Goal: Transaction & Acquisition: Purchase product/service

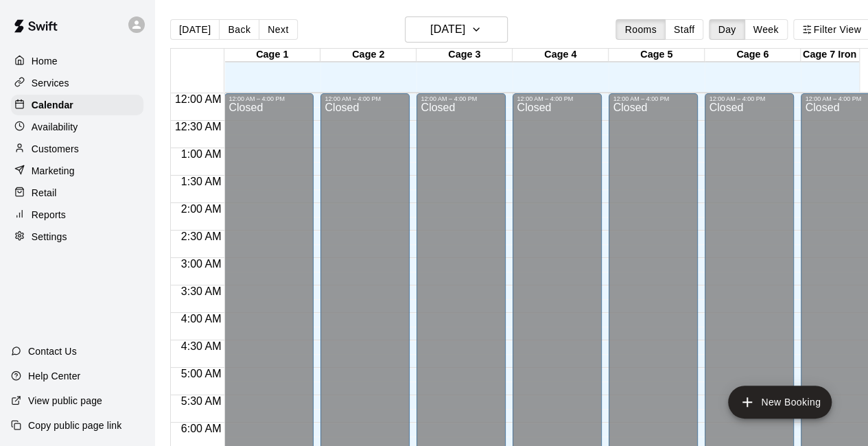
scroll to position [752, 0]
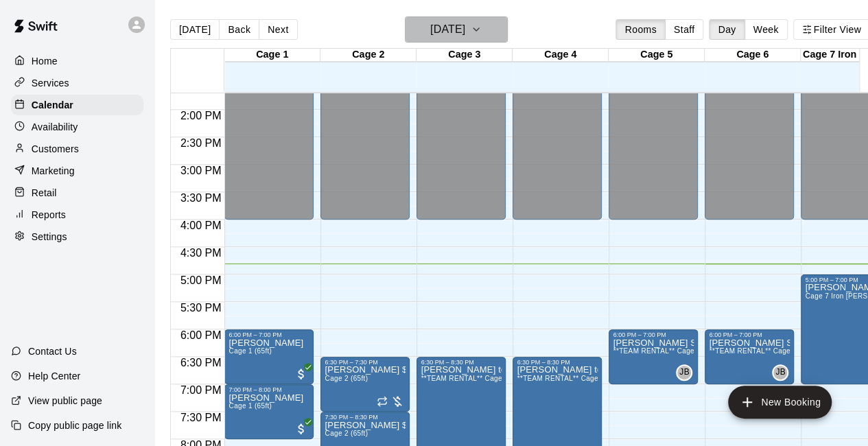
click at [482, 28] on icon "button" at bounding box center [476, 29] width 11 height 16
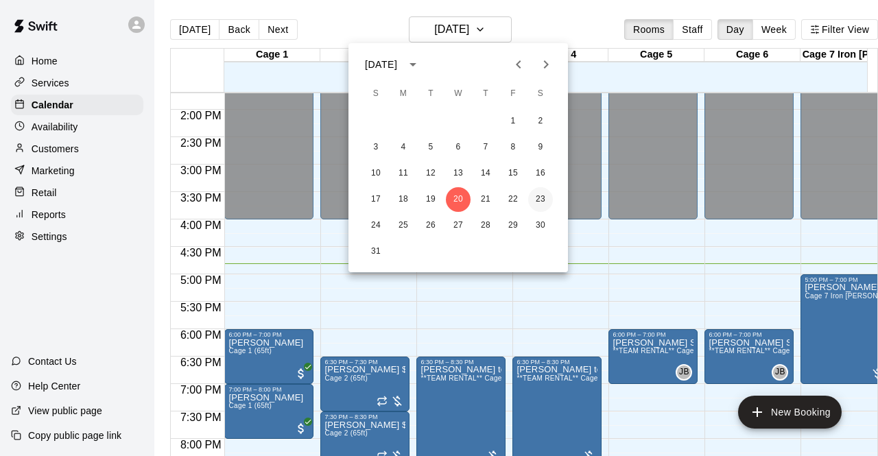
click at [541, 203] on button "23" at bounding box center [540, 199] width 25 height 25
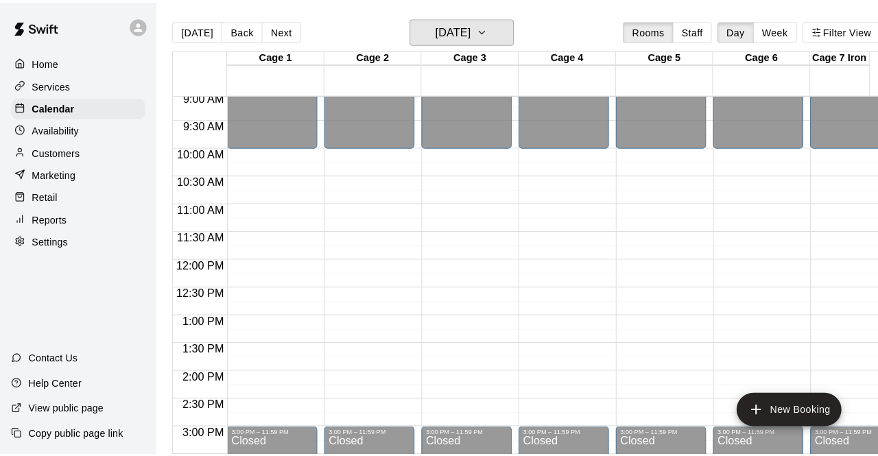
scroll to position [495, 0]
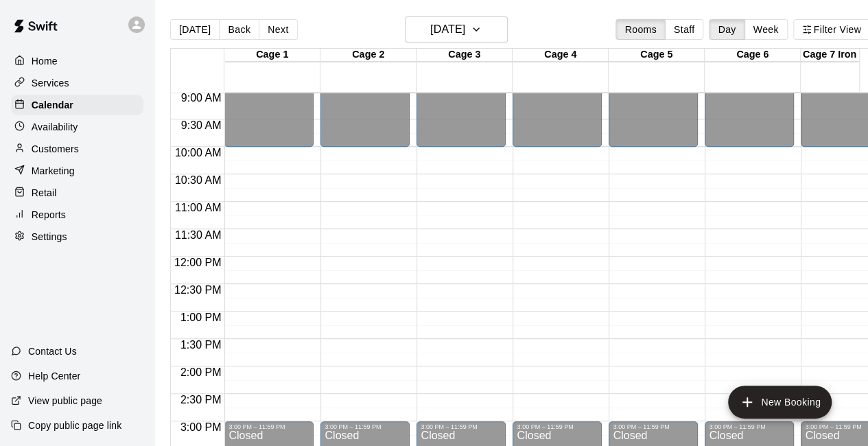
click at [255, 268] on div "12:00 AM – 10:00 AM Closed 3:00 PM – 11:59 PM Closed" at bounding box center [268, 256] width 89 height 1317
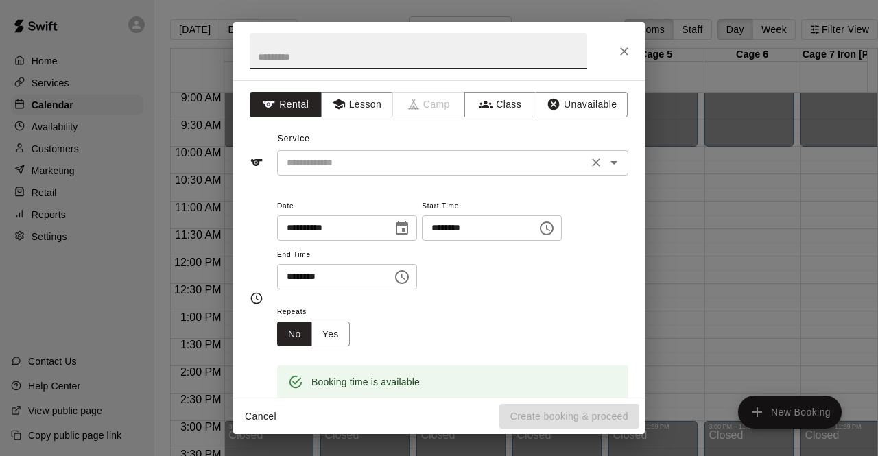
click at [606, 167] on icon "Open" at bounding box center [614, 162] width 16 height 16
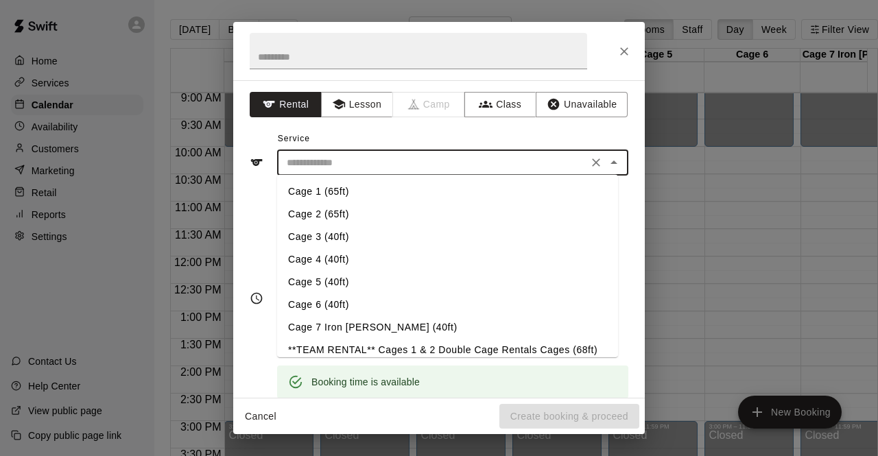
click at [382, 193] on li "Cage 1 (65ft)" at bounding box center [447, 191] width 341 height 23
type input "**********"
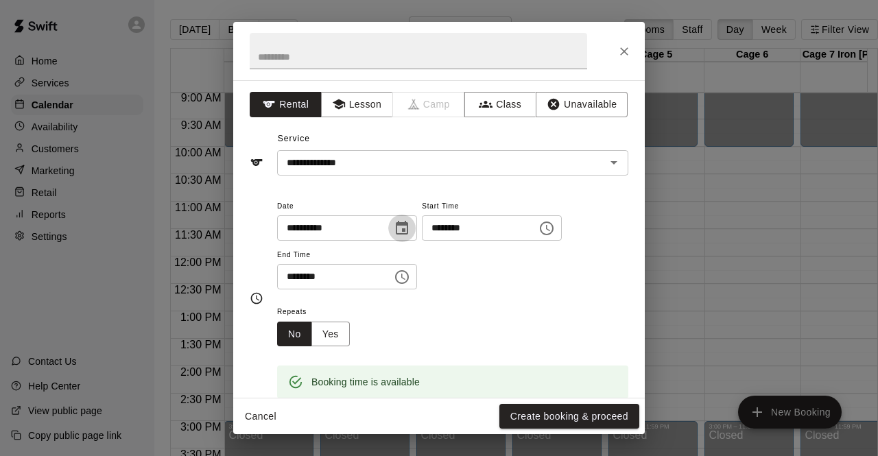
click at [410, 234] on icon "Choose date, selected date is Aug 23, 2025" at bounding box center [402, 228] width 16 height 16
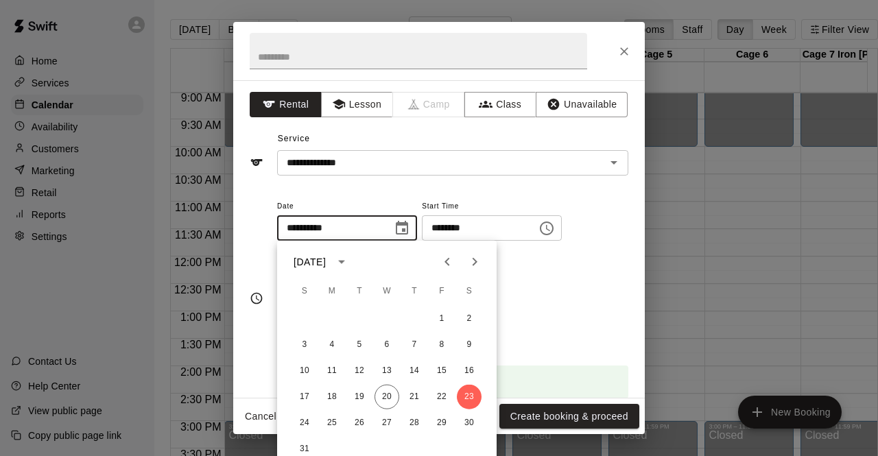
click at [557, 311] on div "Repeats No Yes" at bounding box center [452, 324] width 351 height 43
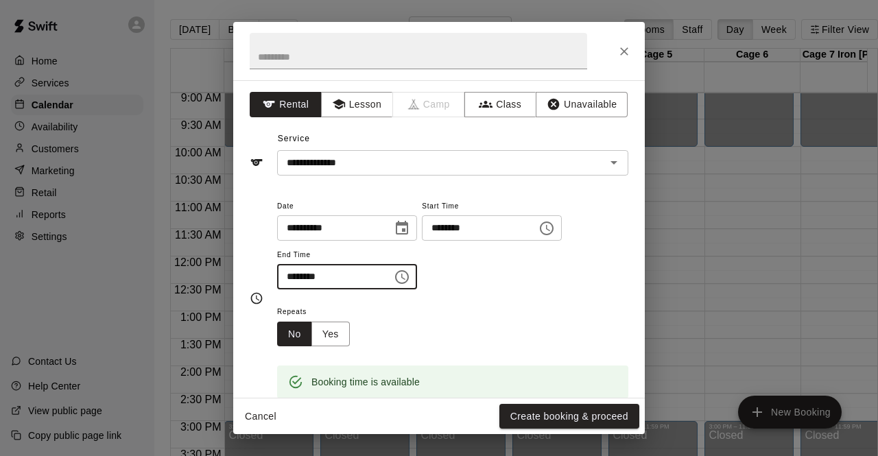
click at [383, 279] on input "********" at bounding box center [330, 276] width 106 height 25
type input "********"
click at [440, 330] on div "Repeats No Yes" at bounding box center [452, 324] width 351 height 43
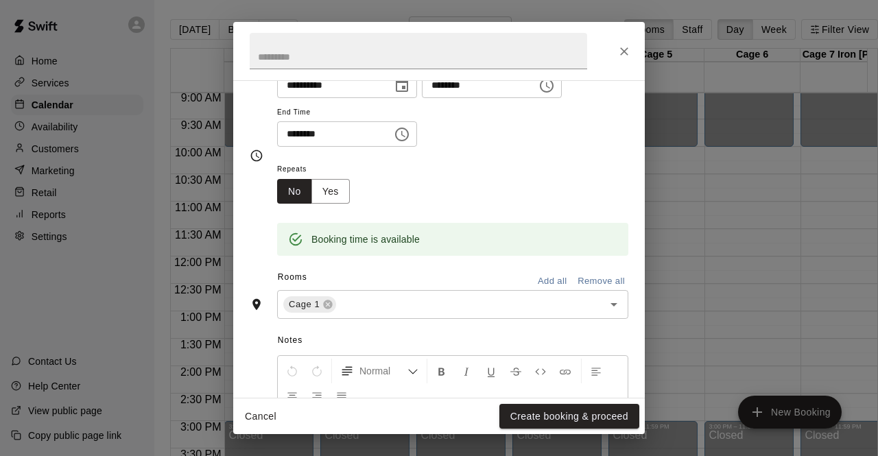
scroll to position [144, 0]
click at [613, 300] on button "Open" at bounding box center [613, 303] width 19 height 19
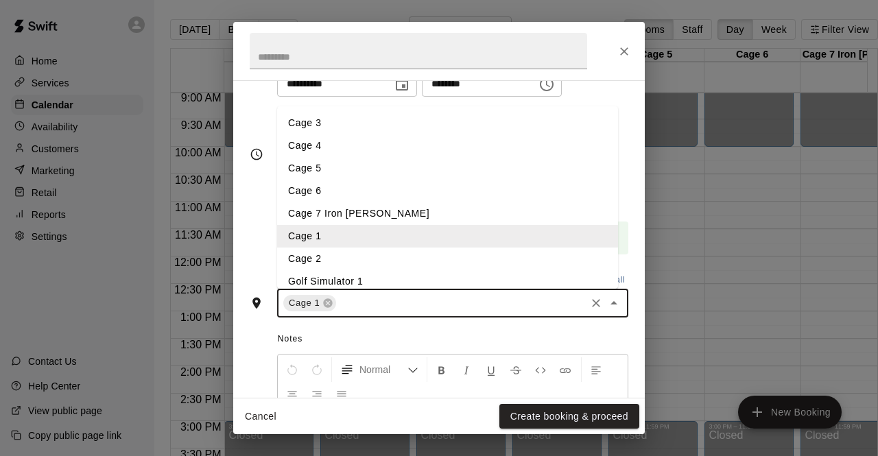
click at [386, 257] on li "Cage 2" at bounding box center [447, 259] width 341 height 23
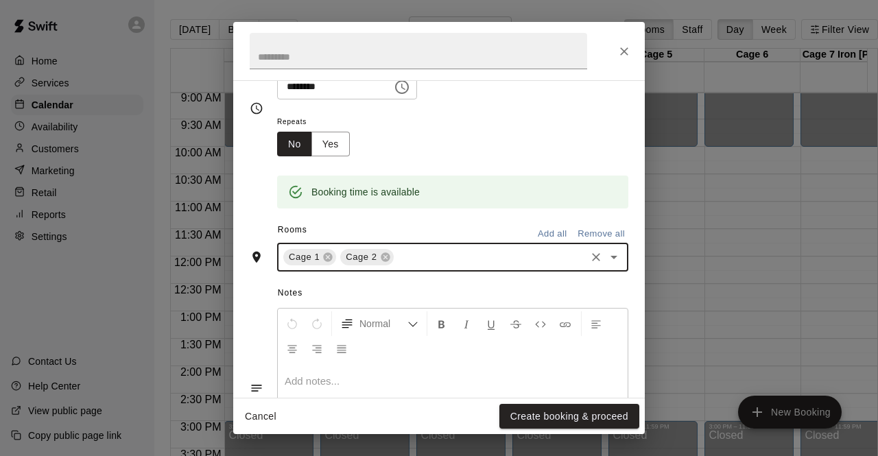
scroll to position [185, 0]
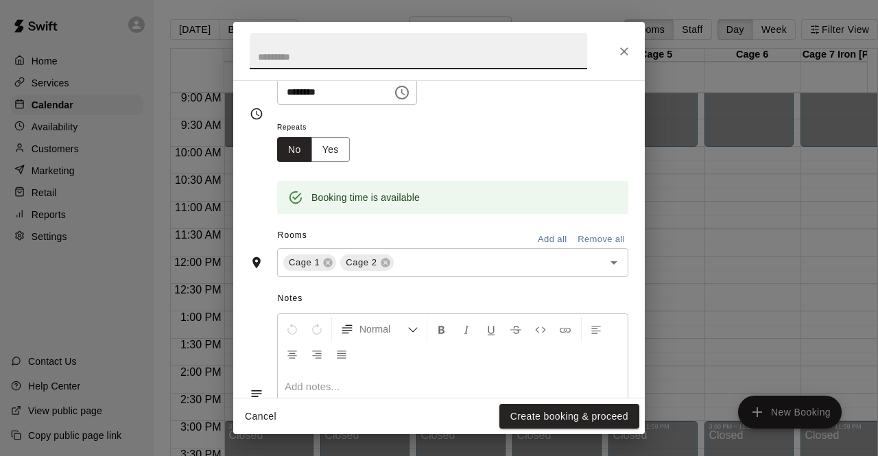
click at [342, 50] on input "text" at bounding box center [419, 51] width 338 height 36
type input "***"
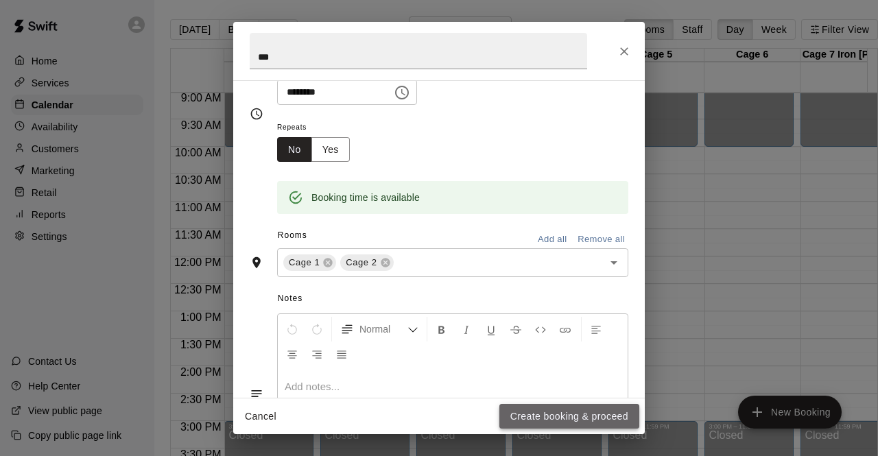
click at [558, 414] on button "Create booking & proceed" at bounding box center [569, 416] width 140 height 25
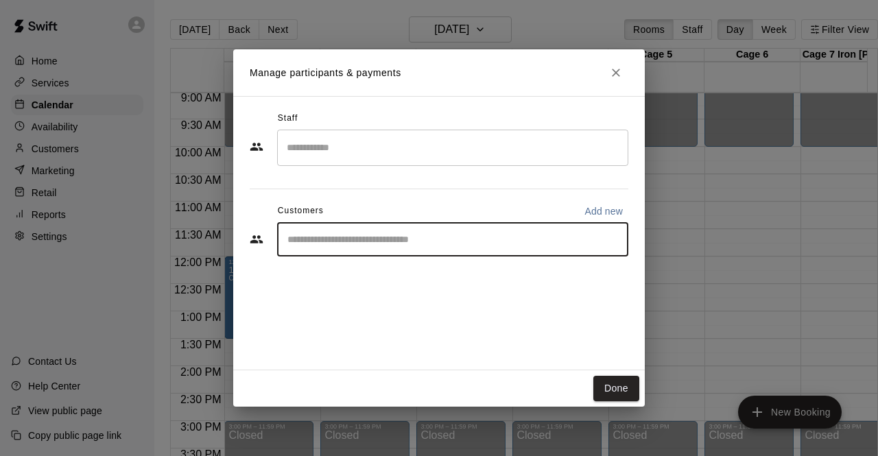
click at [525, 243] on input "Start typing to search customers..." at bounding box center [452, 240] width 339 height 14
type input "***"
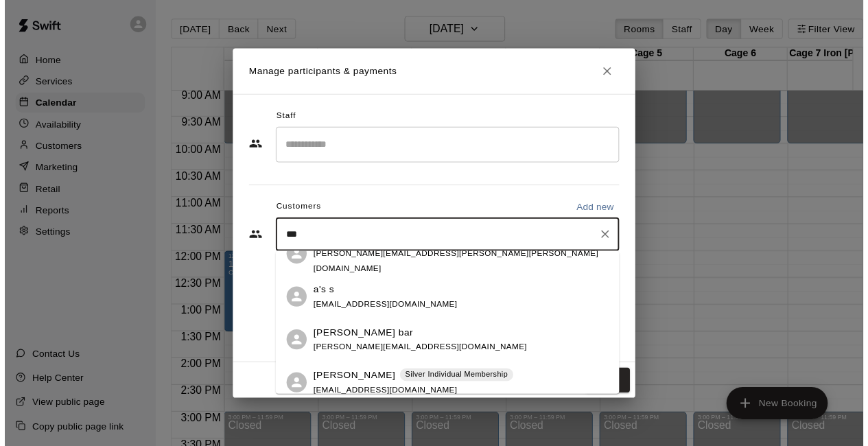
scroll to position [196, 0]
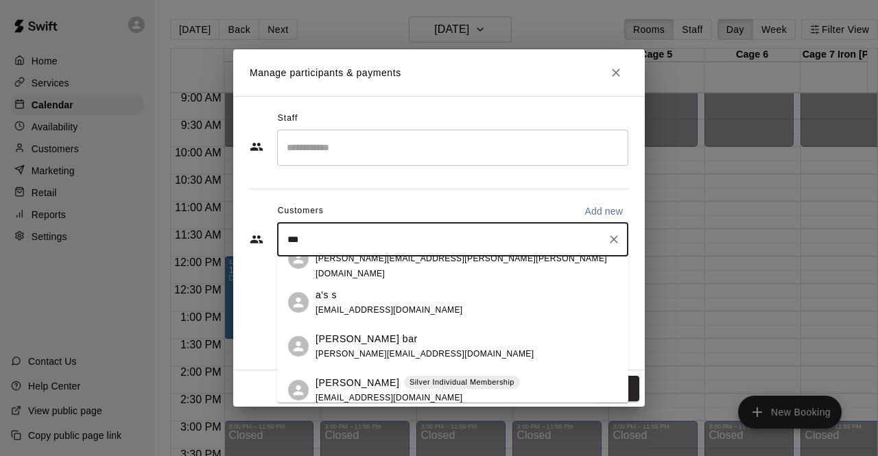
click at [355, 340] on div "jas bar" at bounding box center [425, 339] width 218 height 14
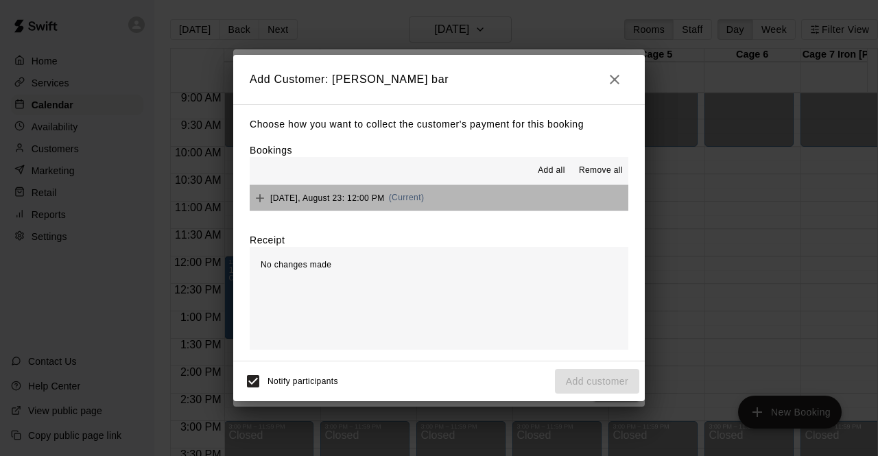
click at [556, 204] on button "Saturday, August 23: 12:00 PM (Current)" at bounding box center [439, 197] width 379 height 25
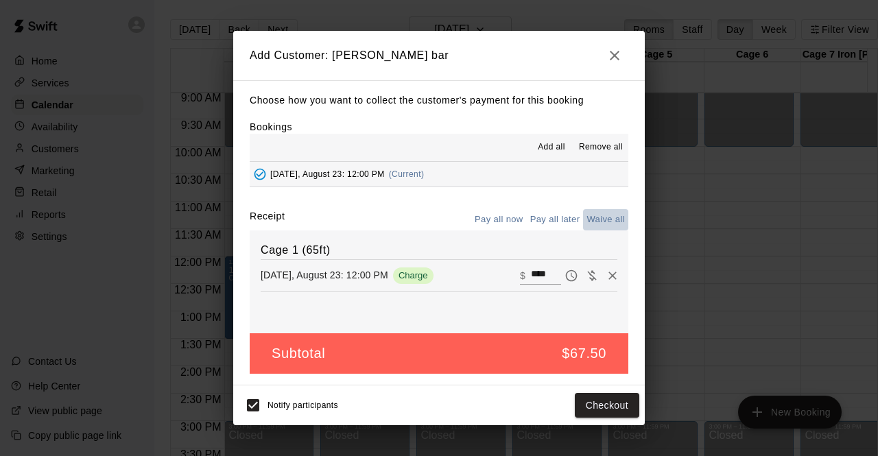
click at [596, 220] on button "Waive all" at bounding box center [605, 219] width 45 height 21
type input "*"
click at [580, 404] on button "Add customer" at bounding box center [597, 405] width 84 height 25
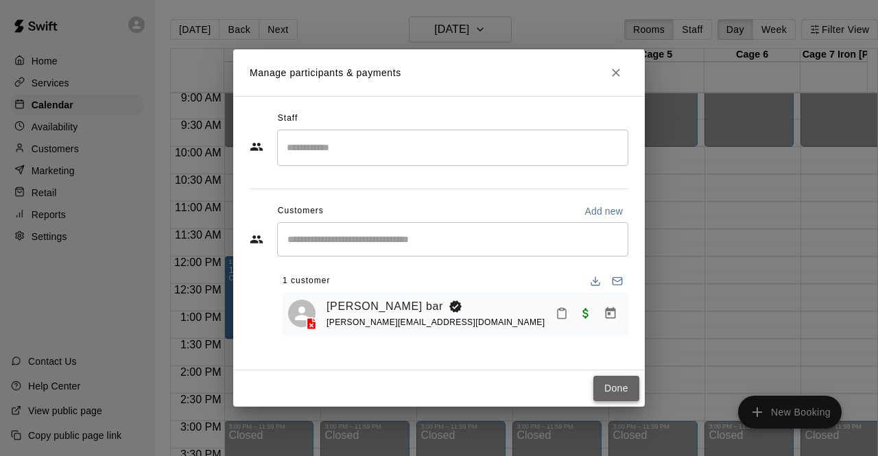
click at [611, 381] on button "Done" at bounding box center [616, 388] width 46 height 25
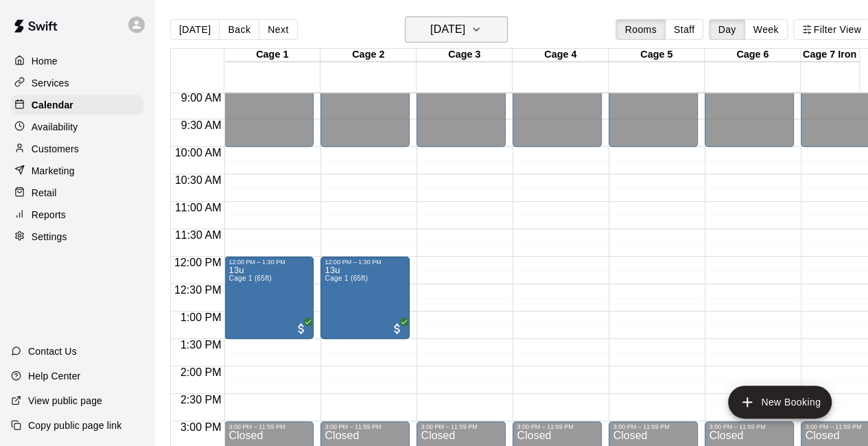
click at [479, 28] on icon "button" at bounding box center [475, 29] width 5 height 3
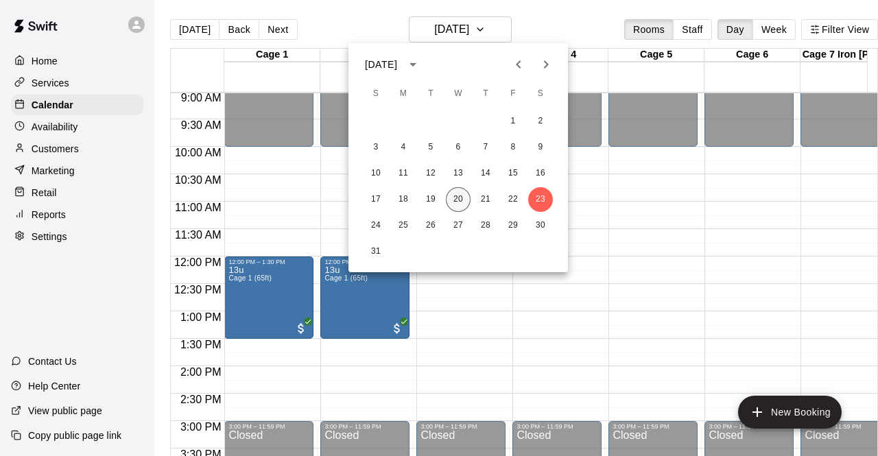
click at [460, 195] on button "20" at bounding box center [458, 199] width 25 height 25
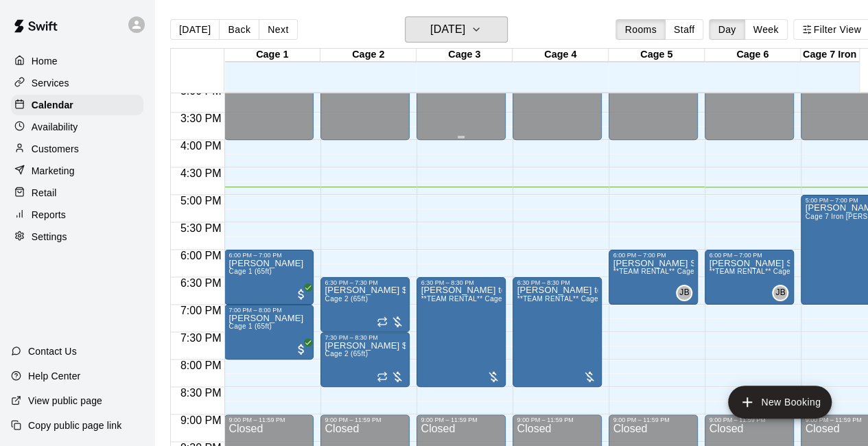
scroll to position [833, 0]
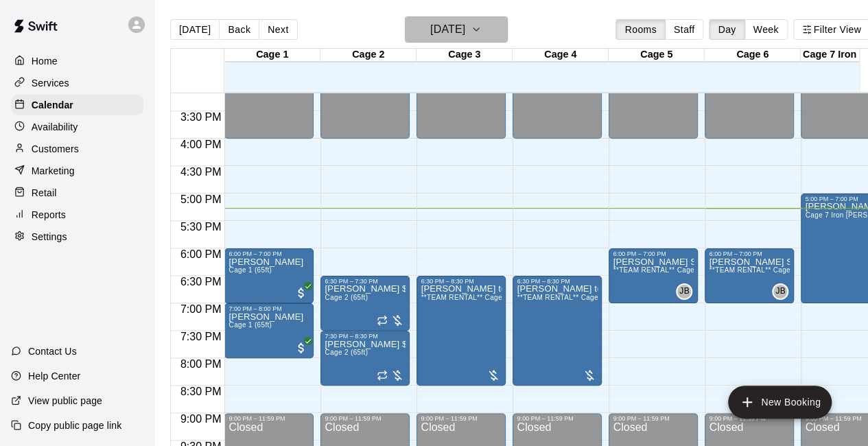
click at [479, 31] on icon "button" at bounding box center [475, 29] width 5 height 3
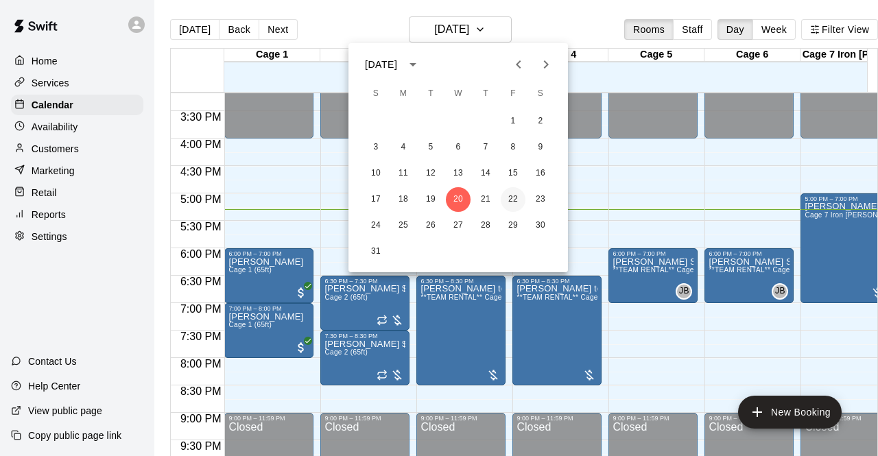
click at [508, 194] on button "22" at bounding box center [513, 199] width 25 height 25
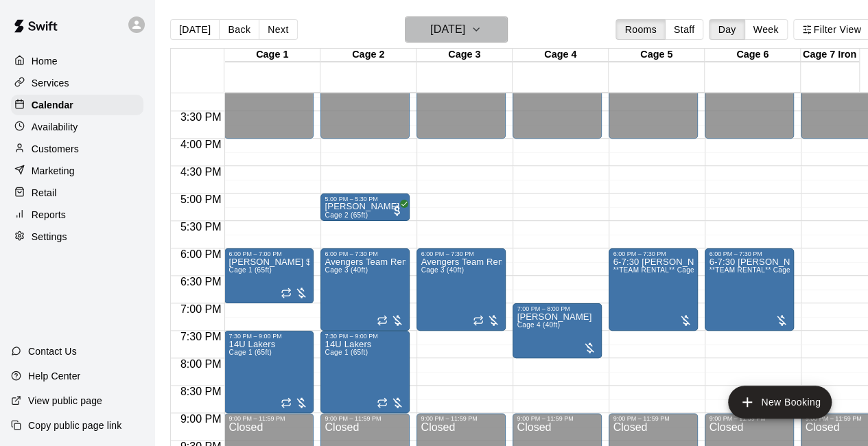
click at [482, 34] on icon "button" at bounding box center [476, 29] width 11 height 16
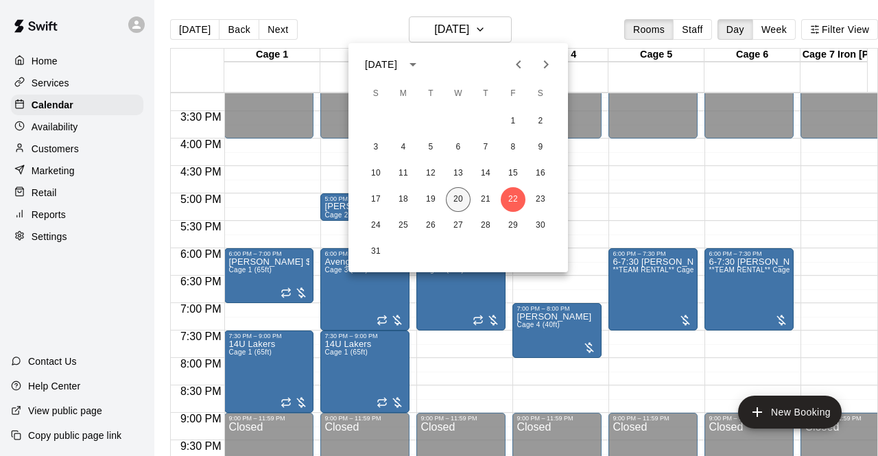
click at [460, 202] on button "20" at bounding box center [458, 199] width 25 height 25
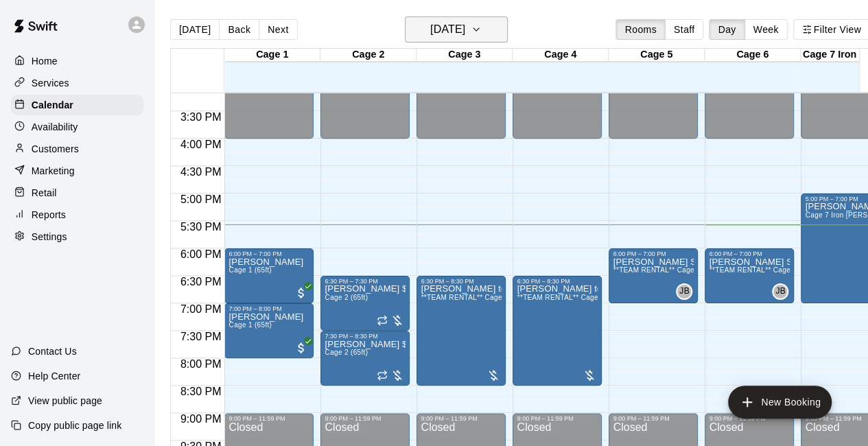
click at [482, 34] on icon "button" at bounding box center [476, 29] width 11 height 16
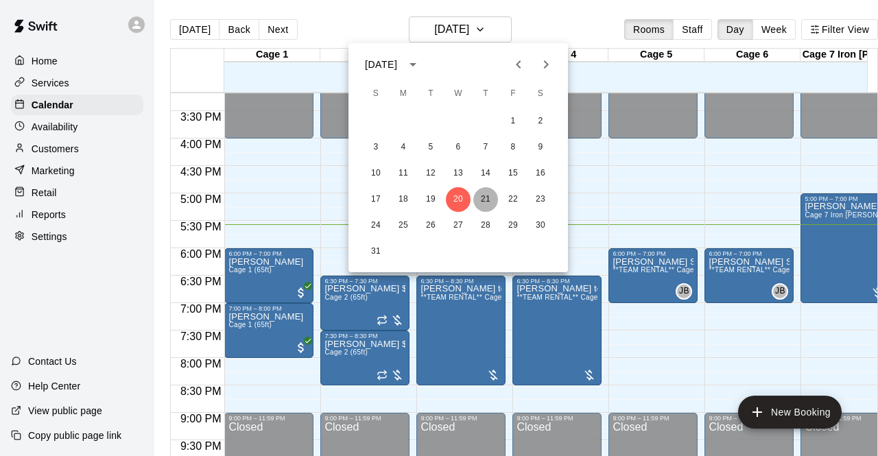
click at [484, 202] on button "21" at bounding box center [485, 199] width 25 height 25
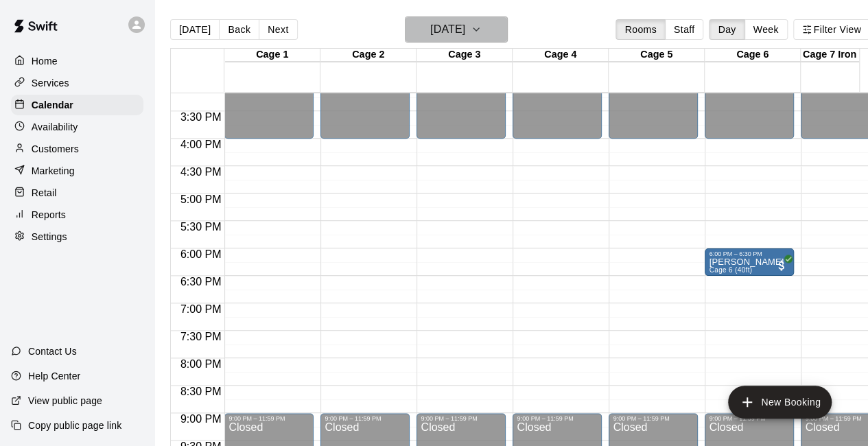
click at [482, 36] on icon "button" at bounding box center [476, 29] width 11 height 16
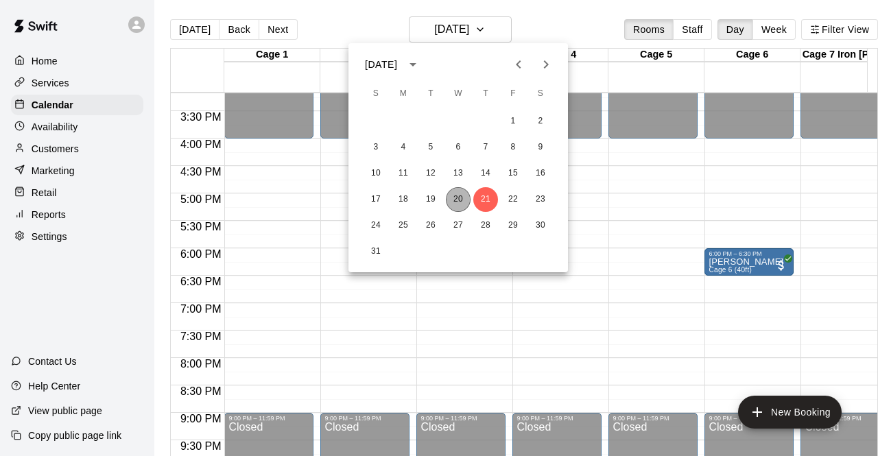
click at [458, 197] on button "20" at bounding box center [458, 199] width 25 height 25
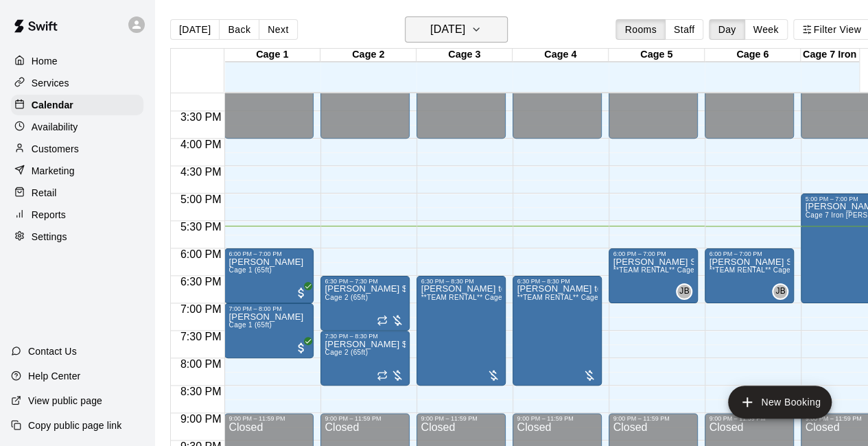
click at [482, 30] on icon "button" at bounding box center [476, 29] width 11 height 16
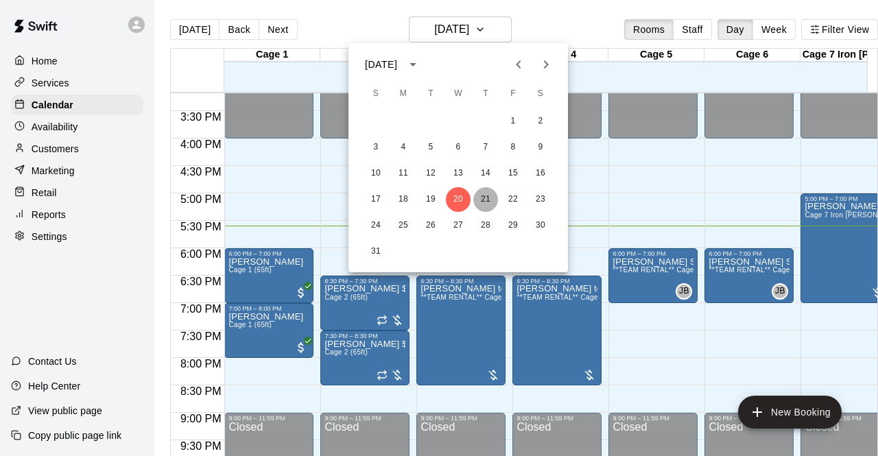
click at [482, 200] on button "21" at bounding box center [485, 199] width 25 height 25
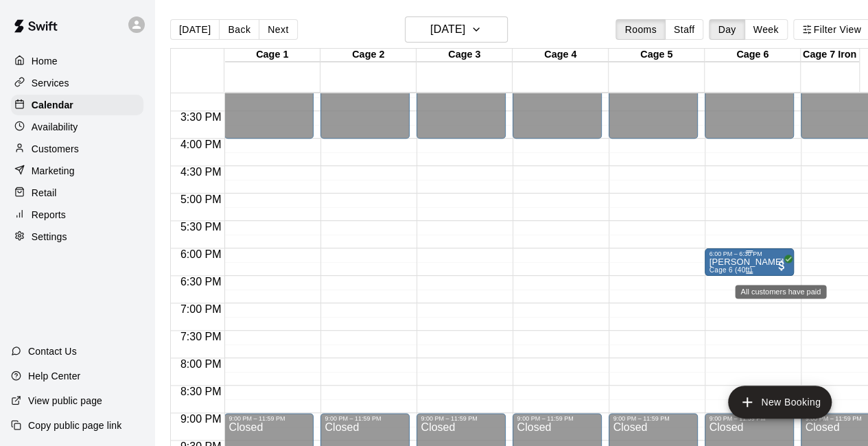
click at [783, 269] on span "All customers have paid" at bounding box center [782, 266] width 14 height 14
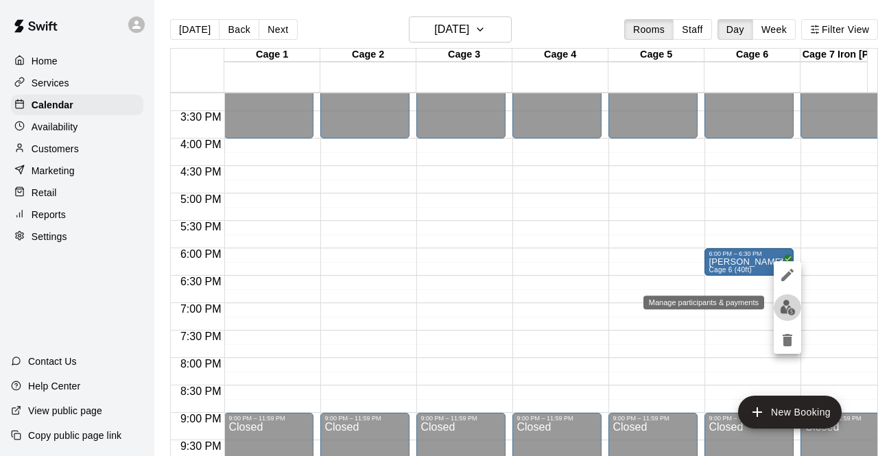
click at [783, 308] on img "edit" at bounding box center [788, 308] width 16 height 16
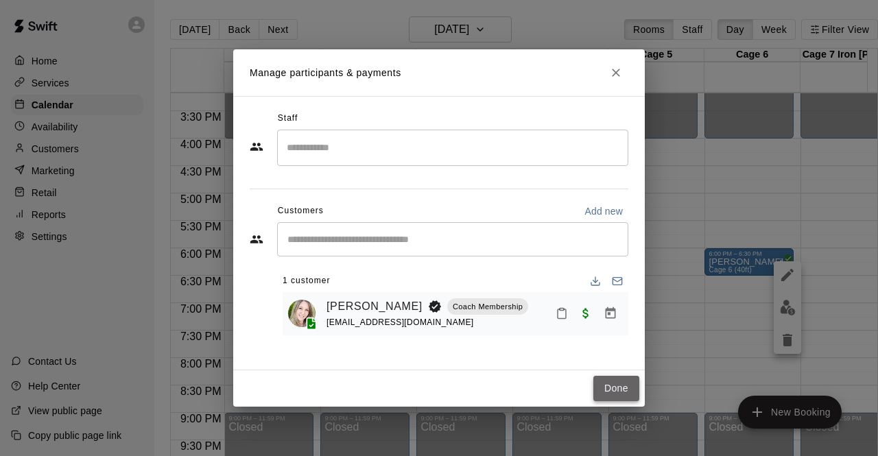
click at [618, 388] on button "Done" at bounding box center [616, 388] width 46 height 25
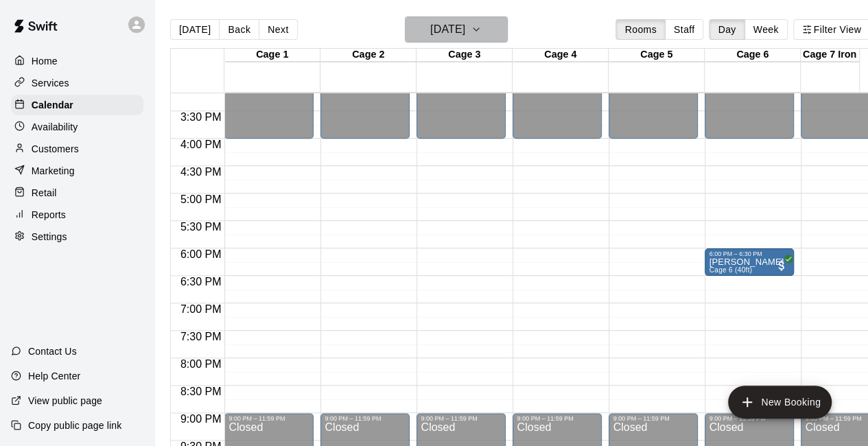
click at [482, 35] on icon "button" at bounding box center [476, 29] width 11 height 16
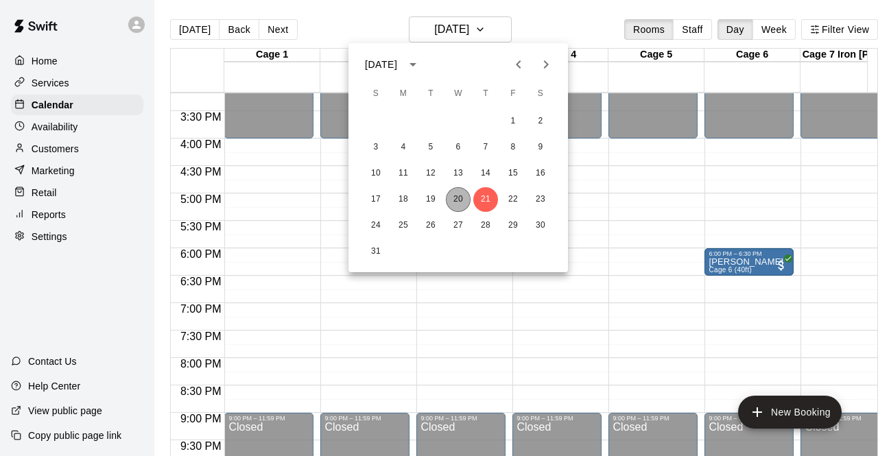
click at [461, 197] on button "20" at bounding box center [458, 199] width 25 height 25
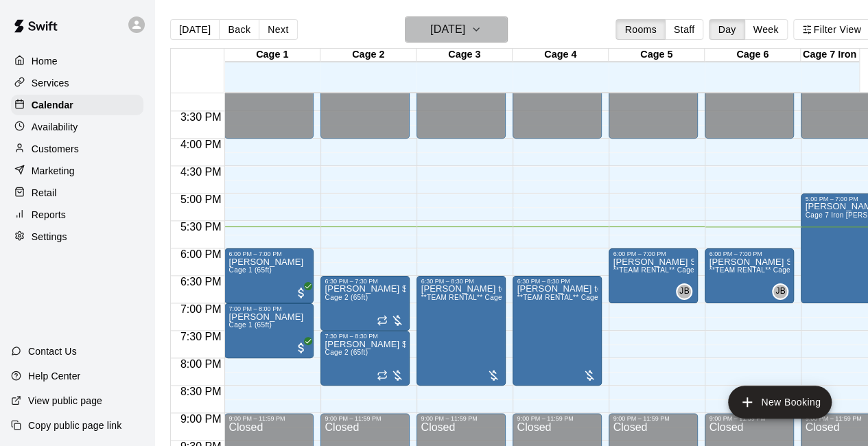
click at [499, 31] on button "[DATE]" at bounding box center [456, 29] width 103 height 26
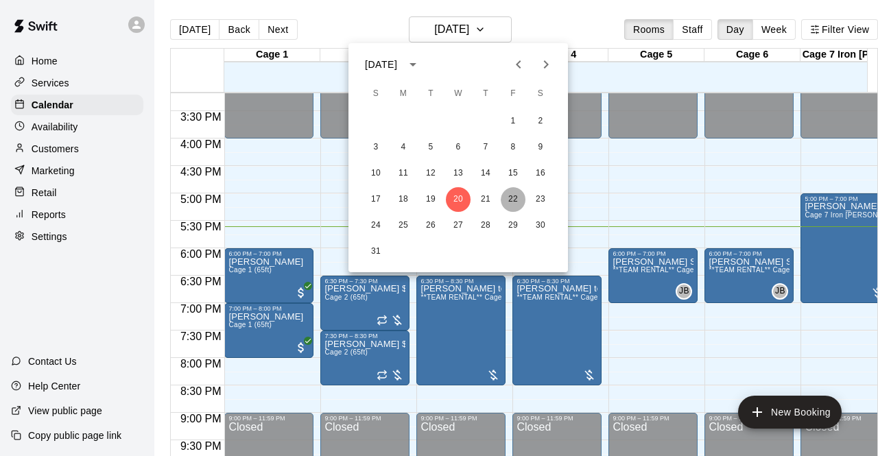
click at [517, 200] on button "22" at bounding box center [513, 199] width 25 height 25
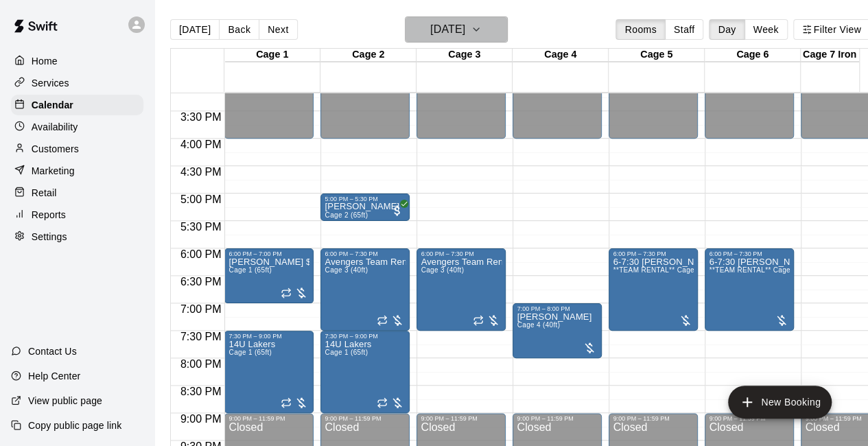
click at [504, 27] on button "Friday Aug 22" at bounding box center [456, 29] width 103 height 26
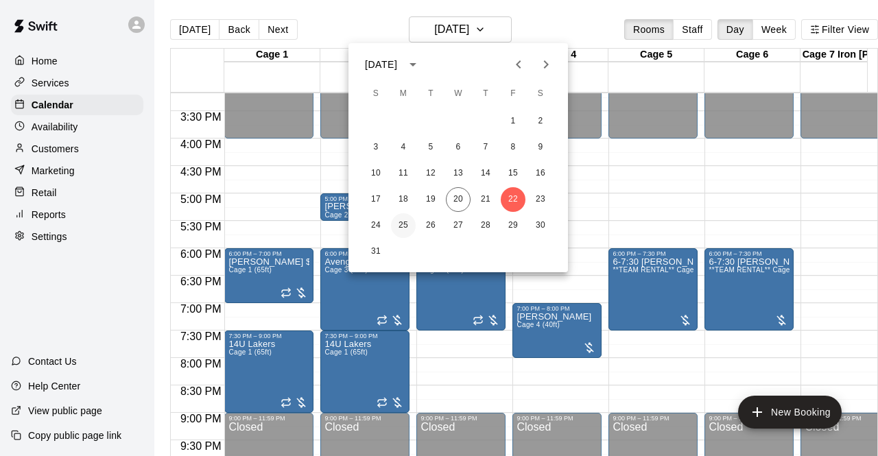
click at [400, 223] on button "25" at bounding box center [403, 225] width 25 height 25
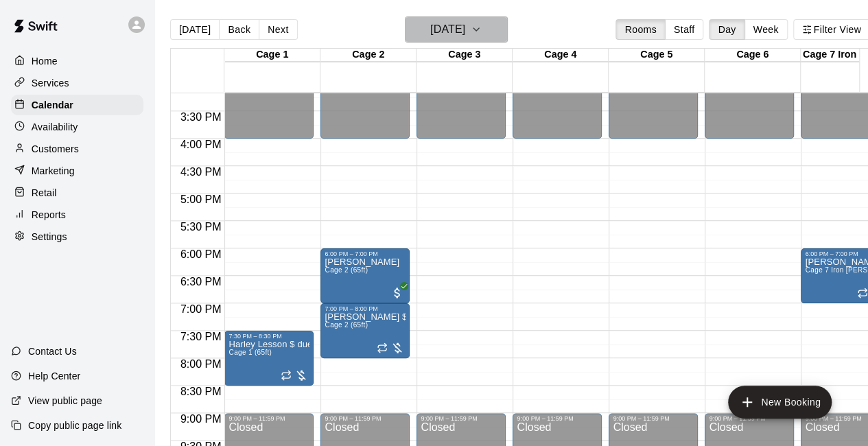
click at [482, 37] on icon "button" at bounding box center [476, 29] width 11 height 16
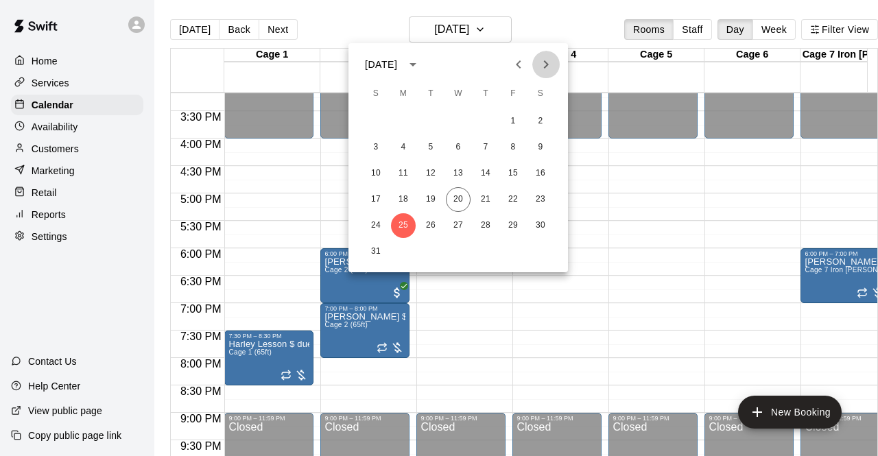
click at [548, 58] on icon "Next month" at bounding box center [546, 64] width 16 height 16
click at [404, 121] on button "1" at bounding box center [403, 121] width 25 height 25
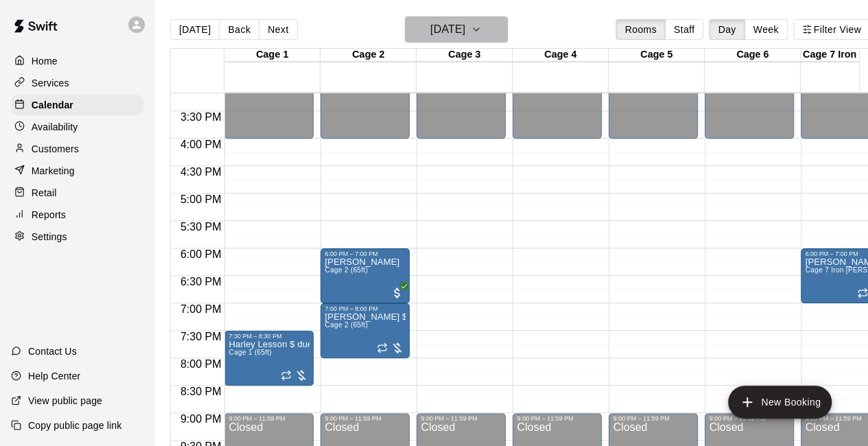
click at [482, 31] on icon "button" at bounding box center [476, 29] width 11 height 16
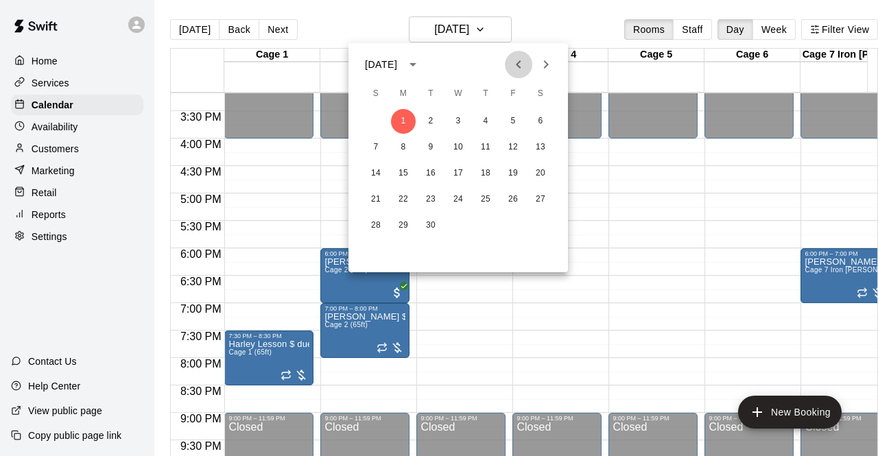
click at [515, 64] on icon "Previous month" at bounding box center [518, 64] width 16 height 16
click at [463, 200] on button "20" at bounding box center [458, 199] width 25 height 25
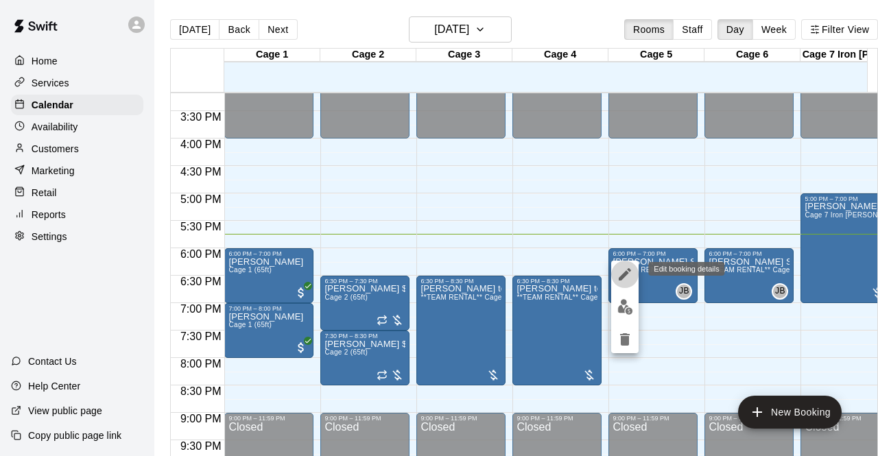
click at [626, 271] on icon "edit" at bounding box center [625, 274] width 12 height 12
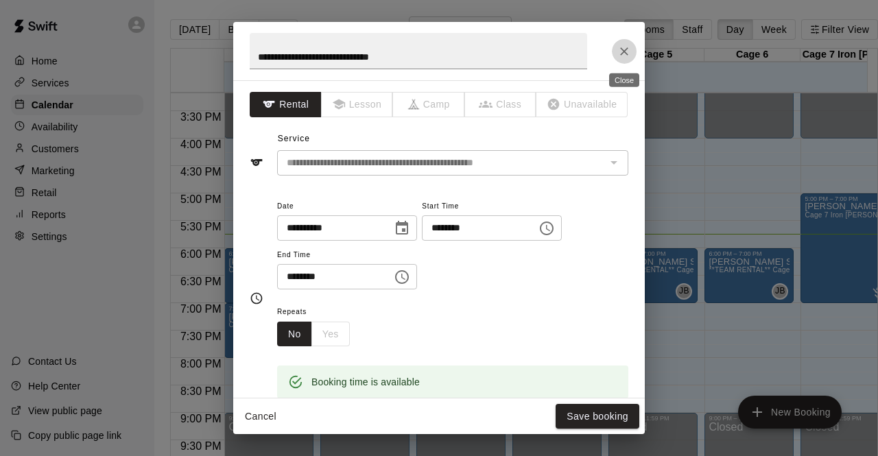
click at [623, 49] on icon "Close" at bounding box center [624, 52] width 14 height 14
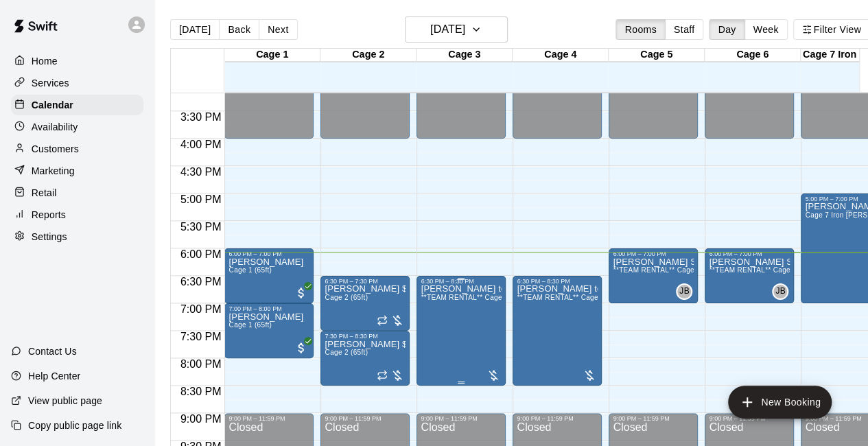
click at [486, 372] on div at bounding box center [493, 375] width 14 height 14
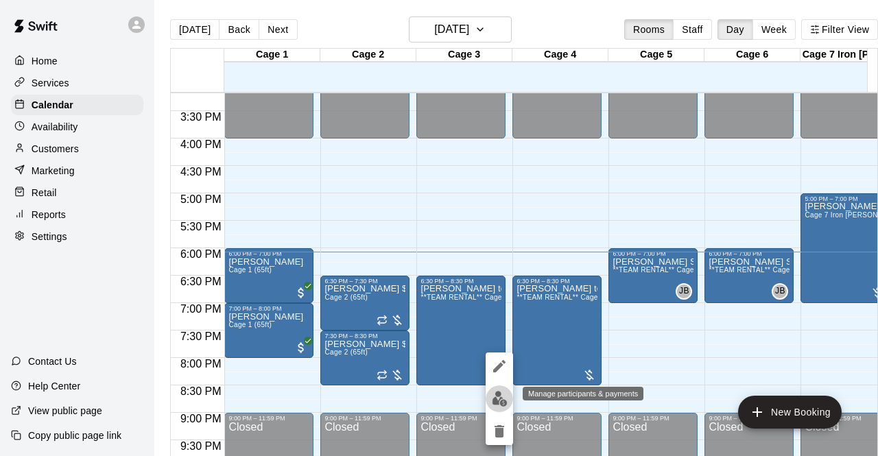
click at [499, 404] on img "edit" at bounding box center [500, 399] width 16 height 16
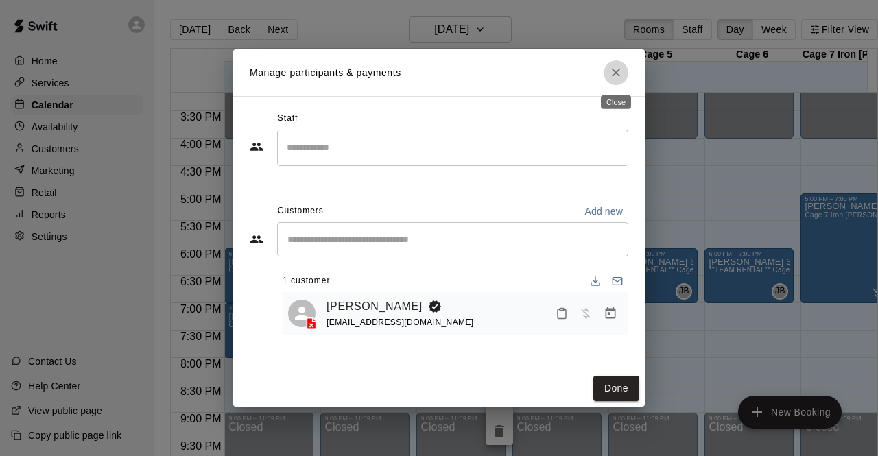
click at [617, 74] on icon "Close" at bounding box center [616, 73] width 8 height 8
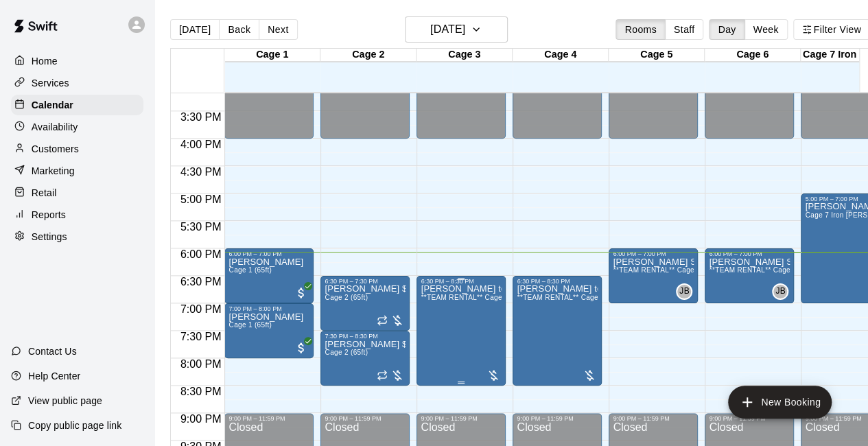
click at [492, 301] on span "**TEAM RENTAL** Cages 3 & 4 Double Cage Rentals (40ft)" at bounding box center [519, 298] width 196 height 8
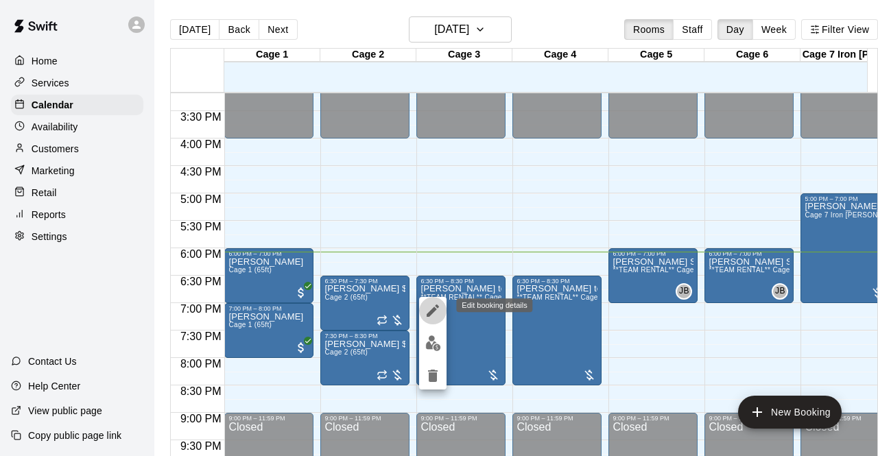
click at [434, 307] on icon "edit" at bounding box center [433, 311] width 16 height 16
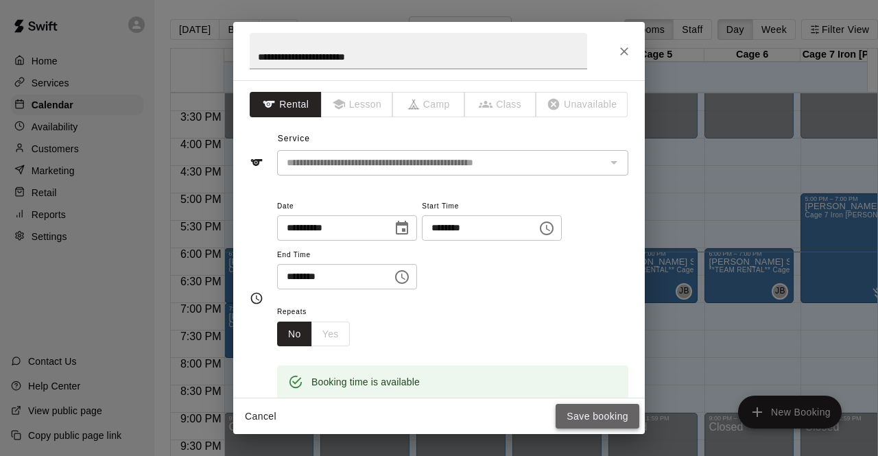
click at [579, 415] on button "Save booking" at bounding box center [598, 416] width 84 height 25
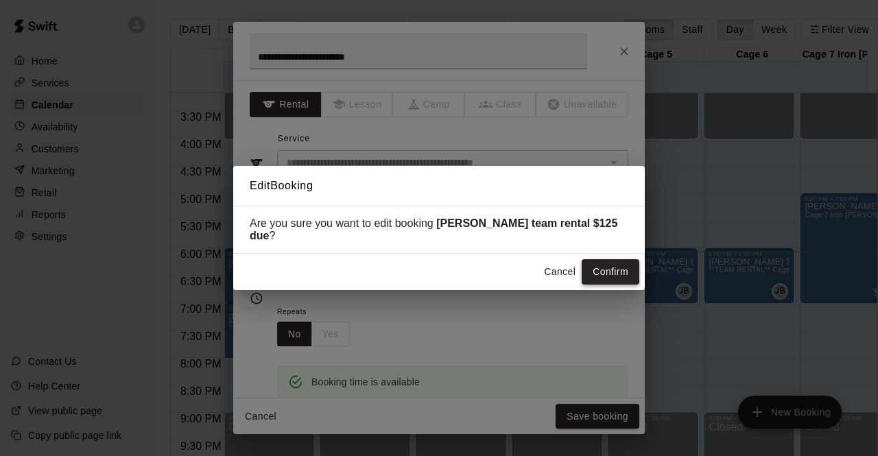
click at [602, 271] on button "Confirm" at bounding box center [611, 271] width 58 height 25
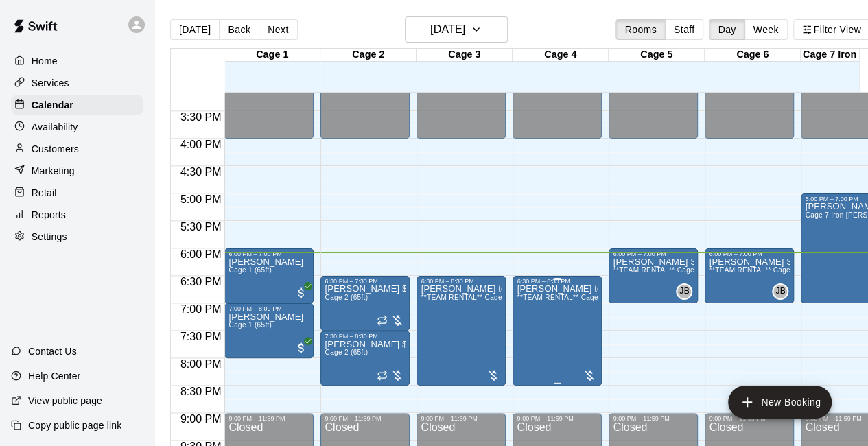
click at [560, 301] on span "**TEAM RENTAL** Cages 3 & 4 Double Cage Rentals (40ft)" at bounding box center [615, 298] width 196 height 8
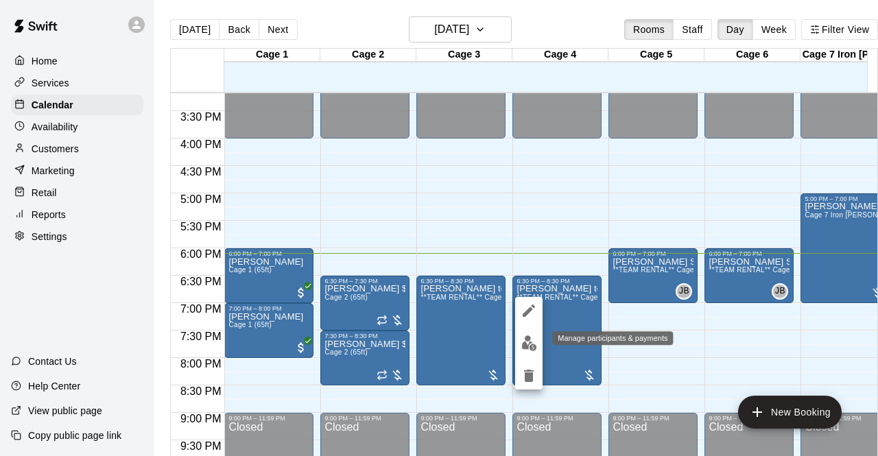
click at [530, 342] on img "edit" at bounding box center [529, 343] width 16 height 16
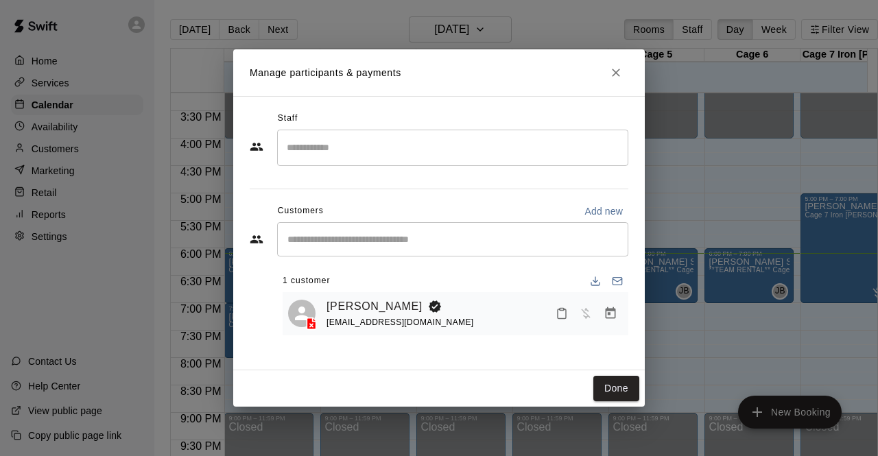
click at [525, 248] on div "​" at bounding box center [452, 239] width 351 height 34
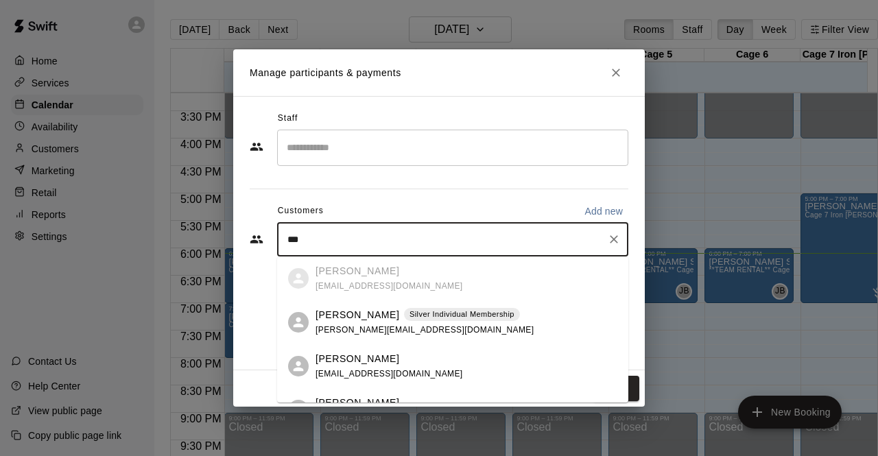
type input "****"
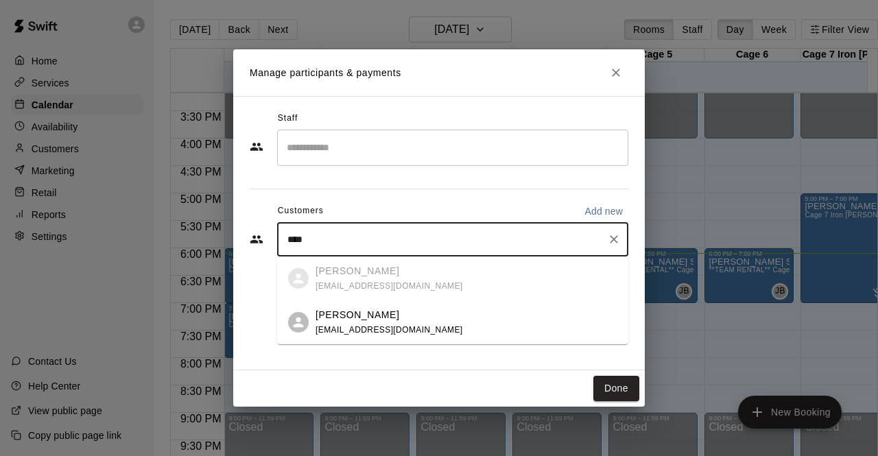
click at [386, 282] on ul "Leah Neff lem1146@yahoo.com Leah Alvarado esmegarc1987@gmail.com" at bounding box center [452, 301] width 351 height 88
click at [613, 237] on icon "Clear" at bounding box center [614, 240] width 14 height 14
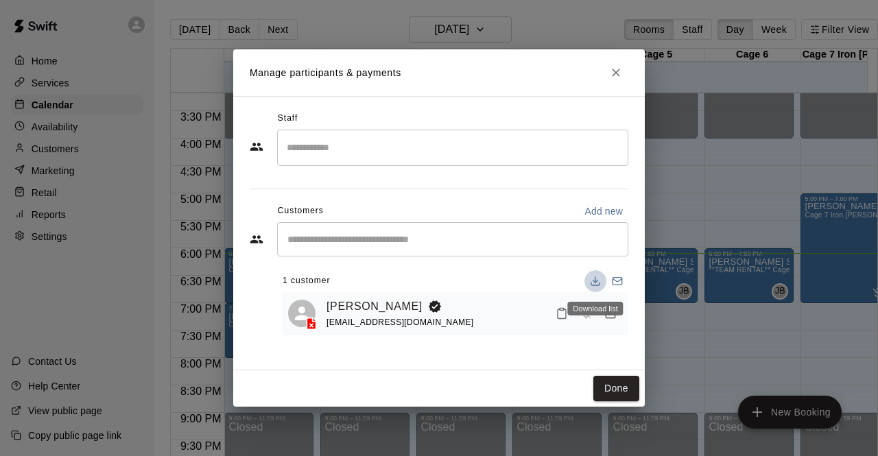
click at [595, 285] on icon "Download list" at bounding box center [595, 284] width 8 height 3
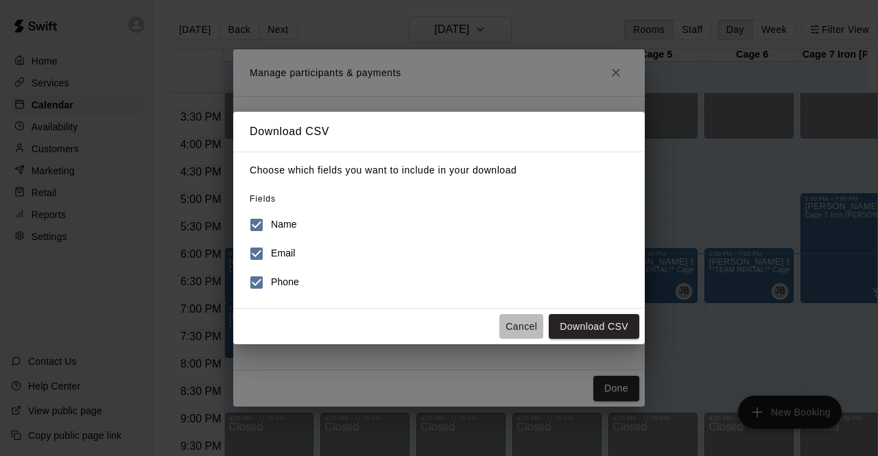
click at [515, 327] on button "Cancel" at bounding box center [521, 326] width 44 height 25
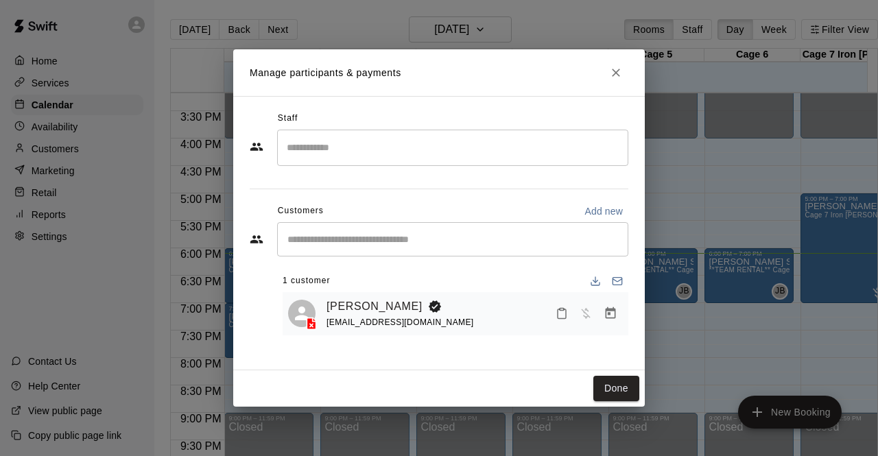
click at [347, 323] on span "lem1146@yahoo.com" at bounding box center [400, 323] width 147 height 10
click at [359, 303] on link "Leah Neff" at bounding box center [375, 307] width 96 height 18
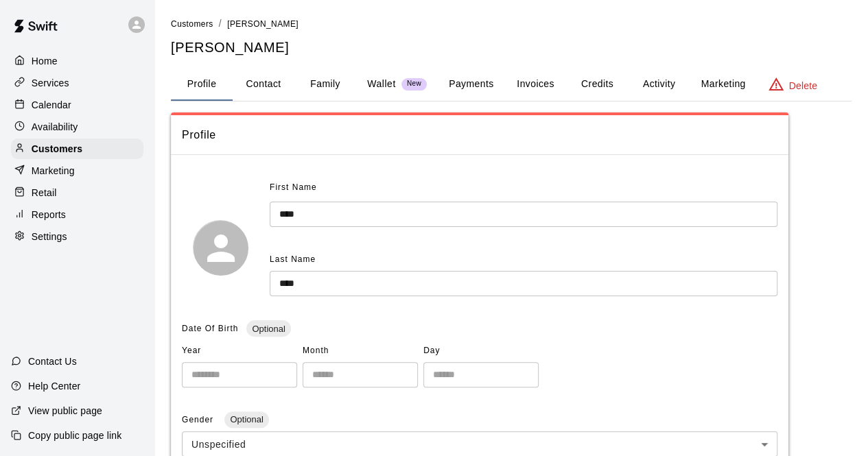
click at [47, 174] on p "Marketing" at bounding box center [53, 171] width 43 height 14
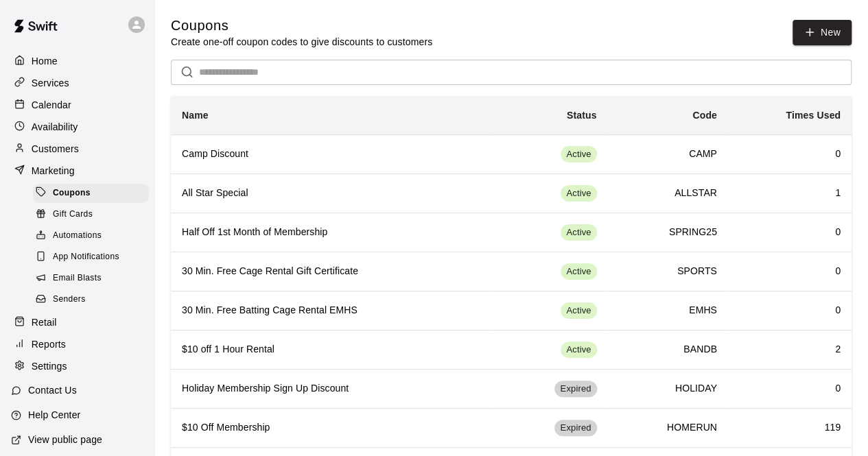
click at [36, 329] on p "Retail" at bounding box center [44, 323] width 25 height 14
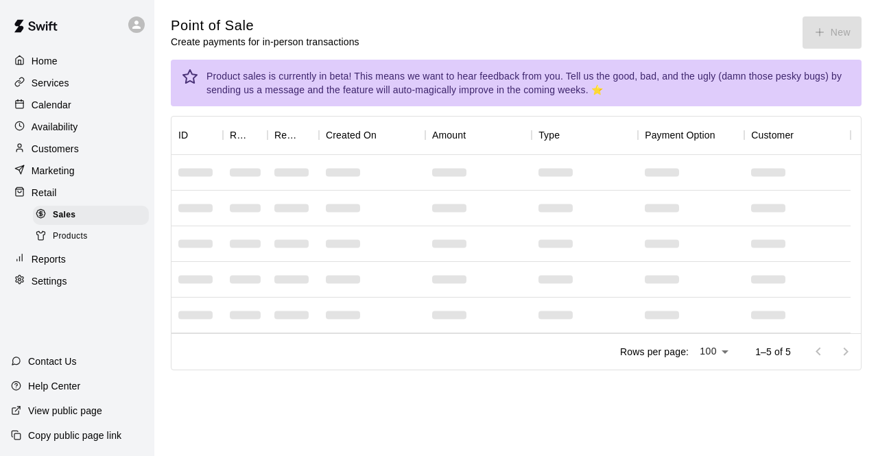
click at [57, 222] on span "Sales" at bounding box center [64, 216] width 23 height 14
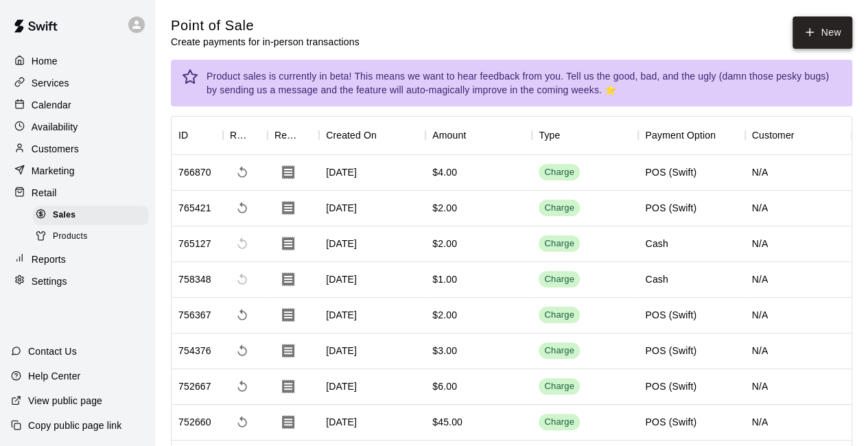
click at [812, 36] on icon "button" at bounding box center [809, 32] width 12 height 12
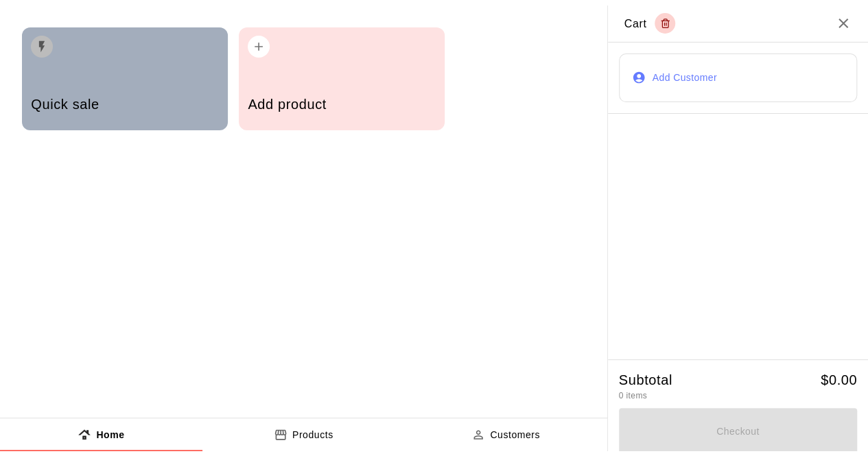
scroll to position [1, 0]
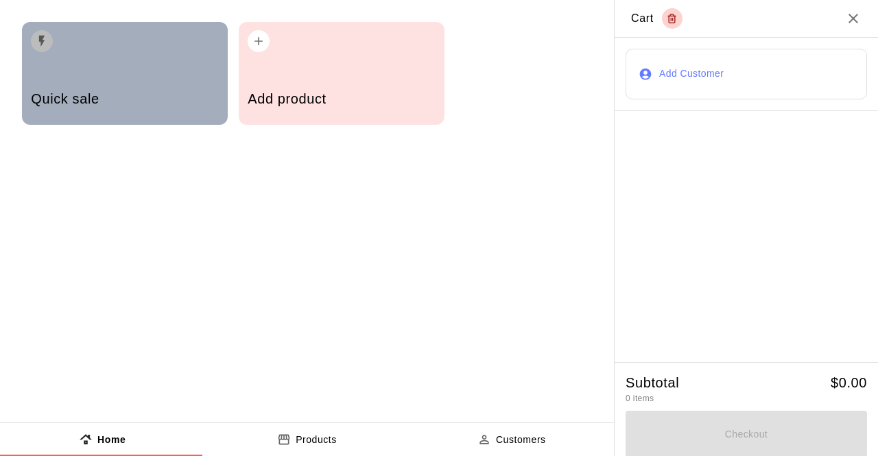
click at [99, 91] on h5 "Quick sale" at bounding box center [124, 99] width 187 height 19
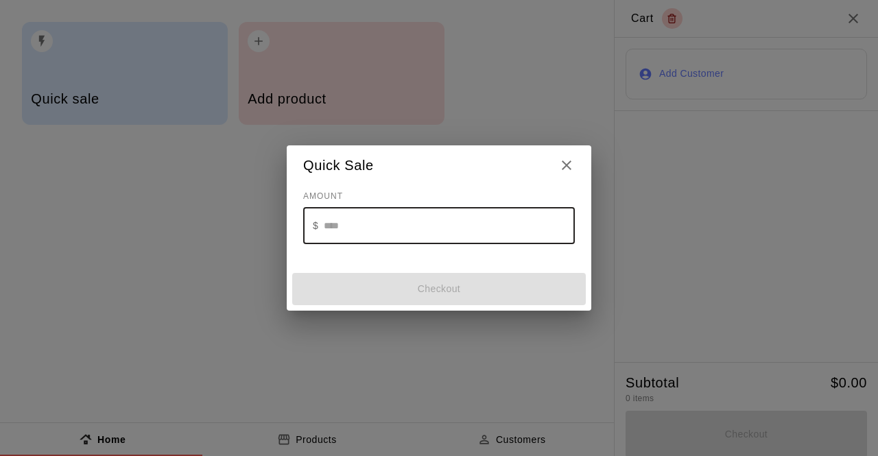
click at [353, 224] on input "text" at bounding box center [449, 226] width 251 height 36
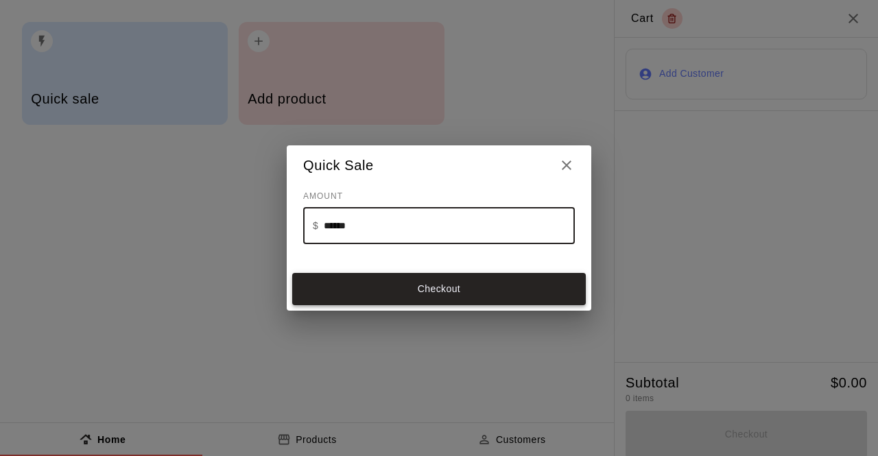
type input "******"
click at [473, 285] on button "Checkout" at bounding box center [439, 289] width 294 height 32
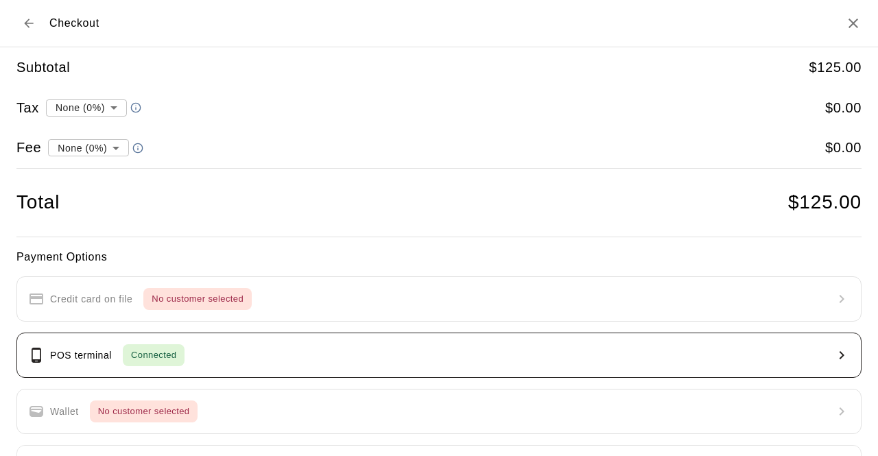
click at [364, 353] on button "POS terminal Connected" at bounding box center [438, 355] width 845 height 45
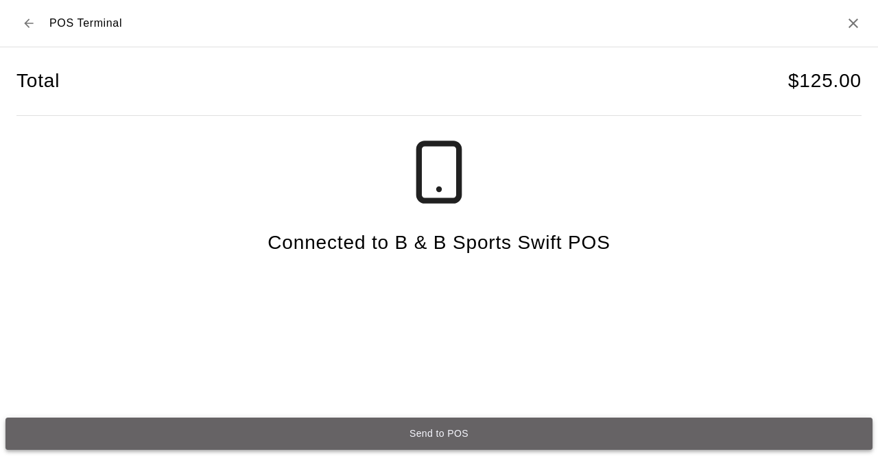
click at [417, 426] on button "Send to POS" at bounding box center [438, 434] width 867 height 32
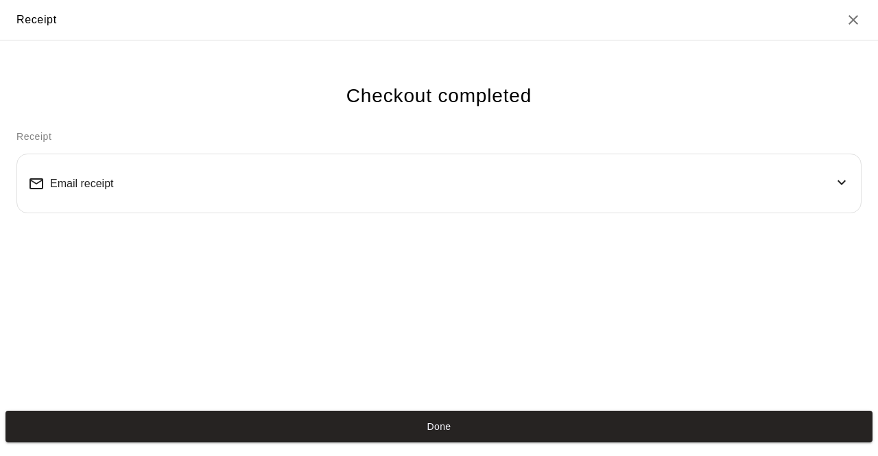
click at [482, 335] on div "Checkout completed Receipt Email receipt" at bounding box center [439, 222] width 878 height 365
click at [475, 359] on div "Checkout completed Receipt Email receipt" at bounding box center [439, 222] width 878 height 365
click at [27, 23] on div "Receipt" at bounding box center [36, 20] width 40 height 18
click at [439, 298] on div "Checkout completed Receipt Email receipt" at bounding box center [439, 222] width 878 height 365
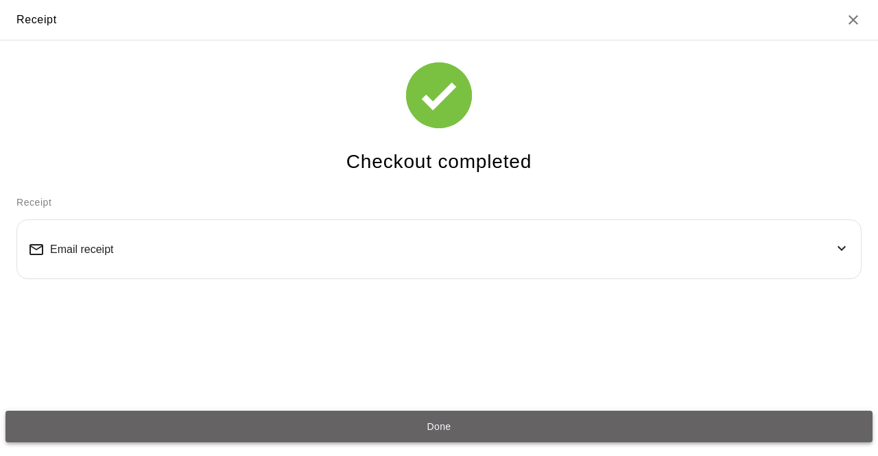
click at [436, 419] on button "Done" at bounding box center [438, 427] width 867 height 32
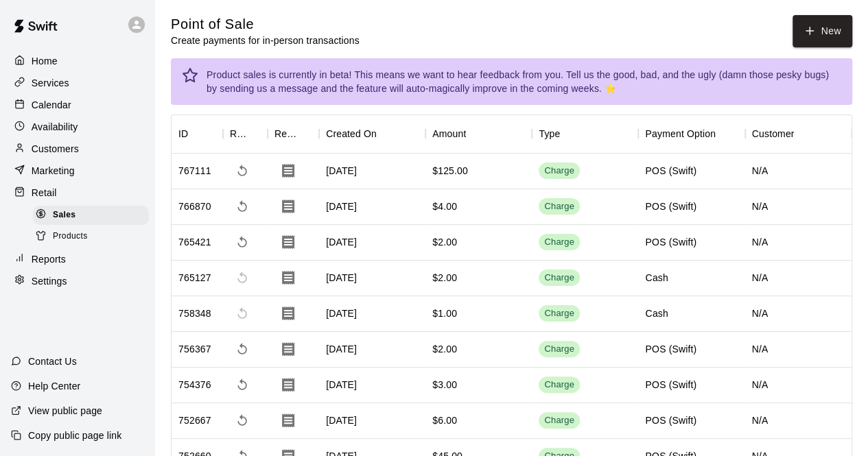
click at [56, 107] on p "Calendar" at bounding box center [52, 105] width 40 height 14
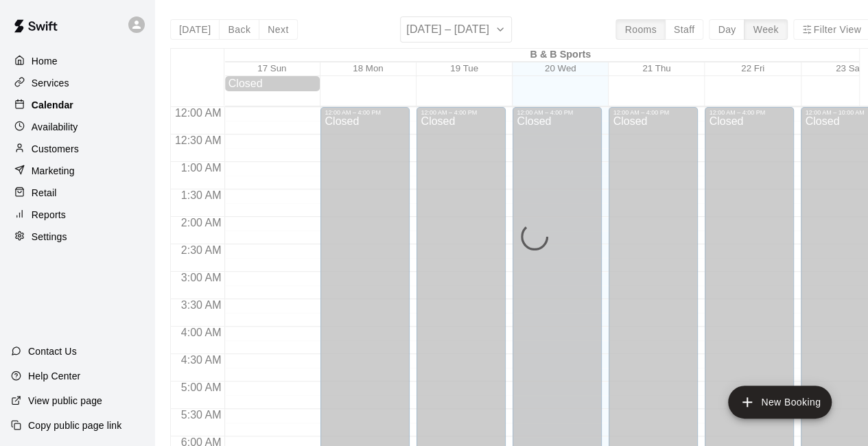
scroll to position [895, 0]
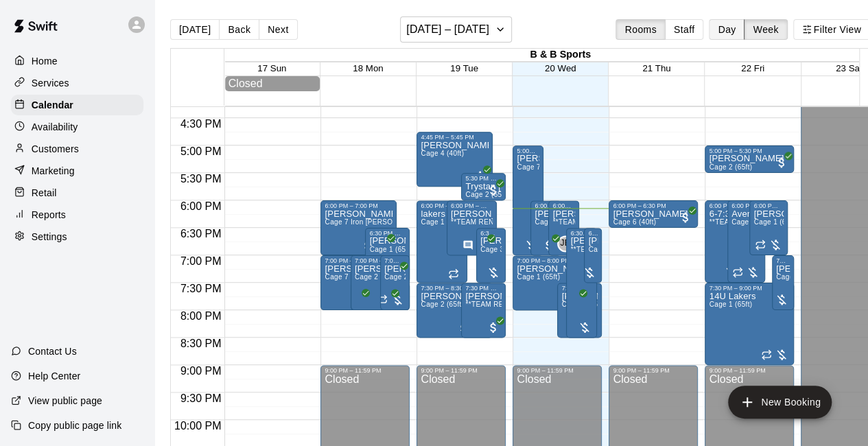
click at [737, 34] on button "Day" at bounding box center [727, 29] width 36 height 21
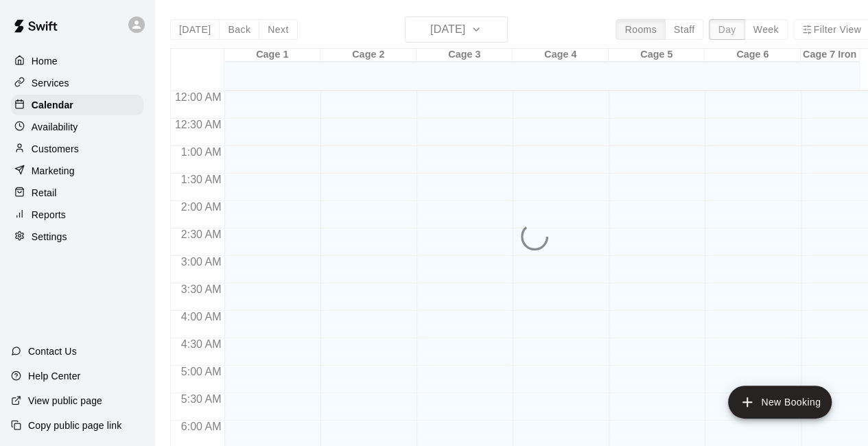
scroll to position [947, 0]
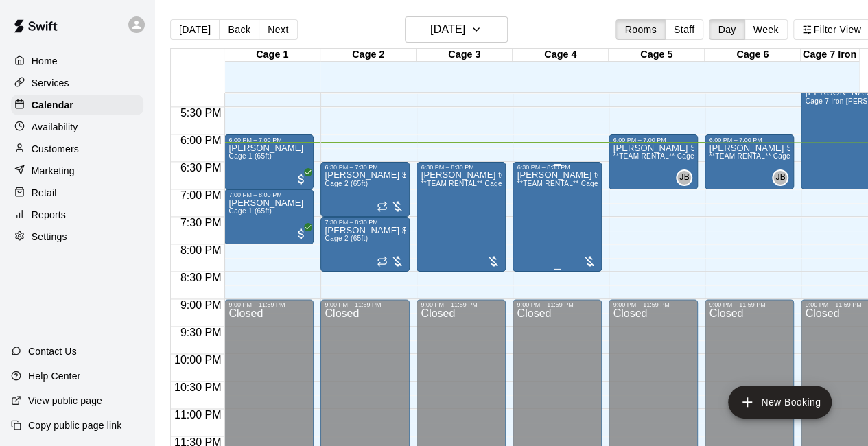
click at [588, 259] on div at bounding box center [589, 262] width 14 height 14
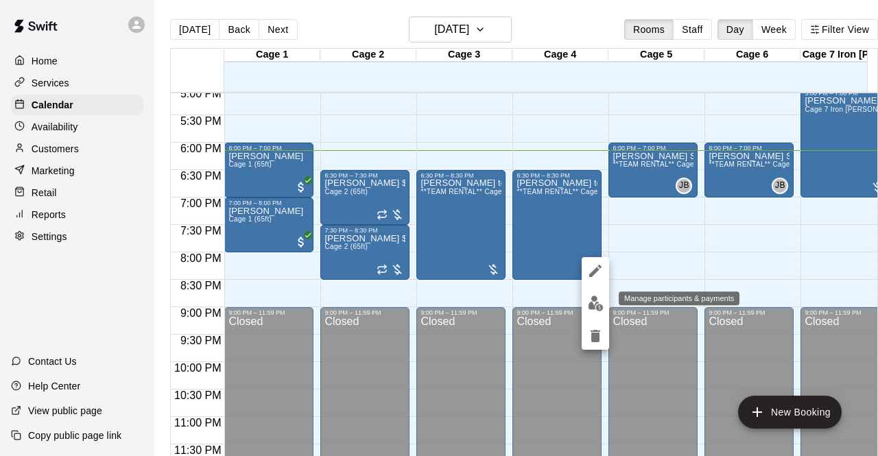
click at [591, 300] on img "edit" at bounding box center [596, 304] width 16 height 16
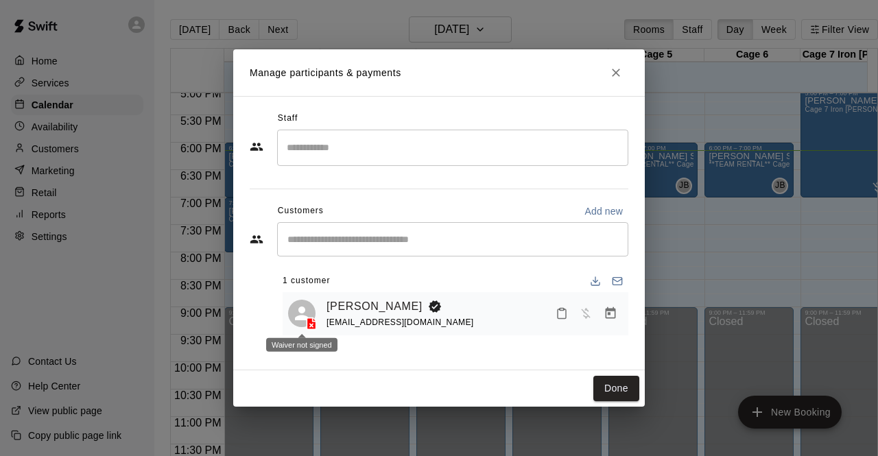
click at [296, 311] on icon at bounding box center [302, 313] width 21 height 21
click at [344, 233] on input "Start typing to search customers..." at bounding box center [452, 240] width 339 height 14
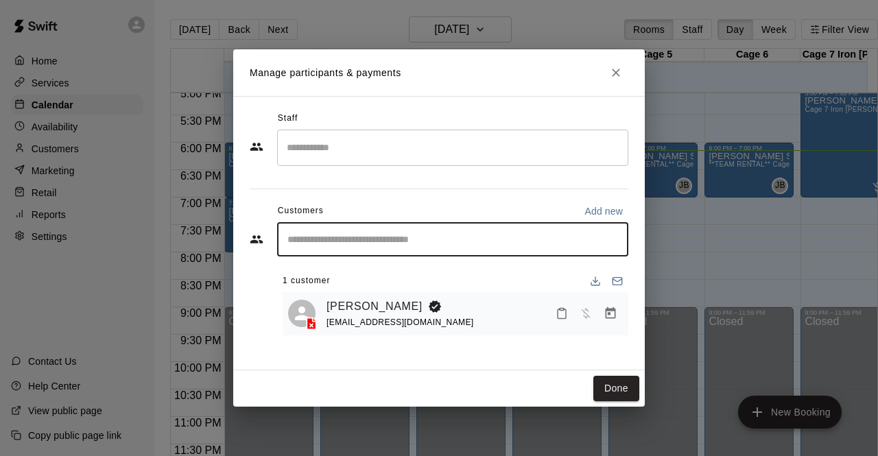
click at [344, 233] on input "Start typing to search customers..." at bounding box center [452, 240] width 339 height 14
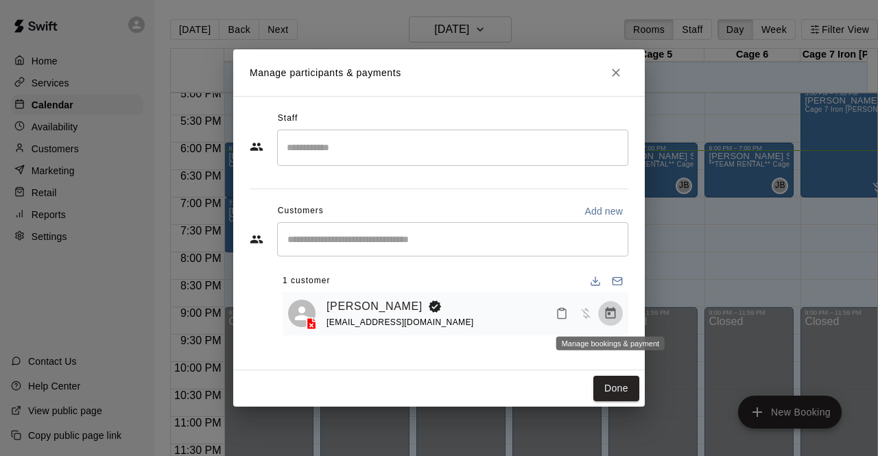
click at [613, 311] on icon "Manage bookings & payment" at bounding box center [611, 313] width 10 height 12
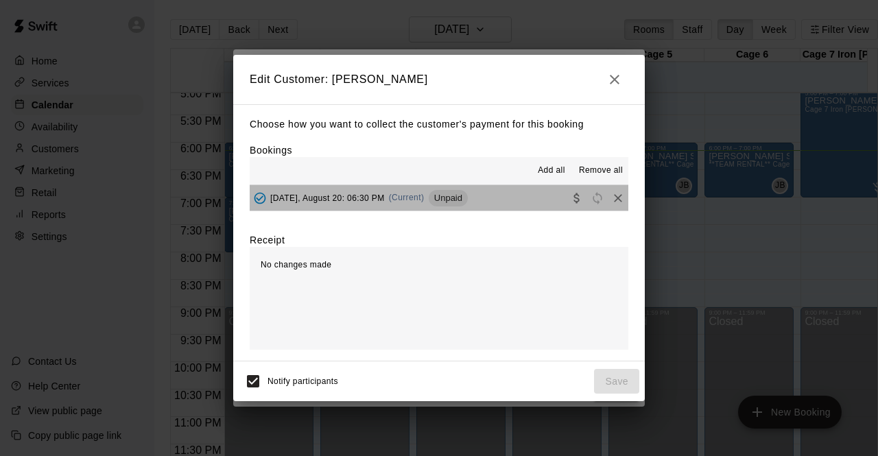
click at [521, 200] on button "Wednesday, August 20: 06:30 PM (Current) Unpaid" at bounding box center [439, 197] width 379 height 25
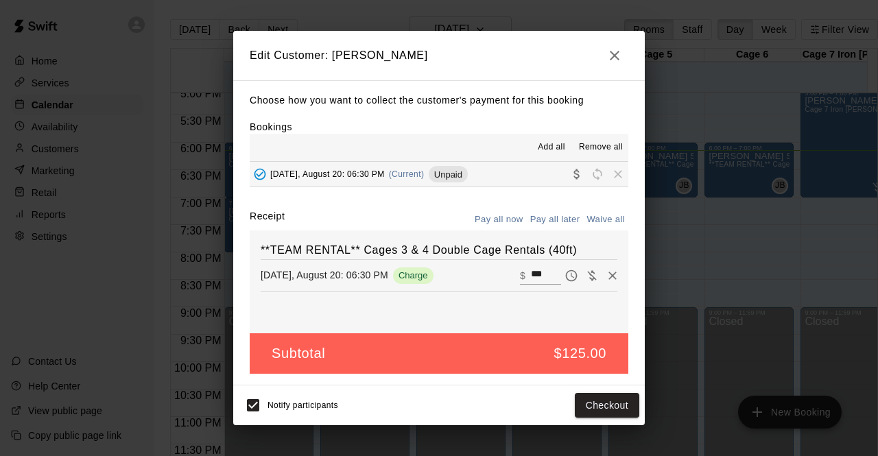
click at [612, 59] on icon "button" at bounding box center [614, 55] width 16 height 16
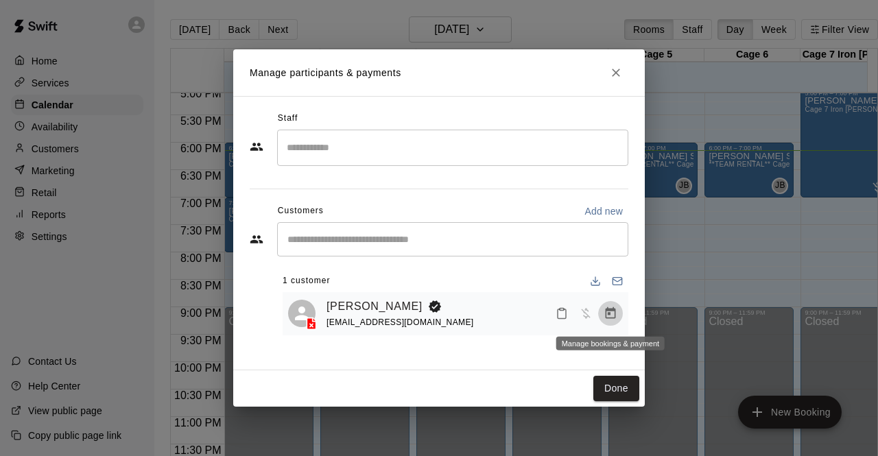
click at [614, 314] on icon "Manage bookings & payment" at bounding box center [611, 314] width 14 height 14
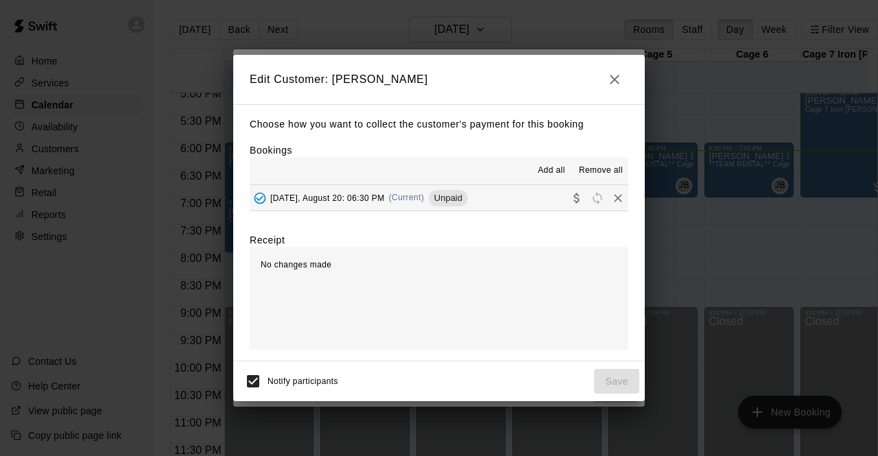
click at [515, 193] on button "Wednesday, August 20: 06:30 PM (Current) Unpaid" at bounding box center [439, 197] width 379 height 25
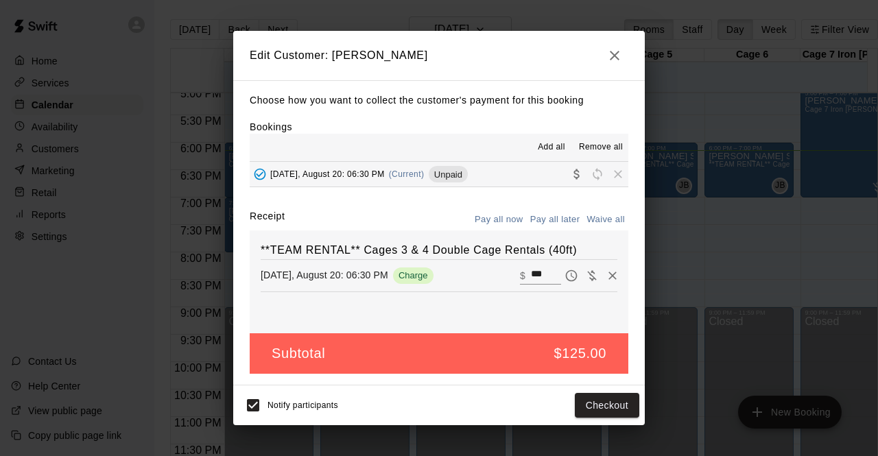
click at [615, 53] on icon "button" at bounding box center [614, 55] width 16 height 16
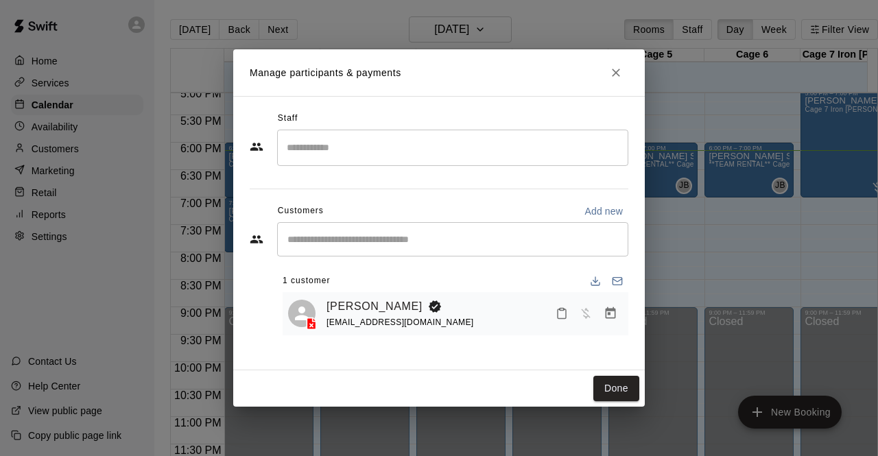
click at [612, 80] on button "Close" at bounding box center [616, 72] width 25 height 25
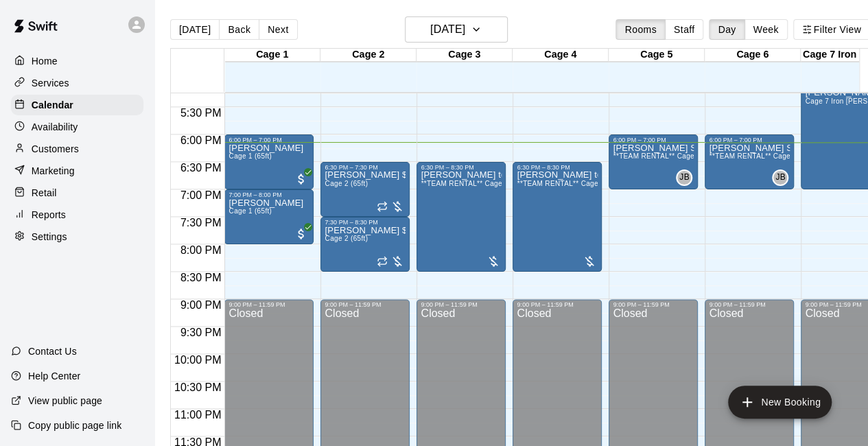
scroll to position [0, 40]
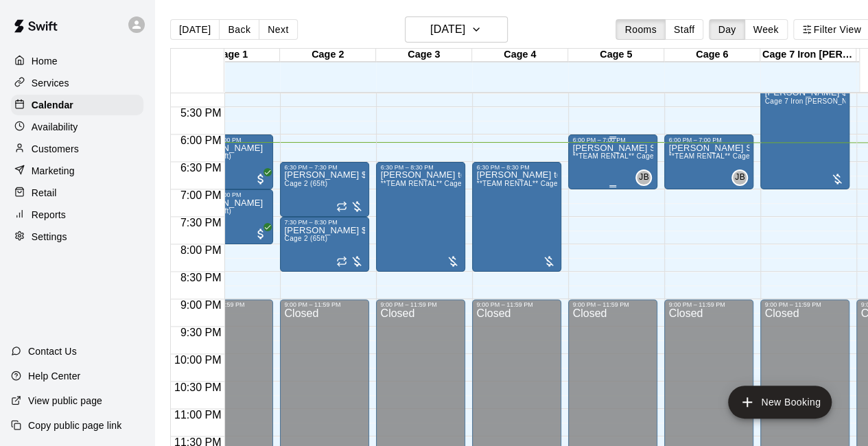
click at [619, 180] on div "Emily Softball Team Rental $due **TEAM RENTAL** Cages 5 & 6 Double Cage Rentals…" at bounding box center [612, 366] width 81 height 446
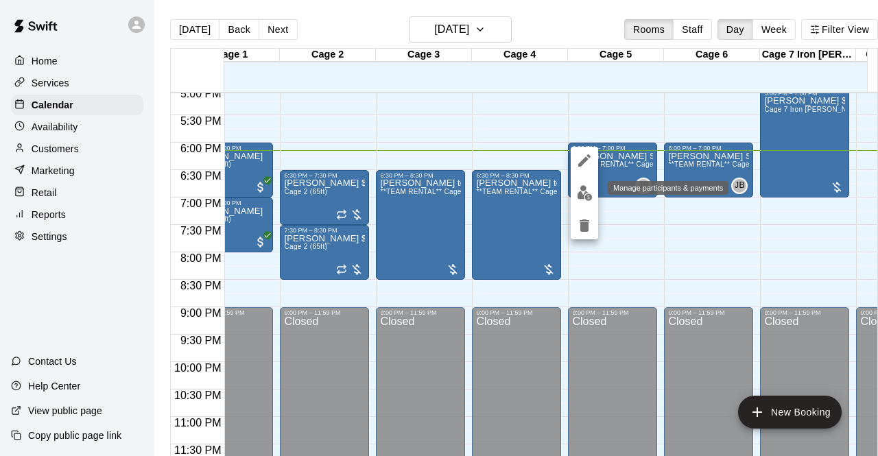
click at [580, 194] on img "edit" at bounding box center [585, 193] width 16 height 16
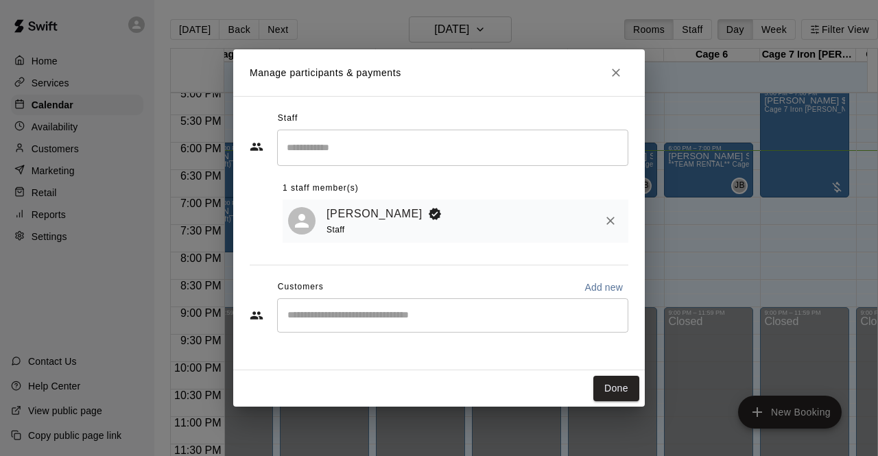
click at [473, 301] on div "​" at bounding box center [452, 315] width 351 height 34
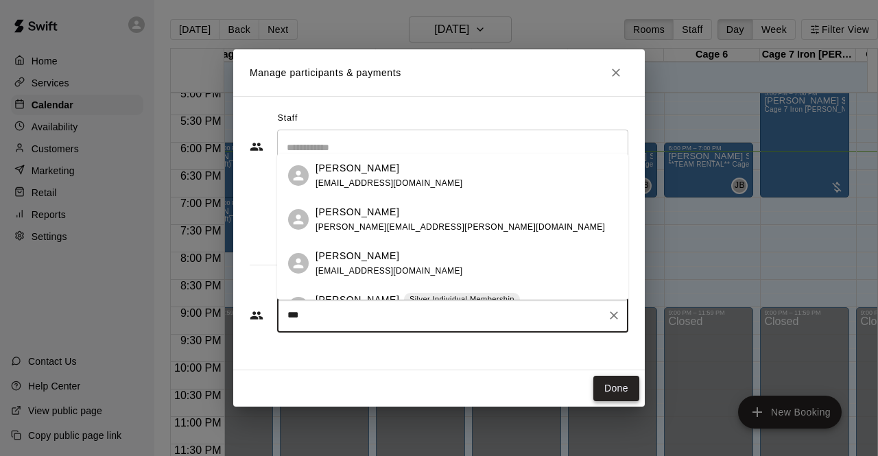
type input "***"
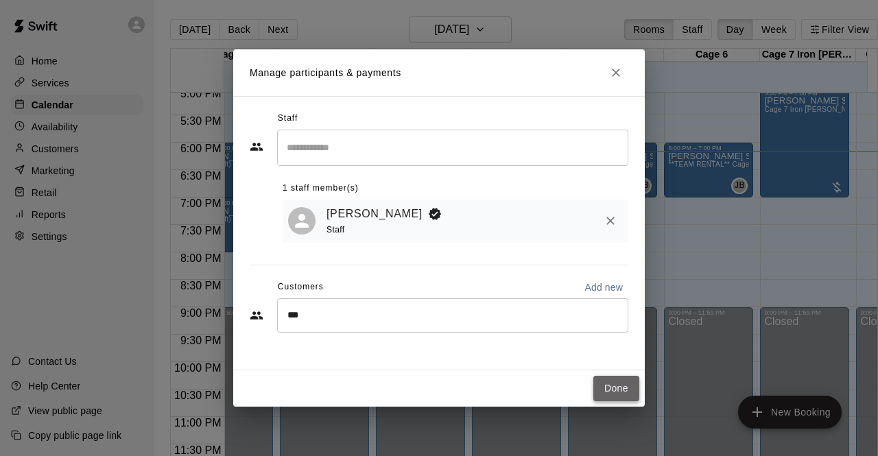
click at [619, 392] on button "Done" at bounding box center [616, 388] width 46 height 25
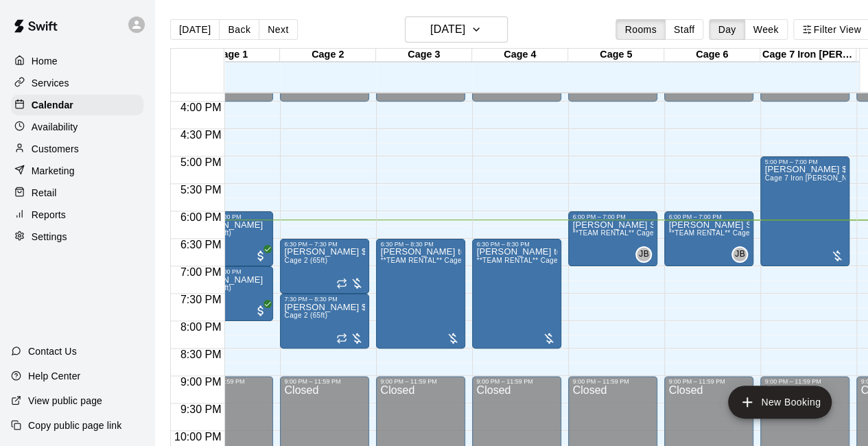
scroll to position [869, 40]
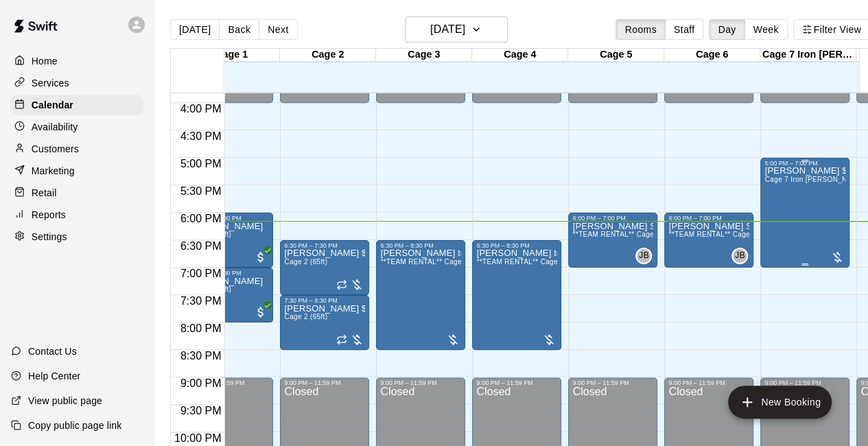
click at [836, 258] on div at bounding box center [837, 257] width 14 height 14
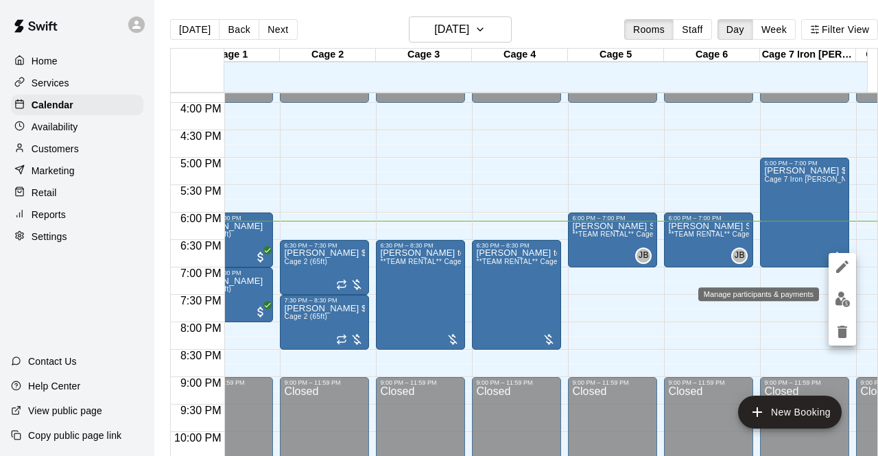
click at [842, 296] on img "edit" at bounding box center [843, 300] width 16 height 16
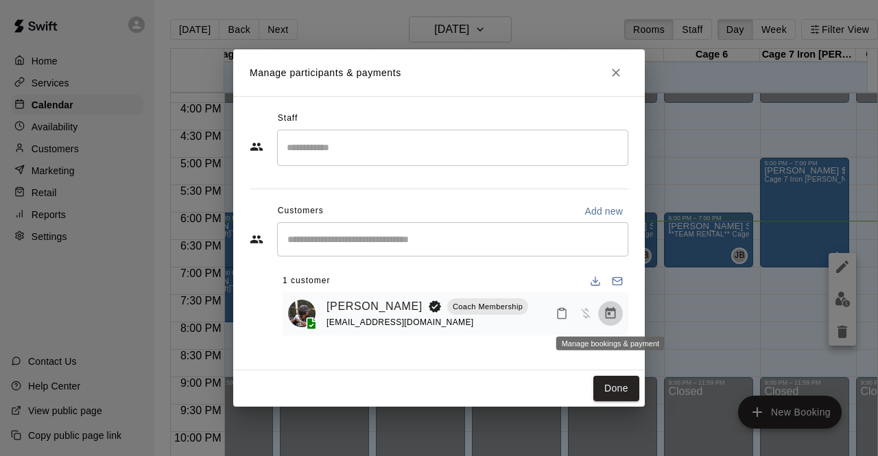
click at [613, 314] on icon "Manage bookings & payment" at bounding box center [611, 314] width 14 height 14
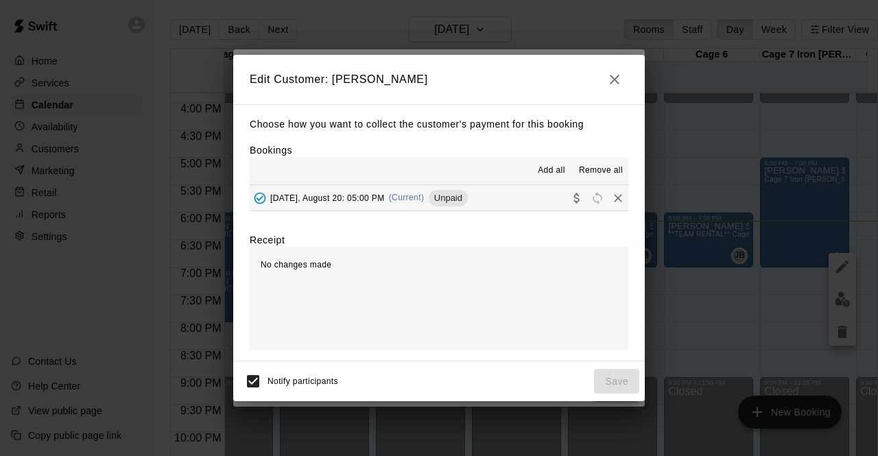
click at [510, 197] on button "Wednesday, August 20: 05:00 PM (Current) Unpaid" at bounding box center [439, 197] width 379 height 25
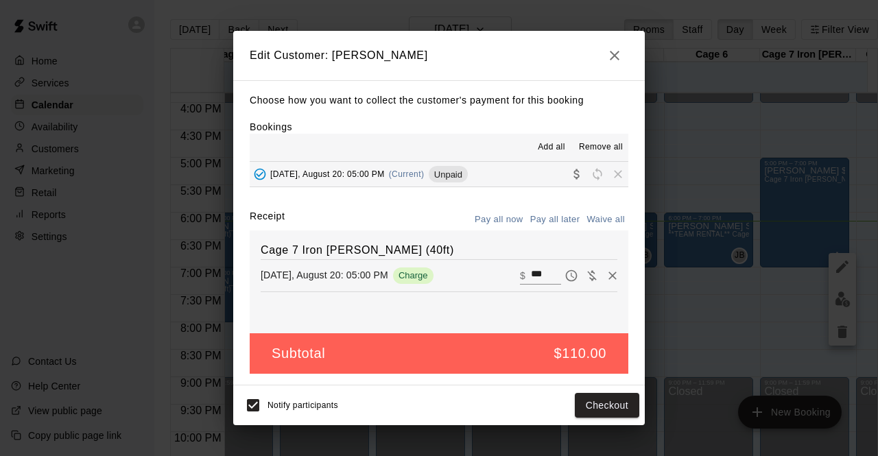
click at [613, 54] on icon "button" at bounding box center [615, 56] width 10 height 10
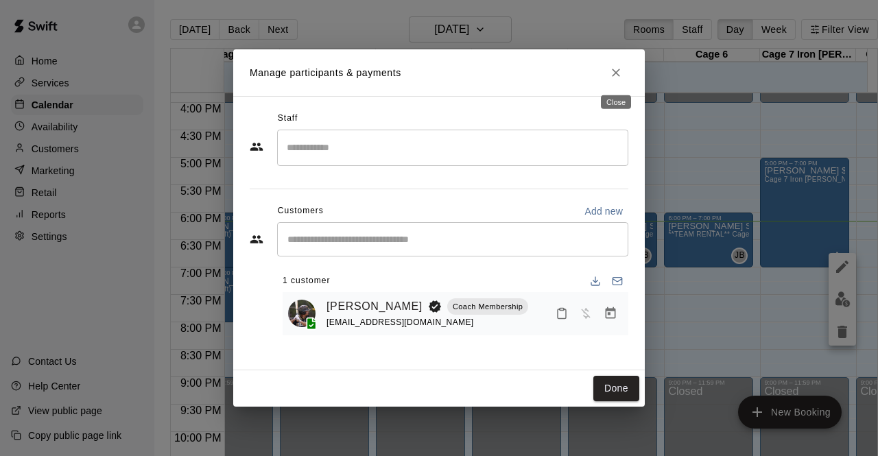
click at [611, 83] on button "Close" at bounding box center [616, 72] width 25 height 25
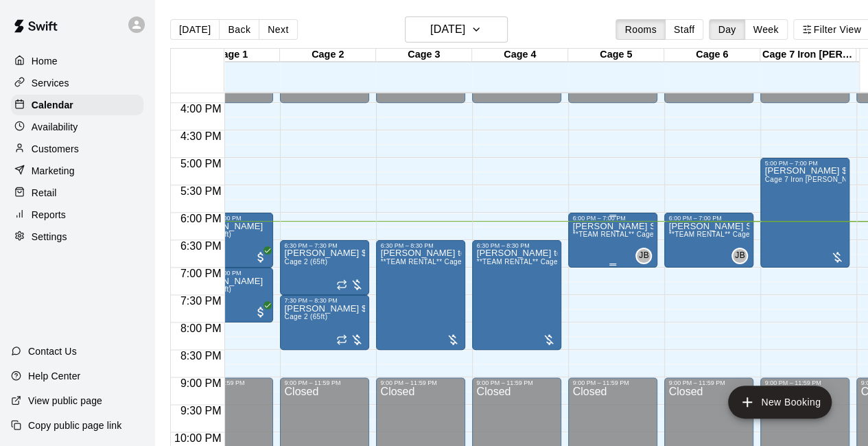
click at [600, 248] on div "Emily Softball Team Rental $due **TEAM RENTAL** Cages 5 & 6 Double Cage Rentals…" at bounding box center [612, 445] width 81 height 446
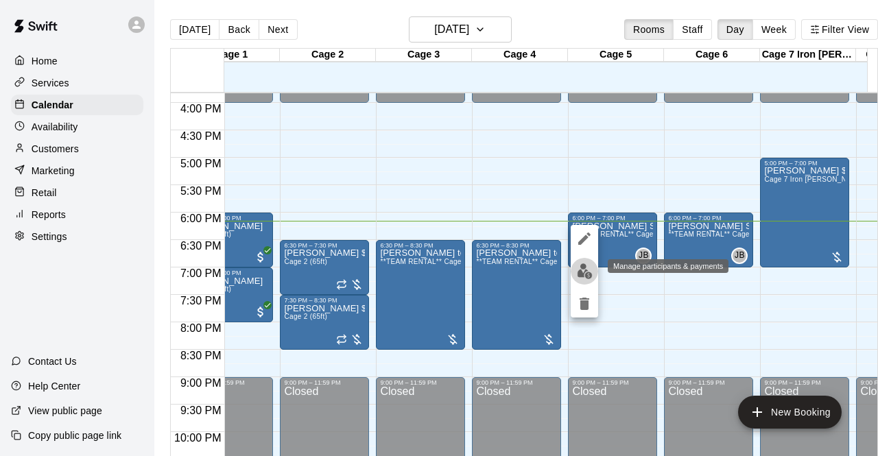
click at [583, 272] on img "edit" at bounding box center [585, 271] width 16 height 16
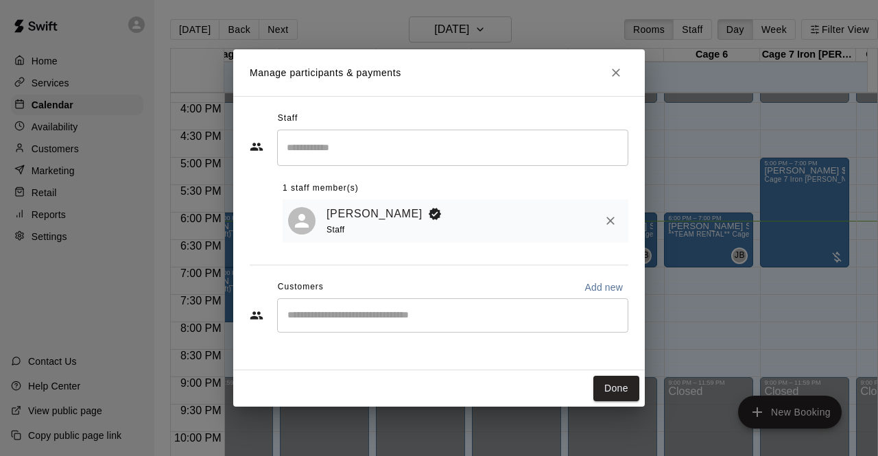
click at [520, 218] on div "Jason Barnes Staff" at bounding box center [475, 221] width 296 height 32
click at [508, 217] on div "Jason Barnes Staff" at bounding box center [475, 221] width 296 height 32
click at [615, 67] on icon "Close" at bounding box center [616, 73] width 14 height 14
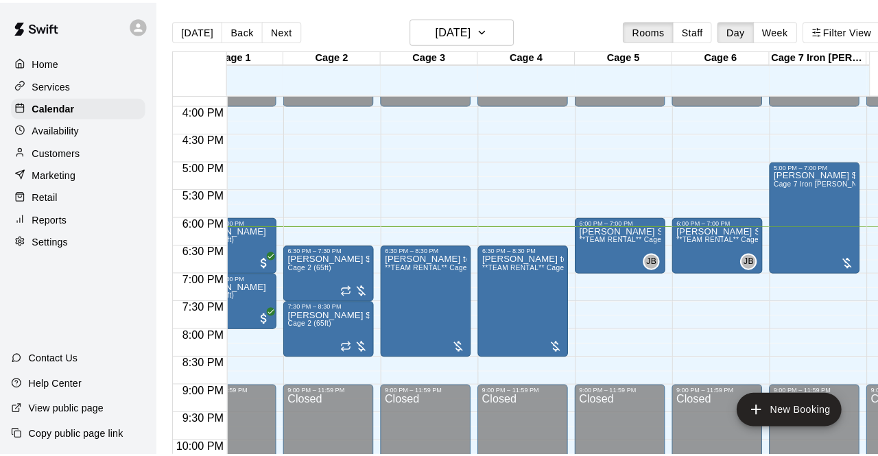
scroll to position [0, 0]
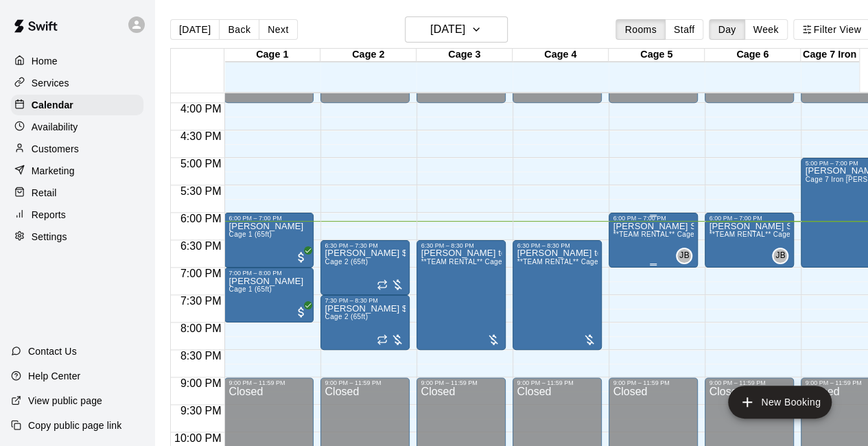
click at [637, 248] on div "Emily Softball Team Rental $due **TEAM RENTAL** Cages 5 & 6 Double Cage Rentals…" at bounding box center [653, 445] width 81 height 446
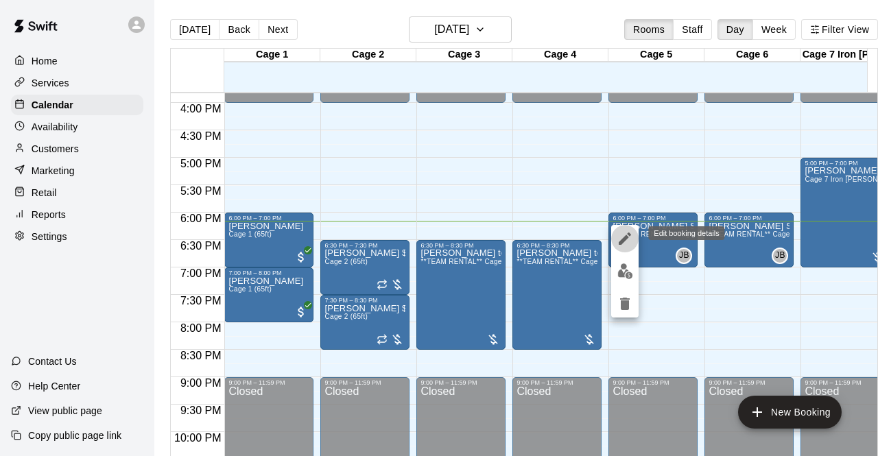
click at [617, 234] on icon "edit" at bounding box center [625, 239] width 16 height 16
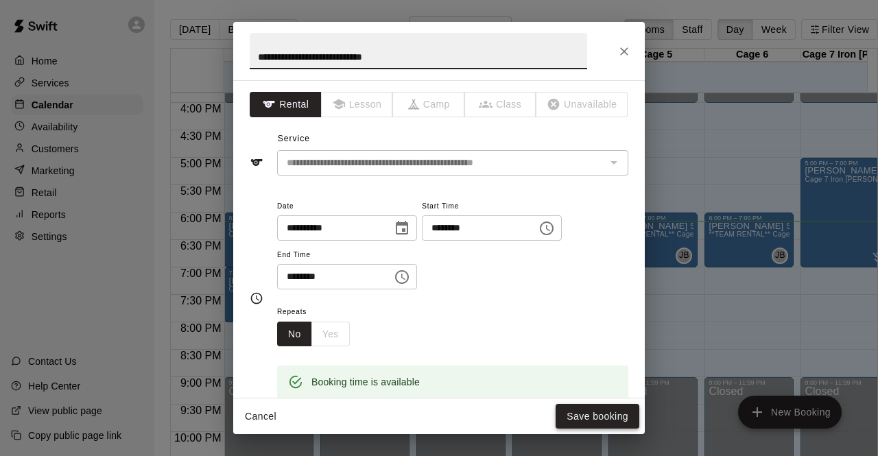
type input "**********"
click at [590, 414] on button "Save booking" at bounding box center [598, 416] width 84 height 25
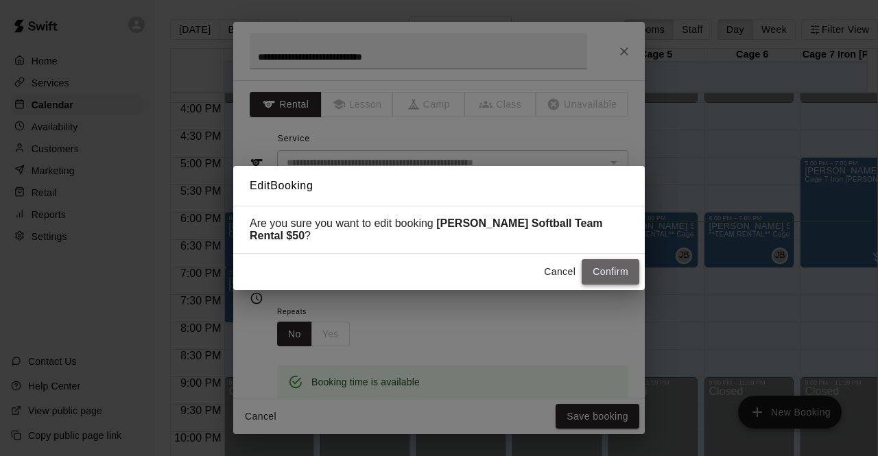
click at [619, 263] on button "Confirm" at bounding box center [611, 271] width 58 height 25
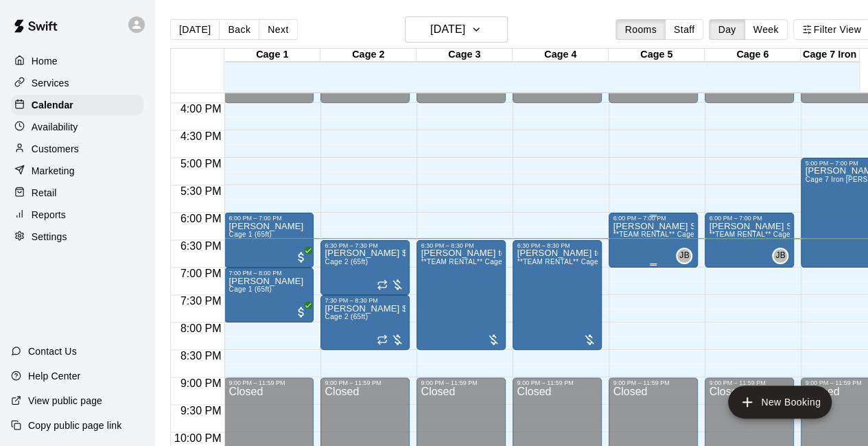
click at [646, 255] on div "Emily Softball Team Rental $50 **TEAM RENTAL** Cages 5 & 6 Double Cage Rentals …" at bounding box center [653, 445] width 81 height 446
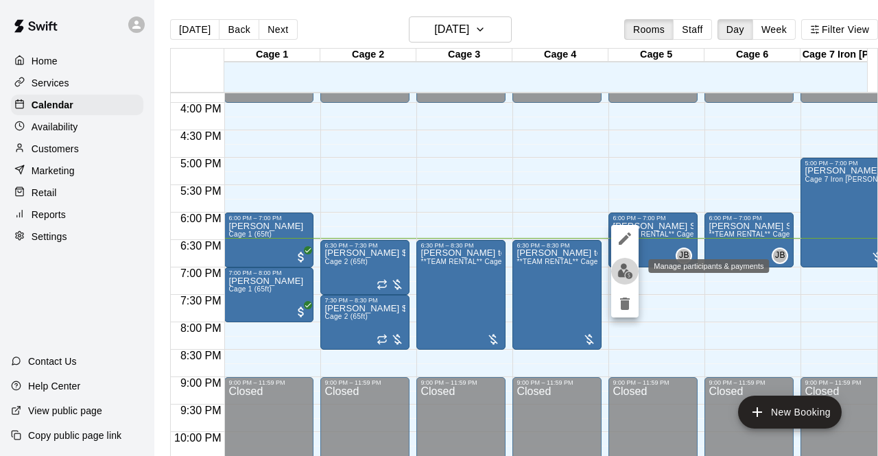
click at [626, 270] on img "edit" at bounding box center [625, 271] width 16 height 16
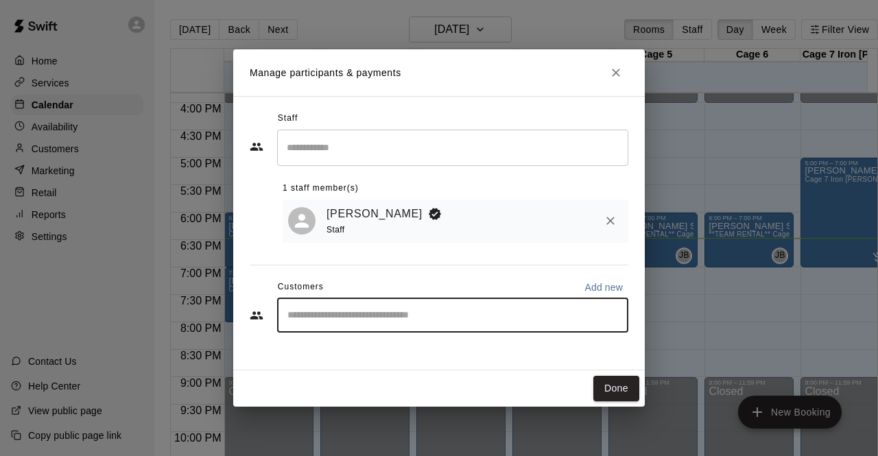
click at [493, 316] on input "Start typing to search customers..." at bounding box center [452, 316] width 339 height 14
type input "***"
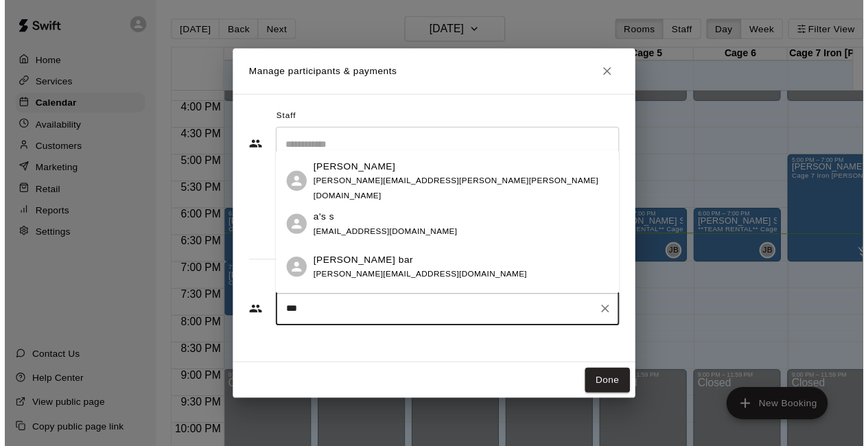
scroll to position [167, 0]
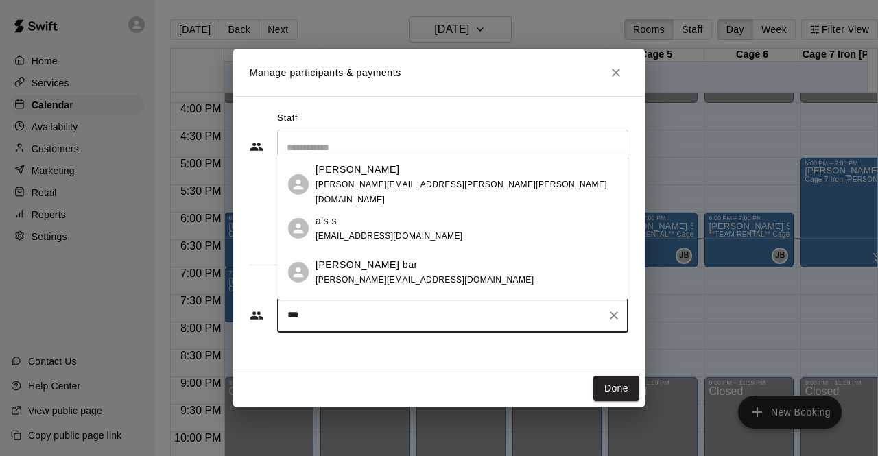
click at [355, 274] on div "jas bar sharie@luckyspur.com" at bounding box center [425, 272] width 218 height 29
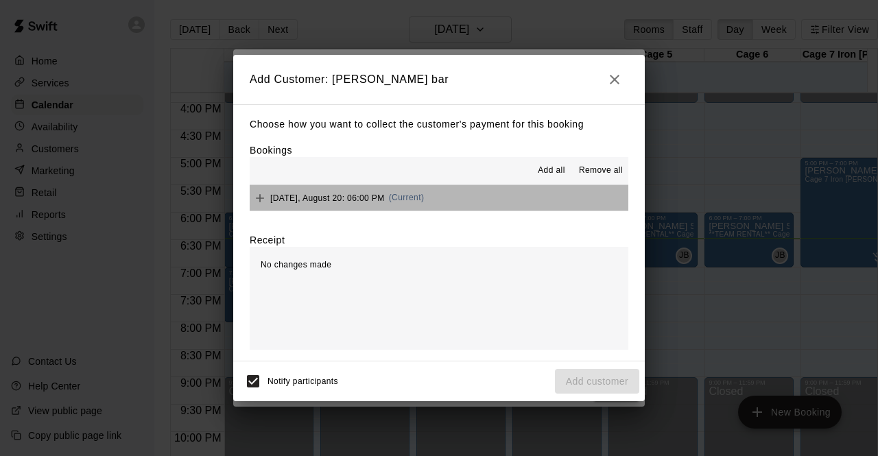
click at [486, 197] on button "Wednesday, August 20: 06:00 PM (Current)" at bounding box center [439, 197] width 379 height 25
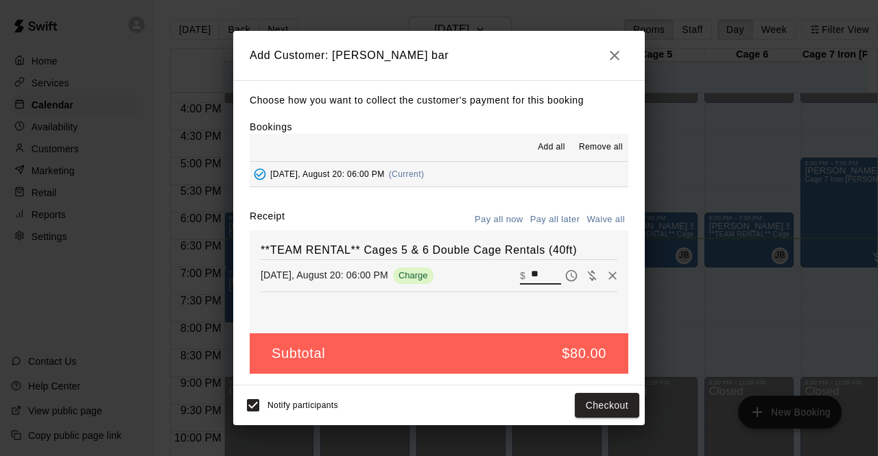
click at [533, 272] on input "**" at bounding box center [546, 276] width 30 height 18
type input "*"
type input "**"
click at [597, 405] on button "Checkout" at bounding box center [607, 405] width 64 height 25
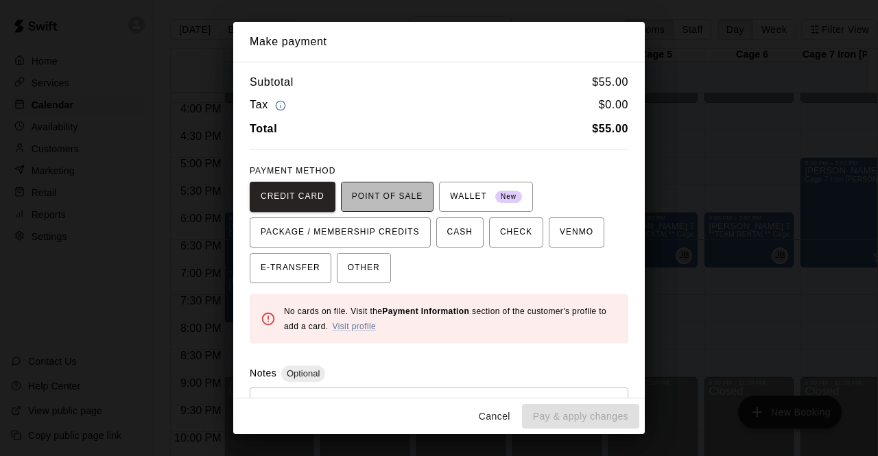
click at [379, 195] on span "POINT OF SALE" at bounding box center [387, 197] width 71 height 22
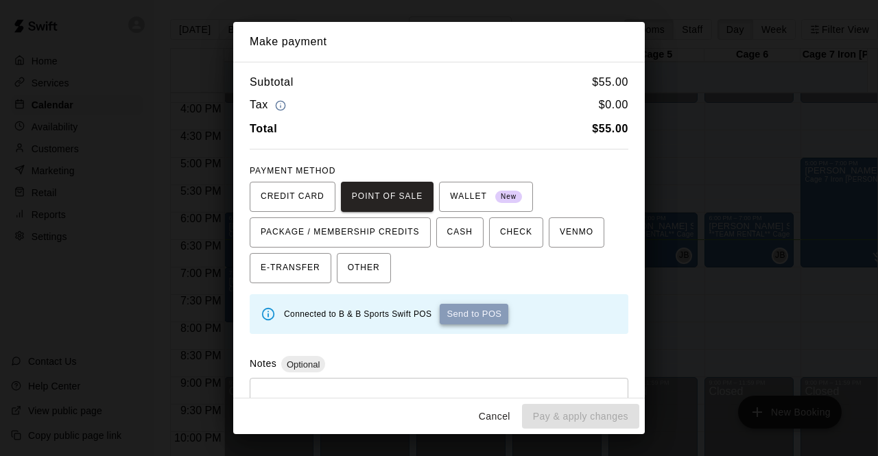
click at [462, 309] on button "Send to POS" at bounding box center [474, 314] width 69 height 21
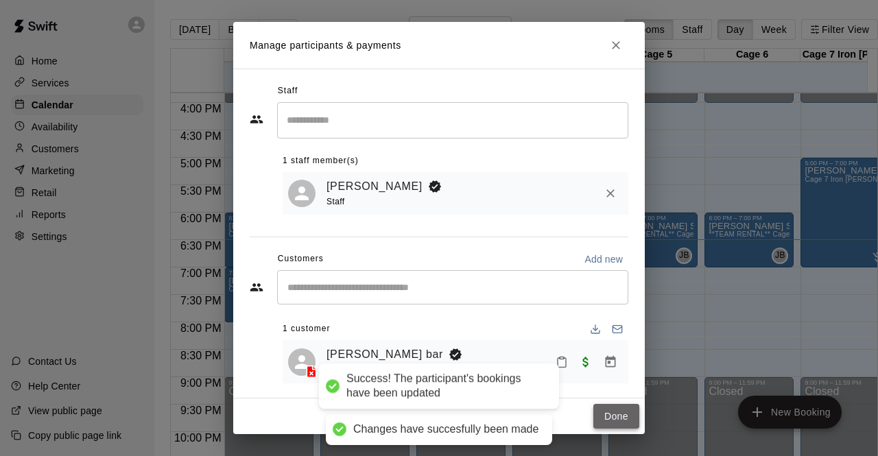
click at [626, 417] on button "Done" at bounding box center [616, 416] width 46 height 25
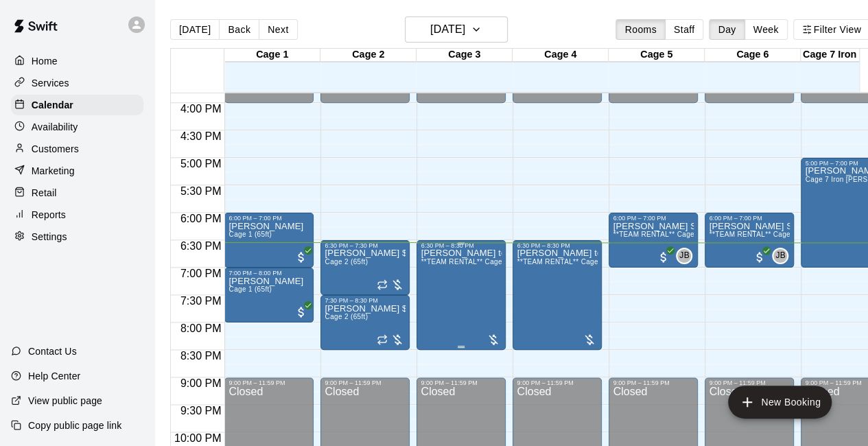
click at [496, 340] on div at bounding box center [493, 340] width 14 height 14
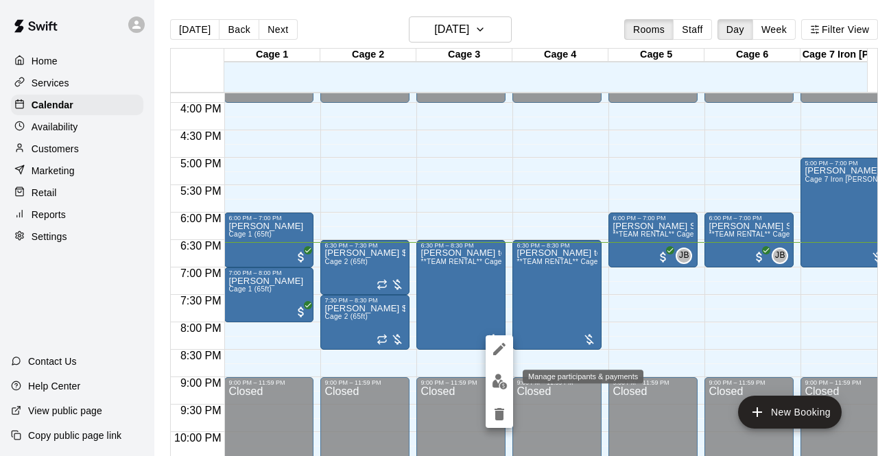
click at [497, 376] on img "edit" at bounding box center [500, 382] width 16 height 16
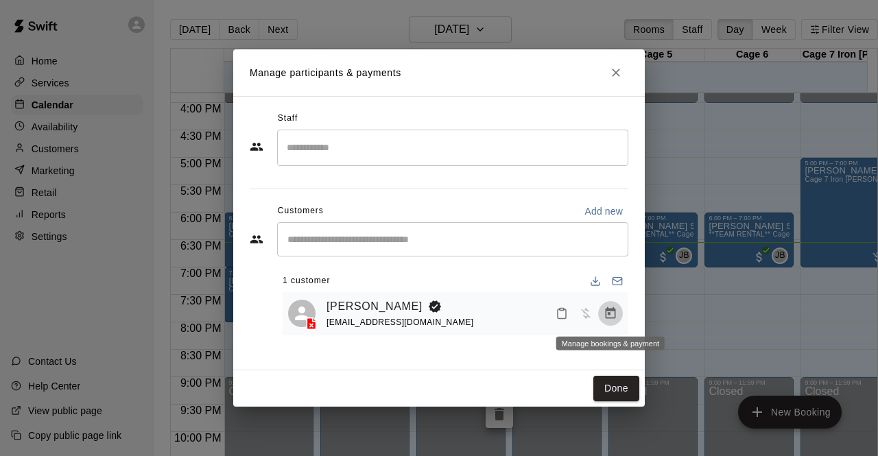
click at [611, 311] on icon "Manage bookings & payment" at bounding box center [611, 313] width 10 height 12
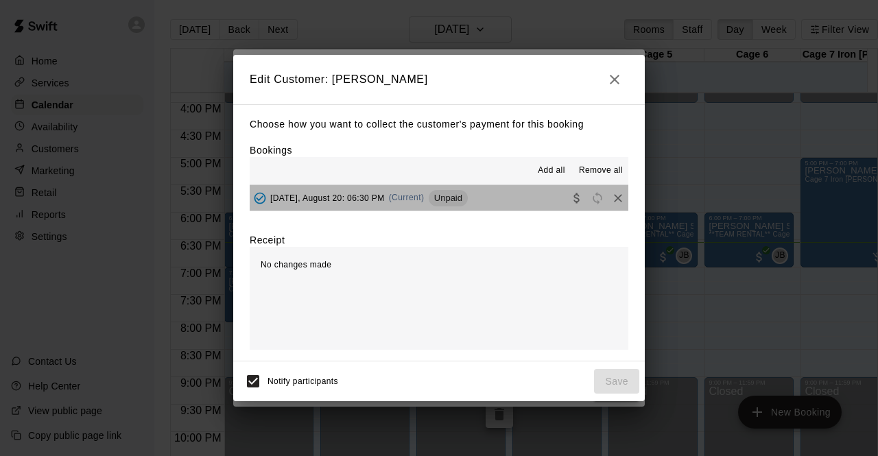
click at [515, 191] on button "Wednesday, August 20: 06:30 PM (Current) Unpaid" at bounding box center [439, 197] width 379 height 25
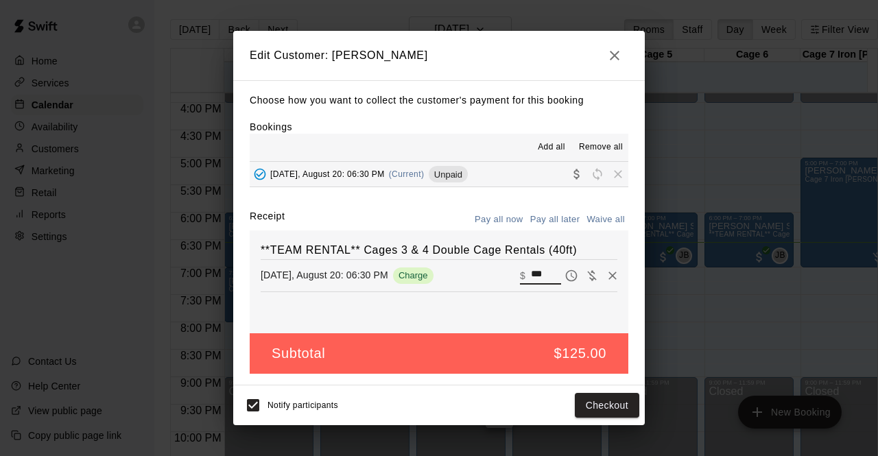
click at [540, 278] on input "***" at bounding box center [546, 276] width 30 height 18
type input "*"
click at [617, 410] on button "Save" at bounding box center [616, 405] width 45 height 25
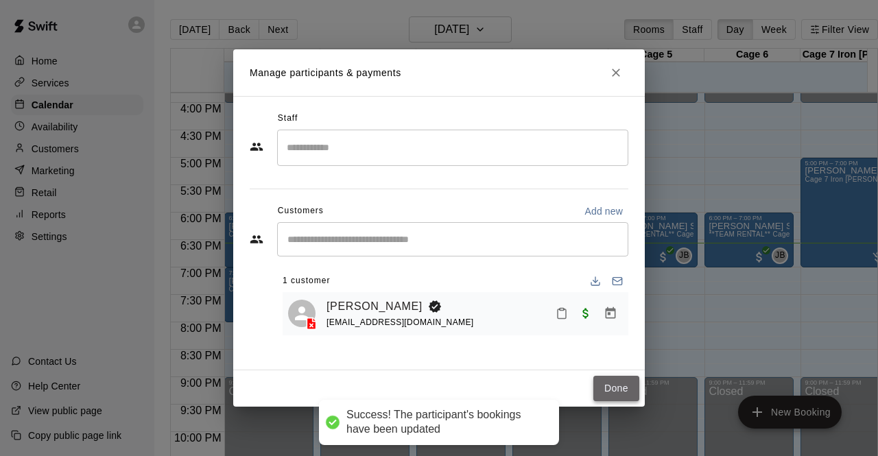
click at [616, 378] on button "Done" at bounding box center [616, 388] width 46 height 25
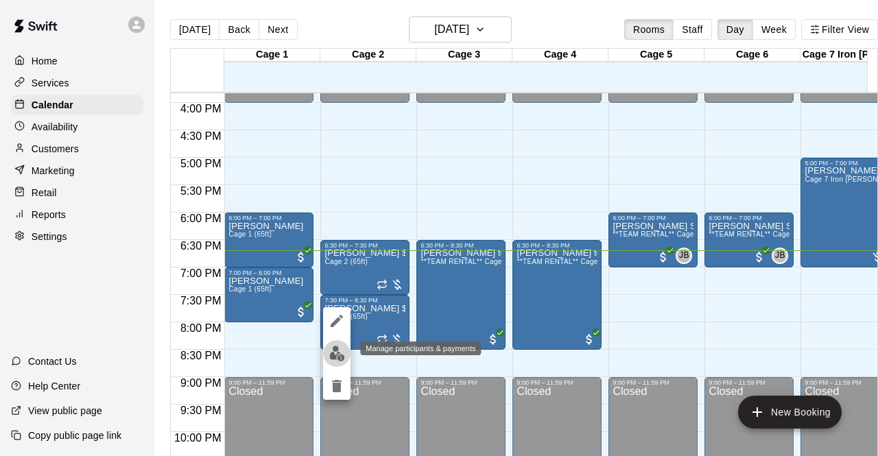
click at [341, 357] on img "edit" at bounding box center [337, 354] width 16 height 16
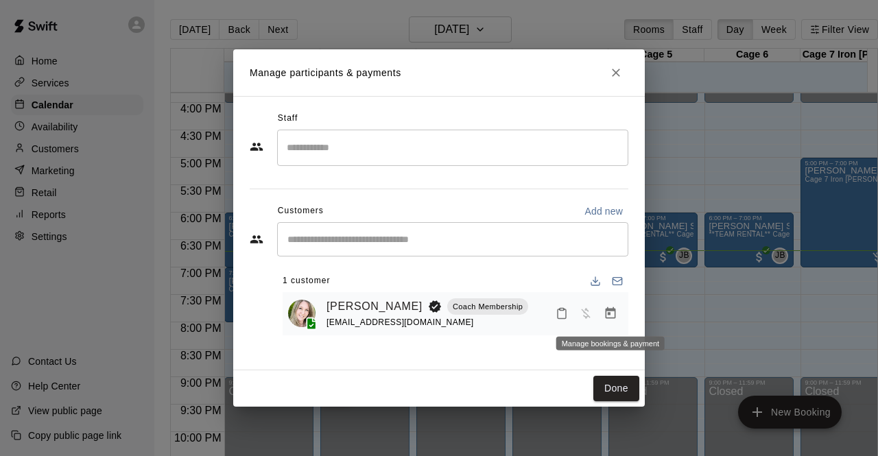
click at [609, 311] on icon "Manage bookings & payment" at bounding box center [611, 313] width 10 height 12
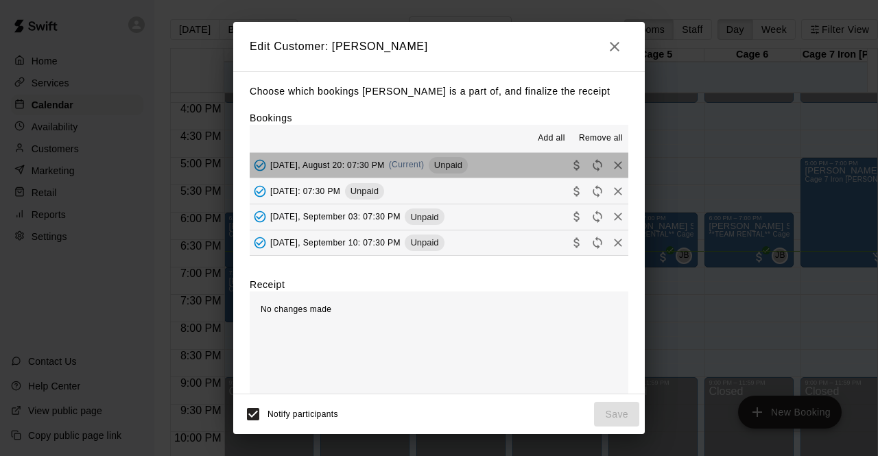
click at [520, 168] on button "Wednesday, August 20: 07:30 PM (Current) Unpaid" at bounding box center [439, 165] width 379 height 25
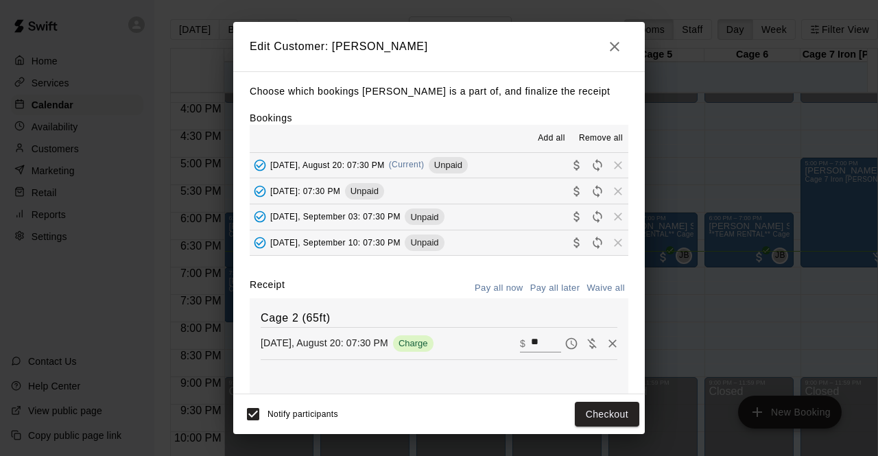
click at [613, 46] on icon "button" at bounding box center [614, 46] width 16 height 16
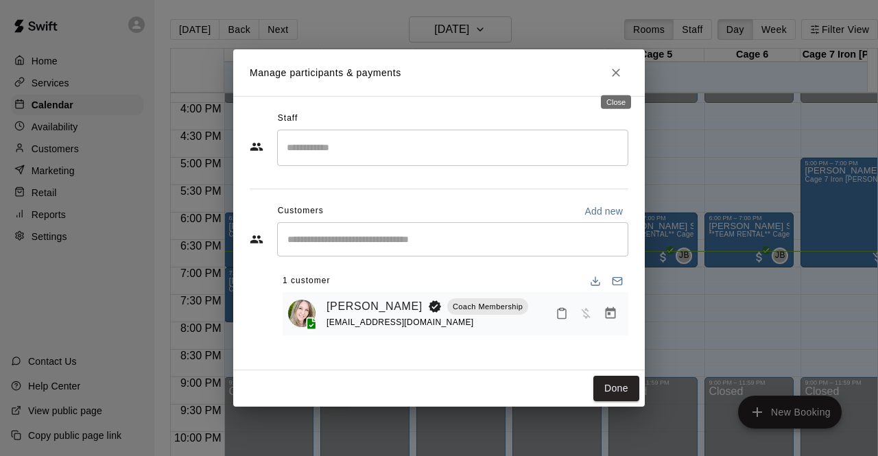
click at [617, 71] on icon "Close" at bounding box center [616, 73] width 14 height 14
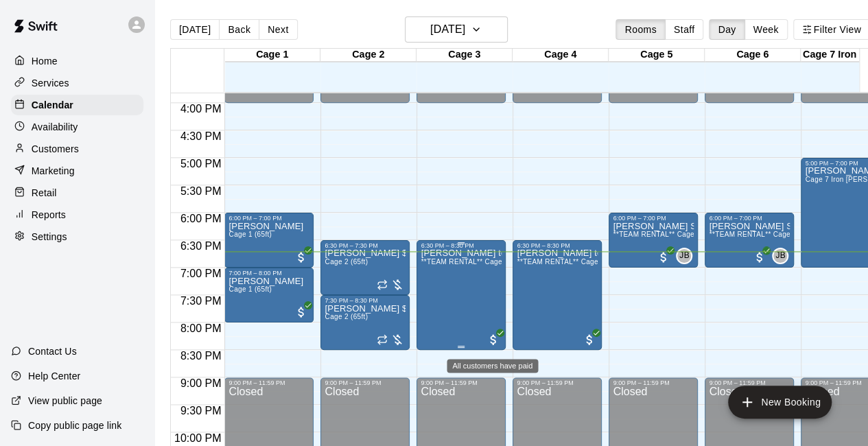
click at [493, 345] on span "All customers have paid" at bounding box center [493, 340] width 14 height 14
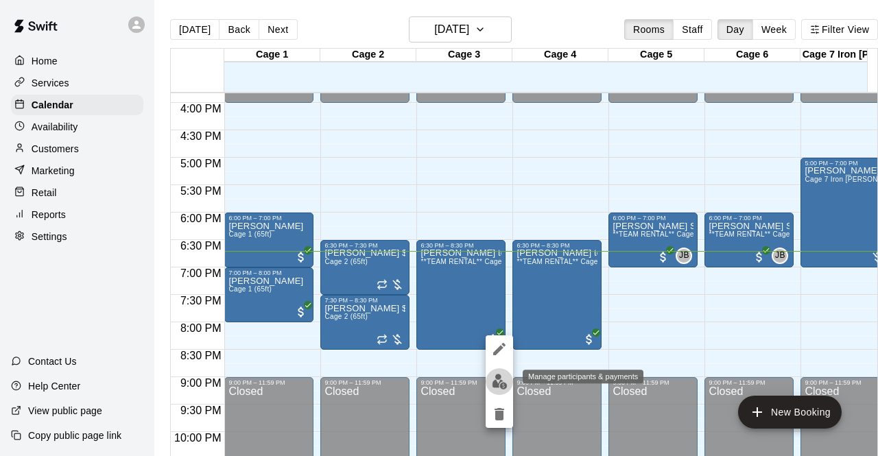
click at [502, 377] on img "edit" at bounding box center [500, 382] width 16 height 16
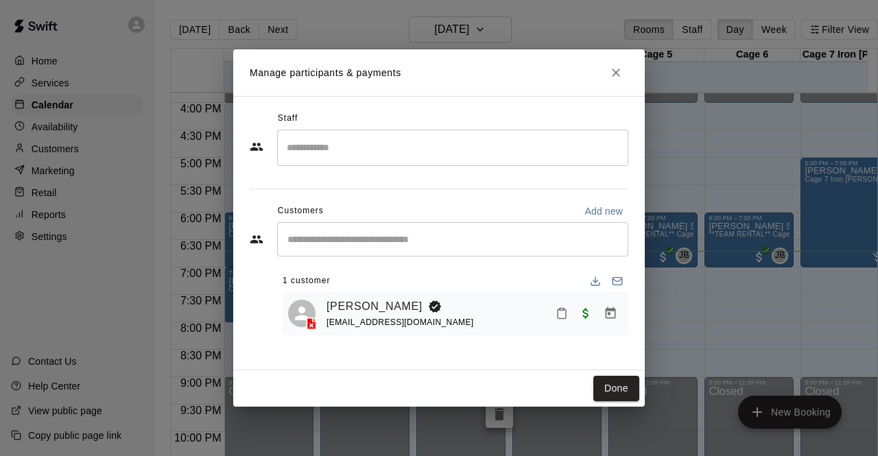
click at [438, 244] on input "Start typing to search customers..." at bounding box center [452, 240] width 339 height 14
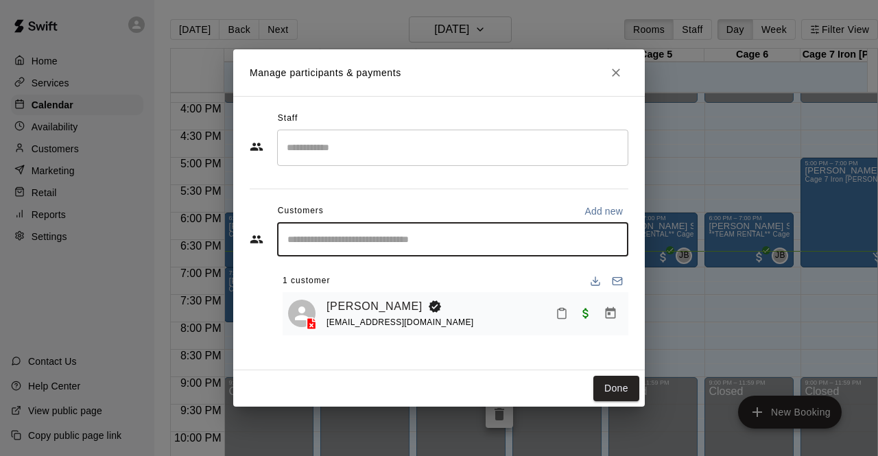
click at [437, 246] on input "Start typing to search customers..." at bounding box center [452, 240] width 339 height 14
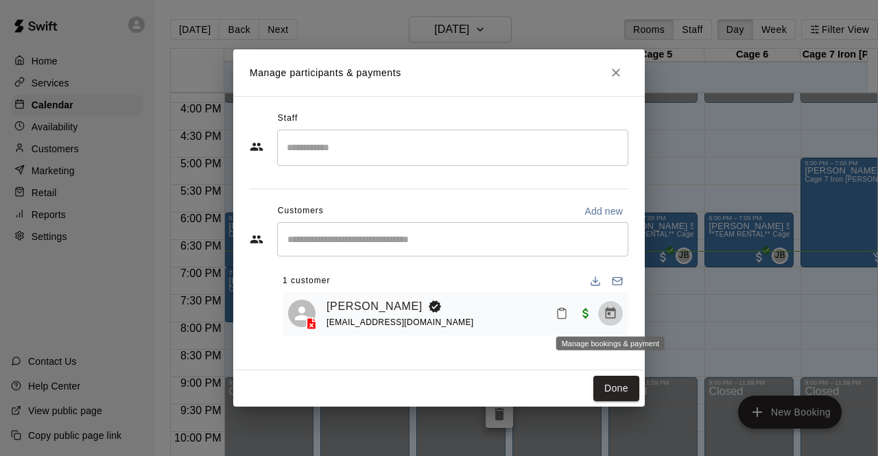
click at [611, 315] on icon "Manage bookings & payment" at bounding box center [611, 314] width 14 height 14
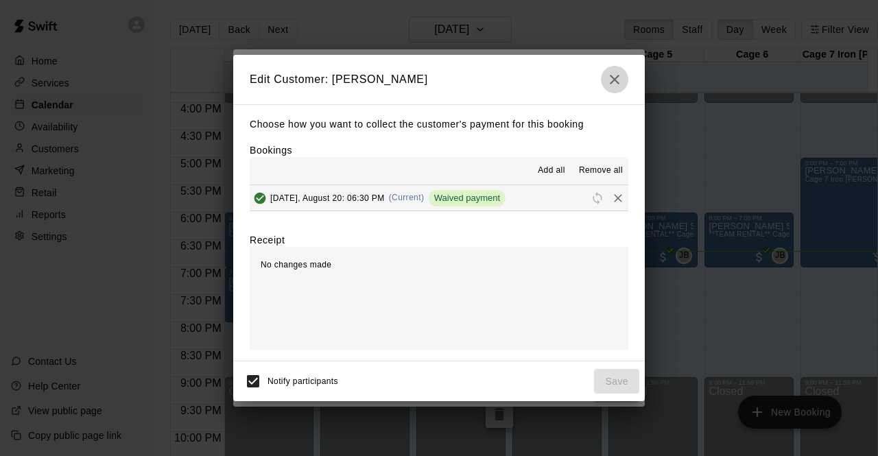
click at [615, 75] on icon "button" at bounding box center [614, 79] width 16 height 16
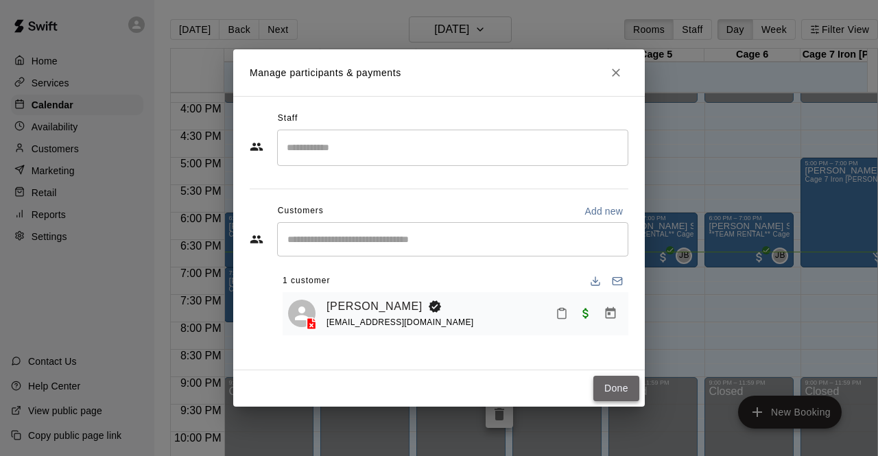
click at [602, 396] on button "Done" at bounding box center [616, 388] width 46 height 25
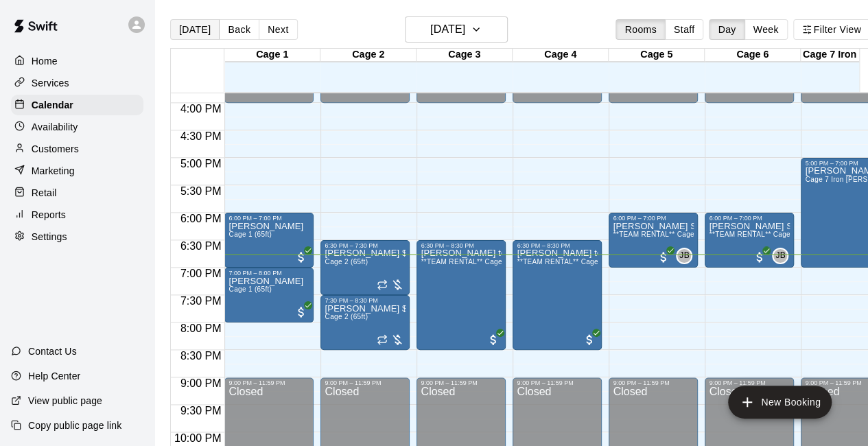
click at [191, 32] on button "[DATE]" at bounding box center [194, 29] width 49 height 21
click at [273, 36] on button "Next" at bounding box center [278, 29] width 38 height 21
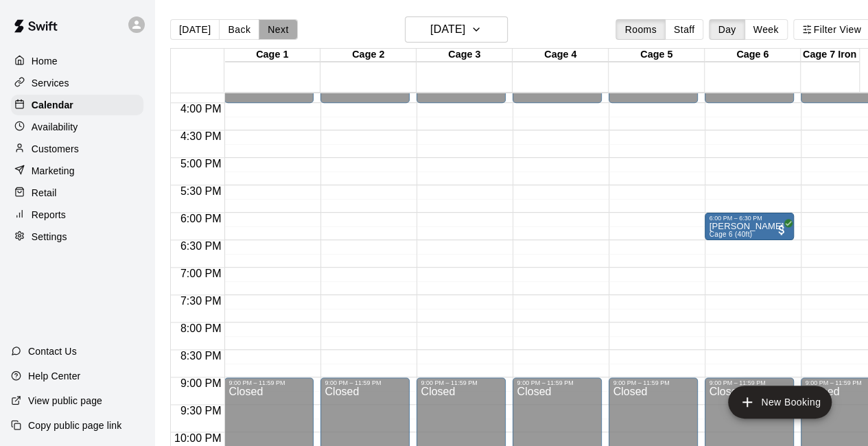
click at [273, 36] on button "Next" at bounding box center [278, 29] width 38 height 21
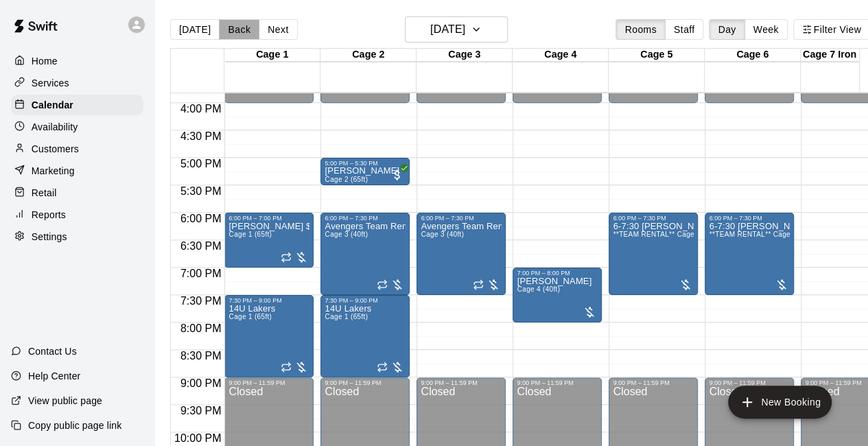
click at [233, 32] on button "Back" at bounding box center [239, 29] width 40 height 21
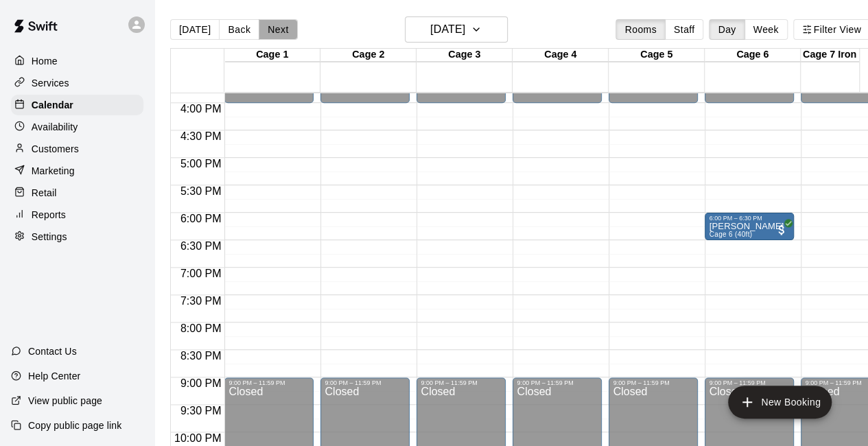
click at [279, 33] on button "Next" at bounding box center [278, 29] width 38 height 21
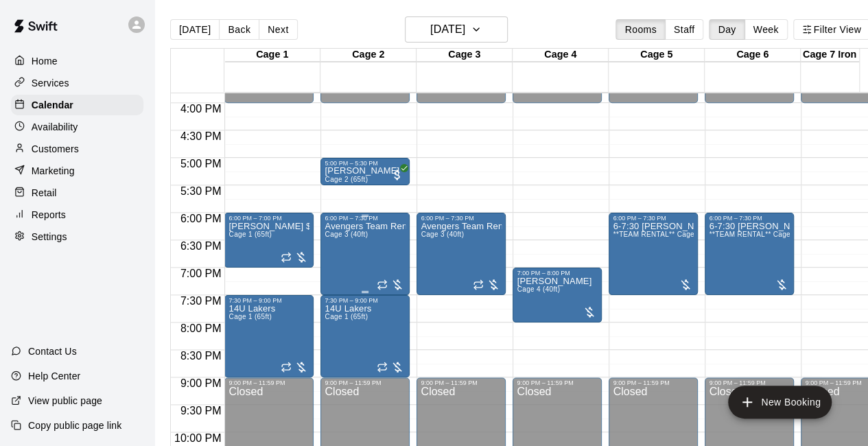
scroll to position [899, 0]
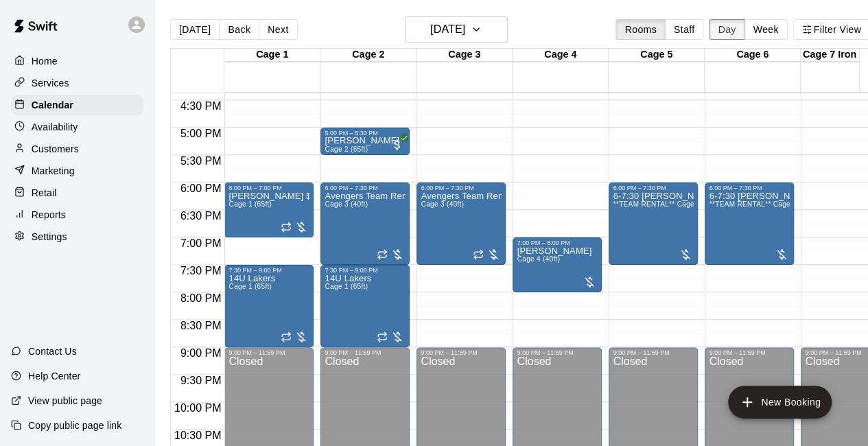
click at [730, 32] on button "Day" at bounding box center [727, 29] width 36 height 21
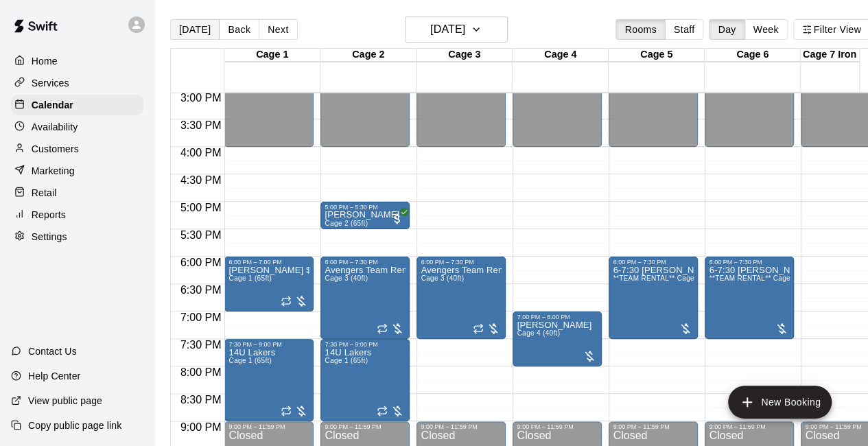
click at [197, 26] on button "[DATE]" at bounding box center [194, 29] width 49 height 21
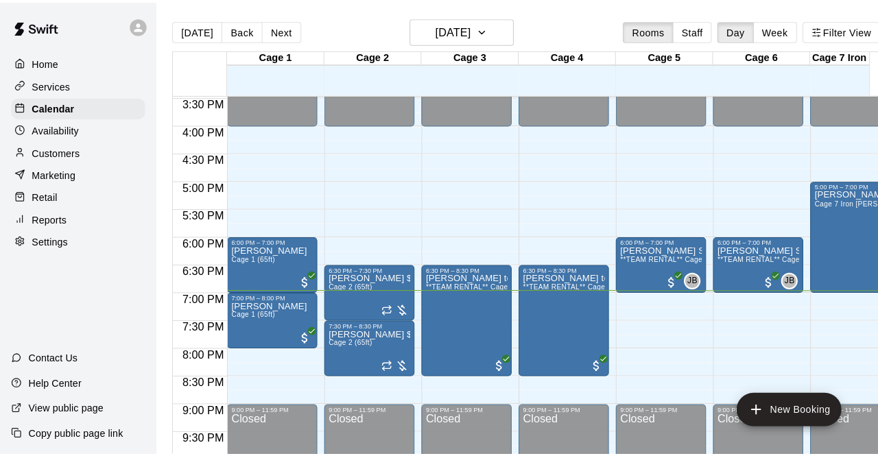
scroll to position [848, 0]
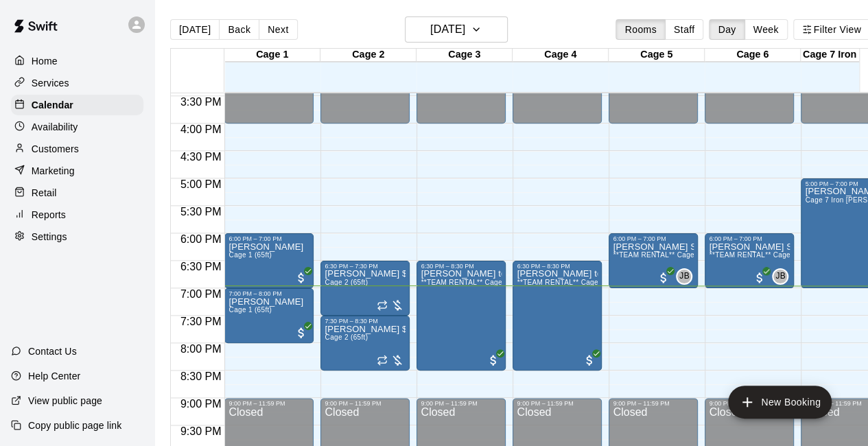
click at [67, 198] on div "Retail" at bounding box center [77, 192] width 132 height 21
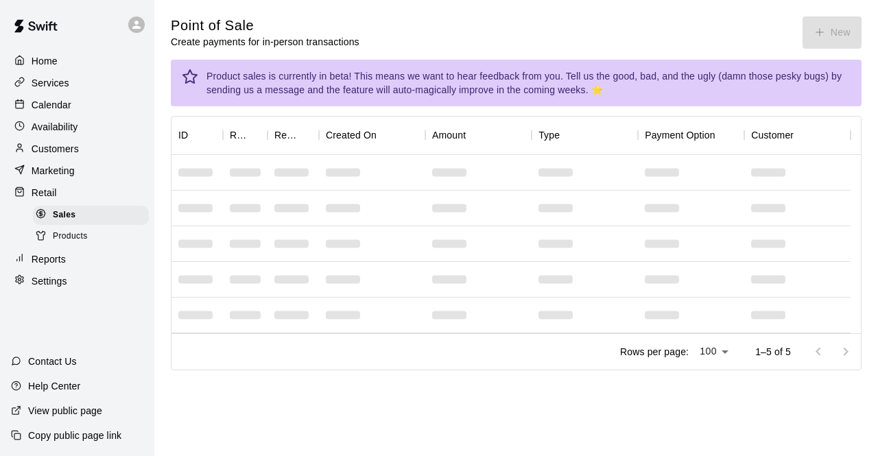
click at [834, 32] on button "New" at bounding box center [832, 32] width 59 height 32
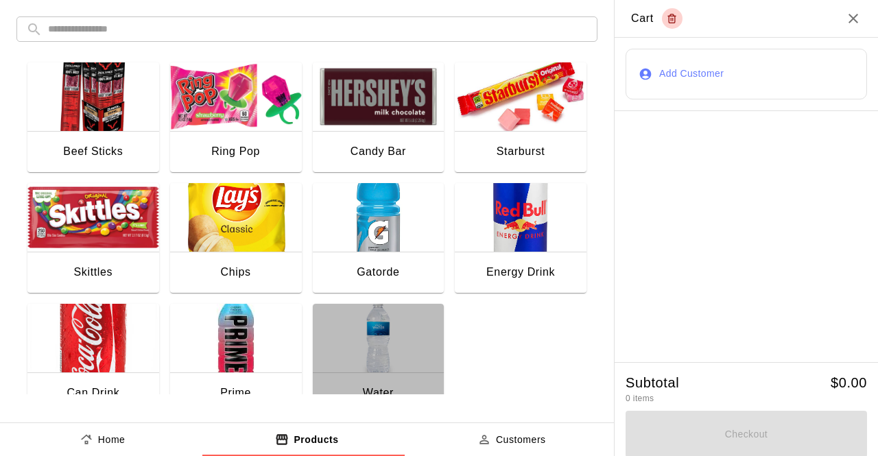
click at [353, 338] on img "button" at bounding box center [379, 338] width 132 height 69
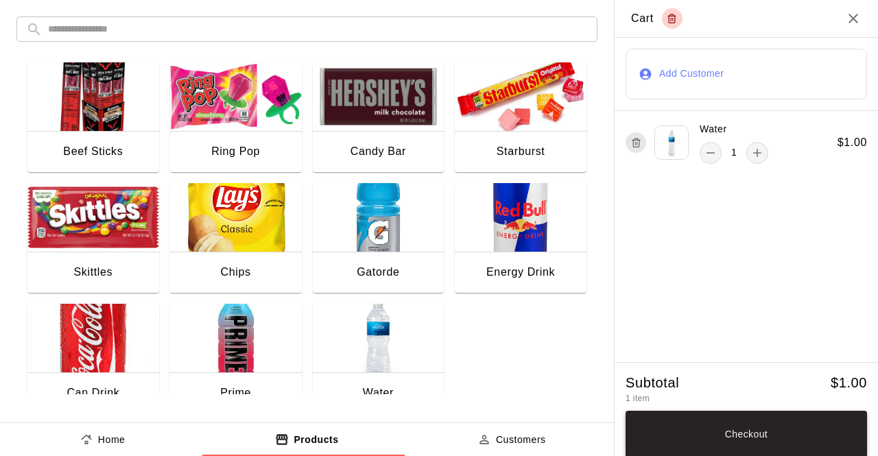
click at [734, 423] on button "Checkout" at bounding box center [746, 434] width 241 height 47
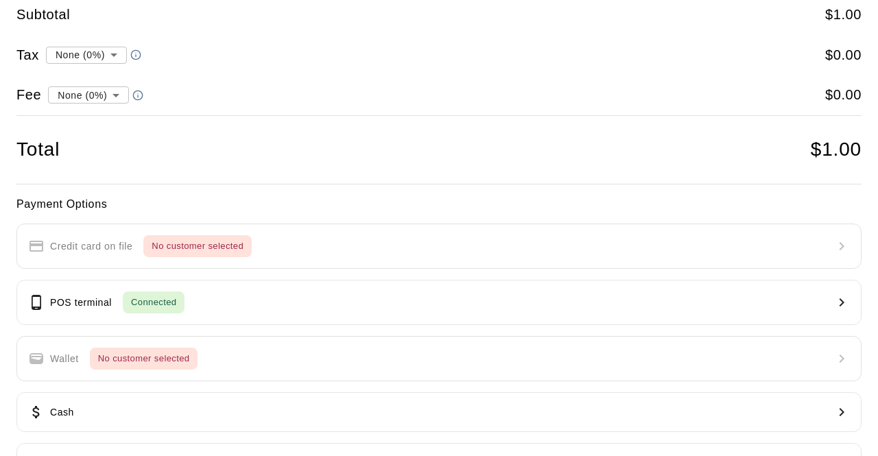
scroll to position [56, 0]
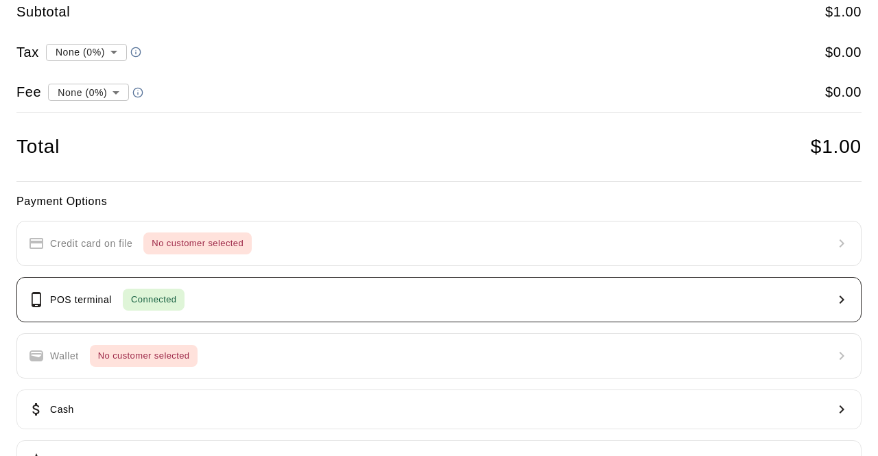
click at [350, 290] on button "POS terminal Connected" at bounding box center [438, 299] width 845 height 45
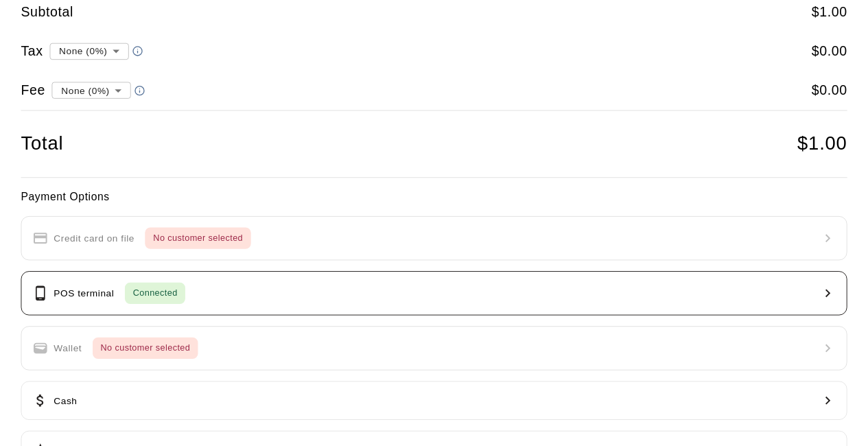
scroll to position [0, 0]
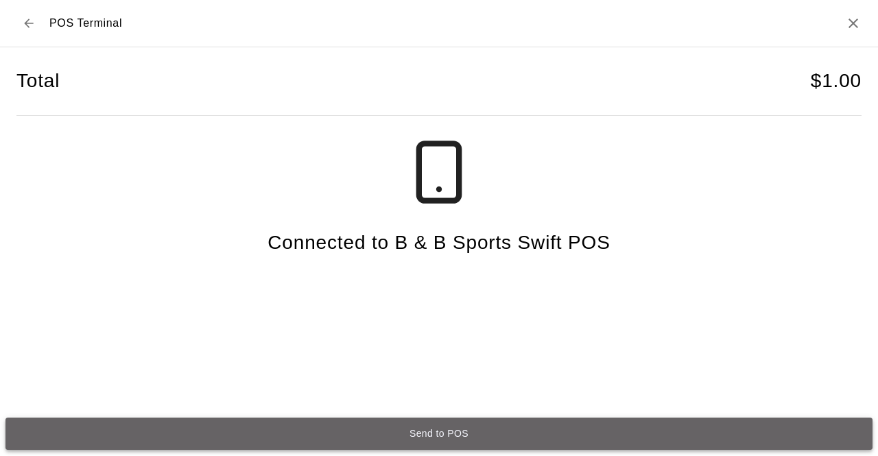
click at [372, 436] on button "Send to POS" at bounding box center [438, 434] width 867 height 32
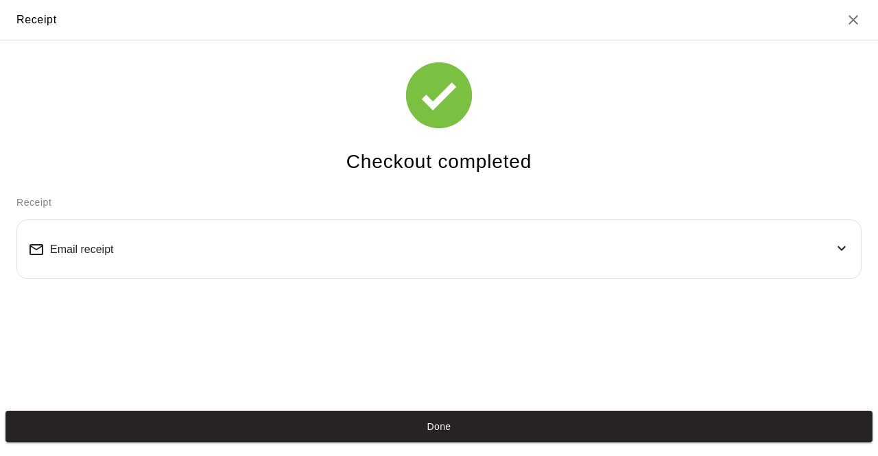
click at [372, 436] on button "Done" at bounding box center [438, 427] width 867 height 32
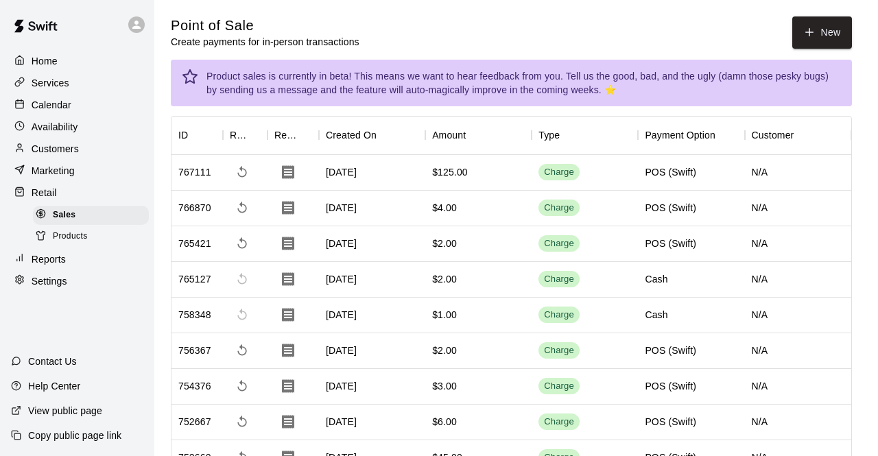
click at [75, 109] on div "Calendar" at bounding box center [77, 105] width 132 height 21
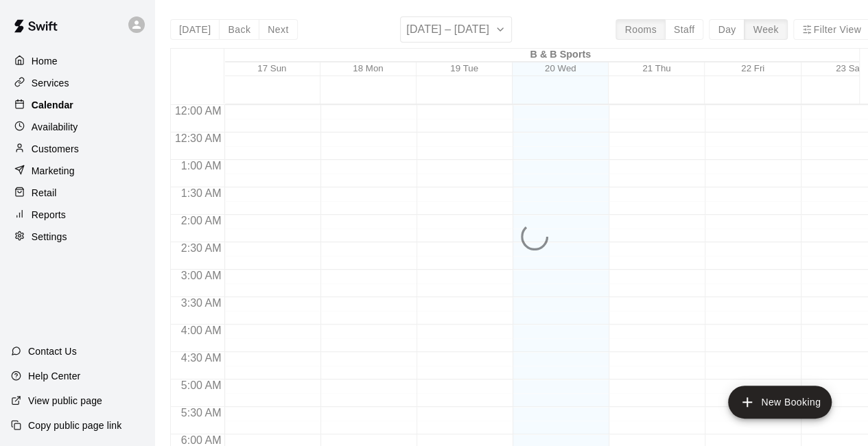
scroll to position [895, 0]
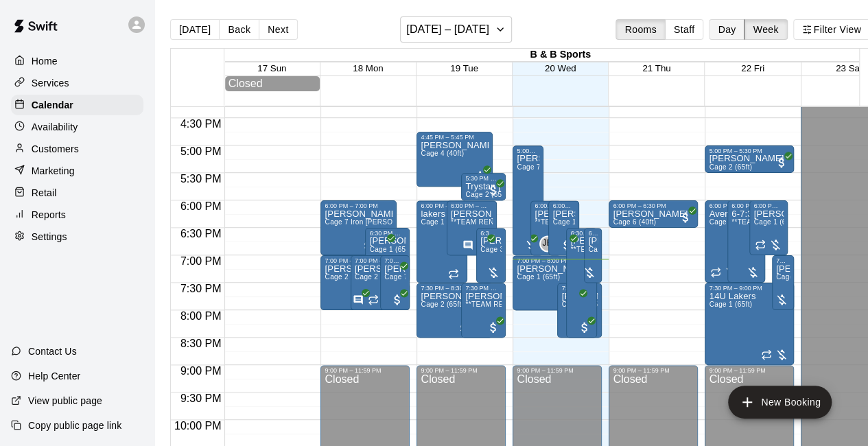
click at [737, 32] on button "Day" at bounding box center [727, 29] width 36 height 21
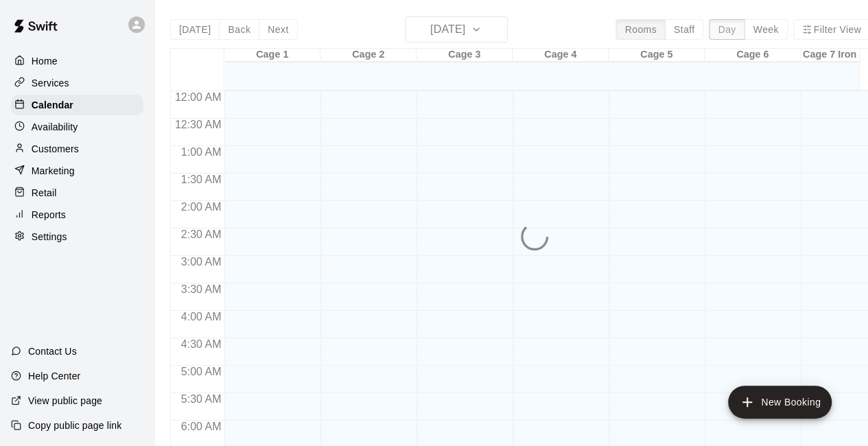
scroll to position [947, 0]
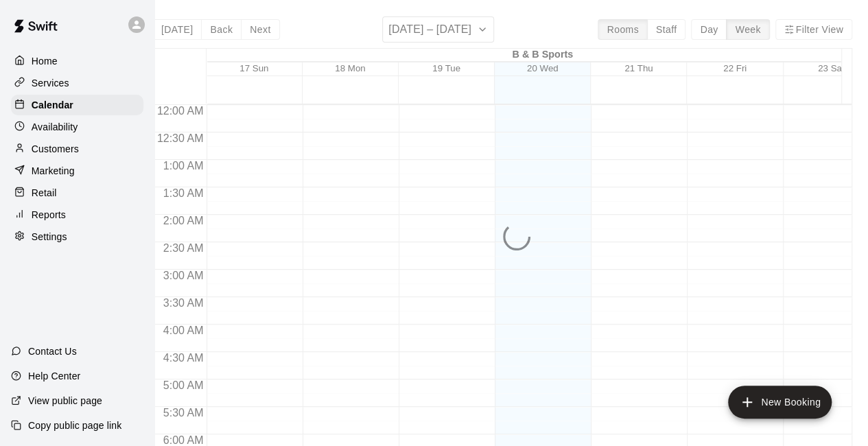
scroll to position [895, 0]
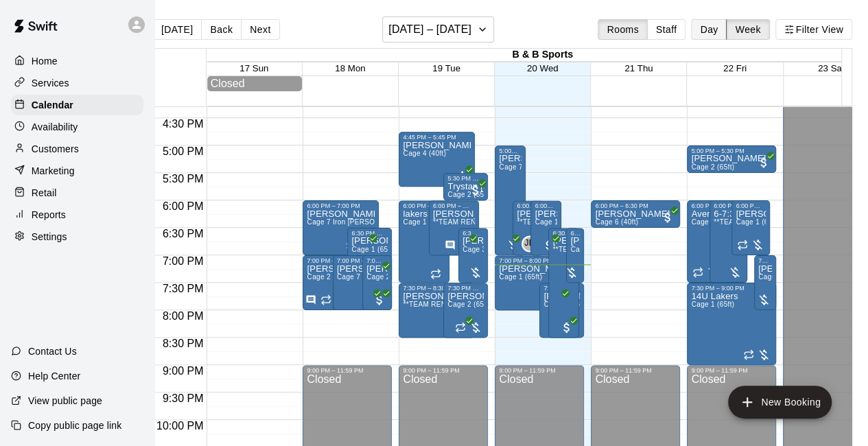
click at [700, 27] on button "Day" at bounding box center [709, 29] width 36 height 21
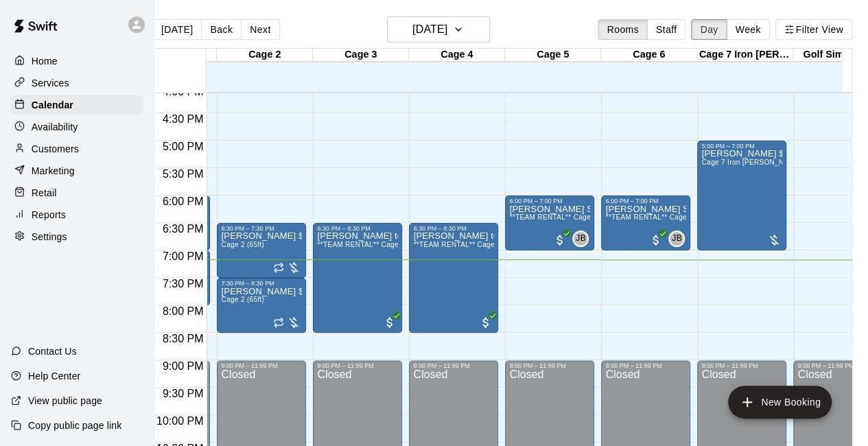
scroll to position [0, 91]
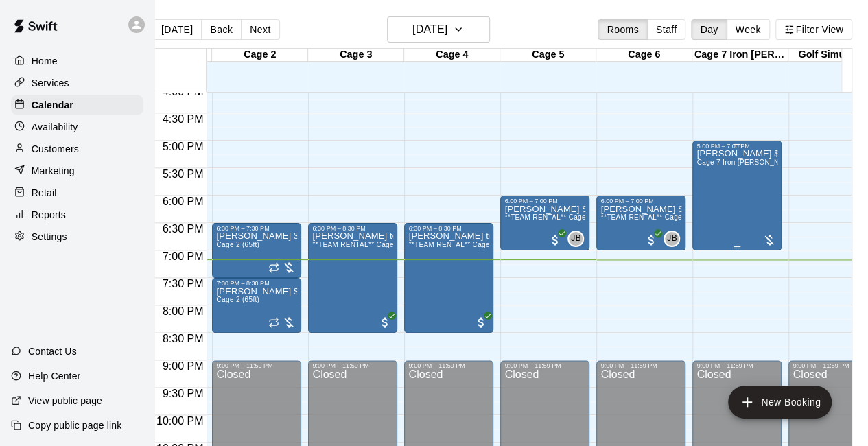
click at [762, 244] on div at bounding box center [769, 240] width 14 height 14
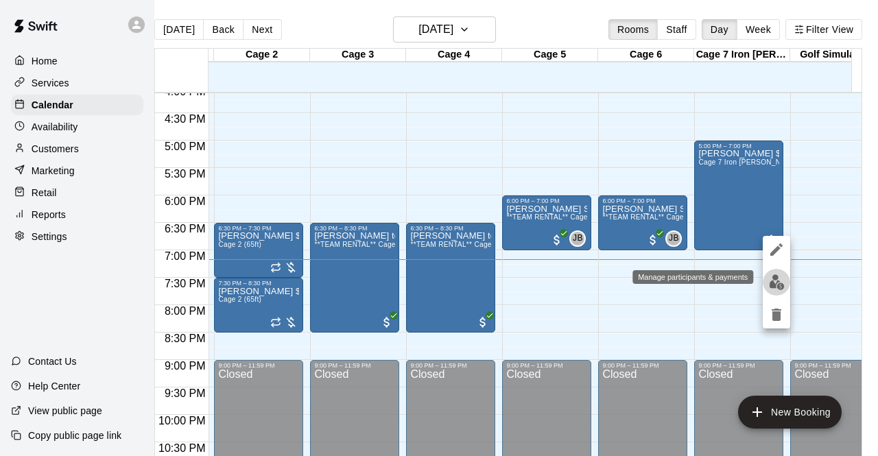
click at [777, 281] on img "edit" at bounding box center [777, 282] width 16 height 16
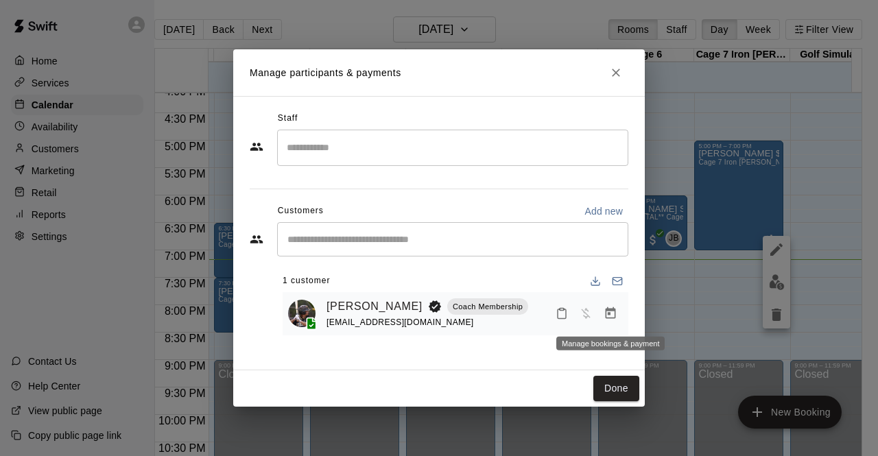
click at [609, 314] on icon "Manage bookings & payment" at bounding box center [611, 313] width 10 height 12
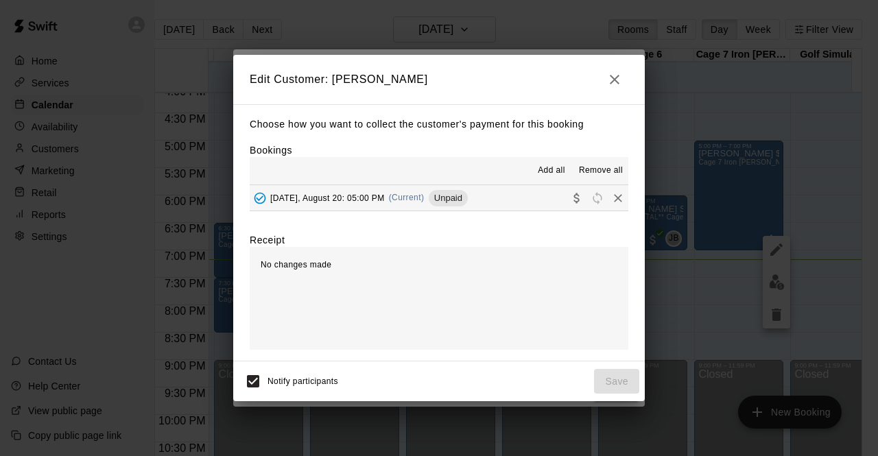
click at [553, 170] on span "Add all" at bounding box center [551, 171] width 27 height 14
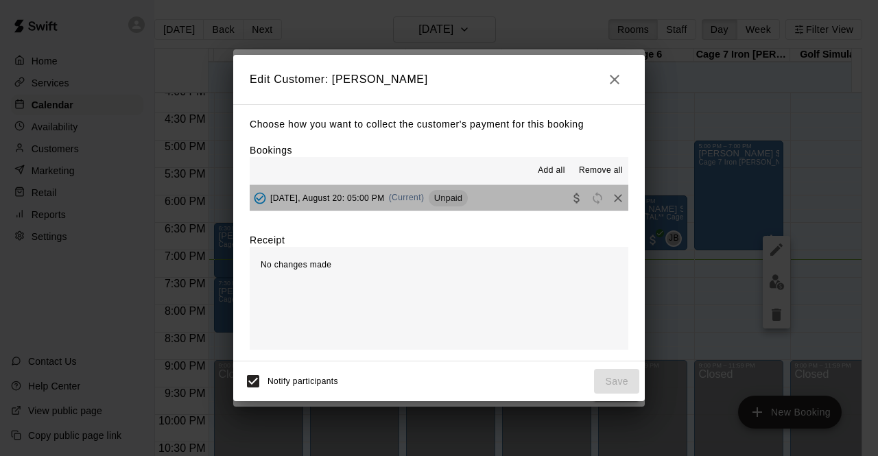
click at [513, 193] on button "Wednesday, August 20: 05:00 PM (Current) Unpaid" at bounding box center [439, 197] width 379 height 25
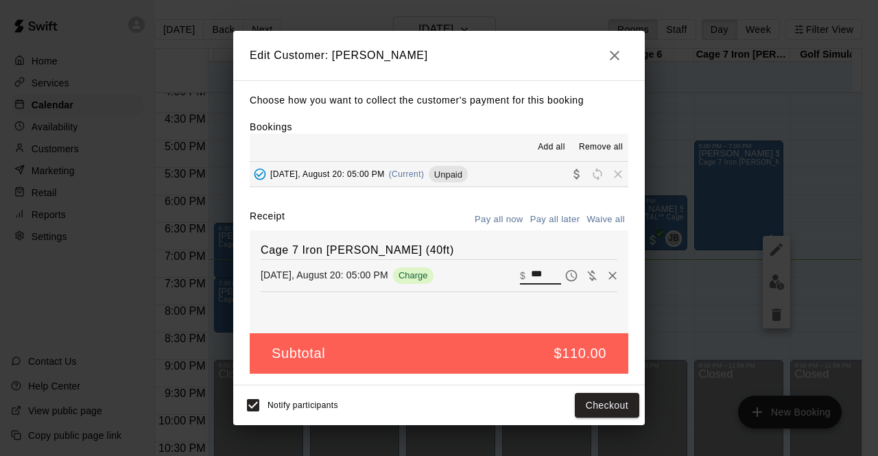
click at [532, 268] on input "***" at bounding box center [546, 276] width 30 height 18
type input "**"
click at [381, 307] on div "Cage 7 Iron Mike (40ft) Wednesday, August 20: 05:00 PM Charge ​ $ **" at bounding box center [439, 282] width 379 height 103
click at [586, 406] on button "Checkout" at bounding box center [607, 405] width 64 height 25
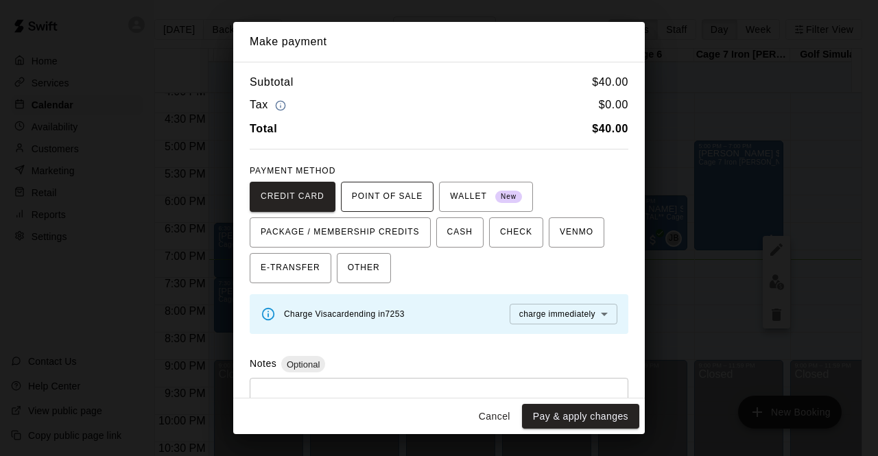
click at [368, 189] on span "POINT OF SALE" at bounding box center [387, 197] width 71 height 22
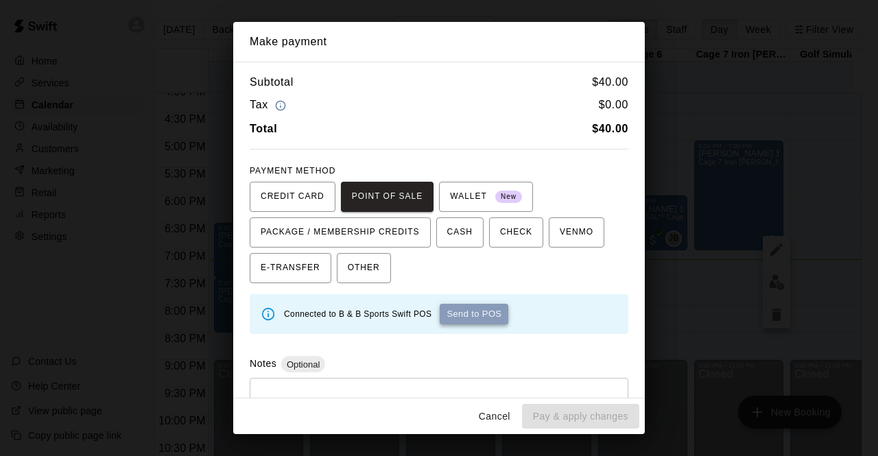
click at [472, 309] on button "Send to POS" at bounding box center [474, 314] width 69 height 21
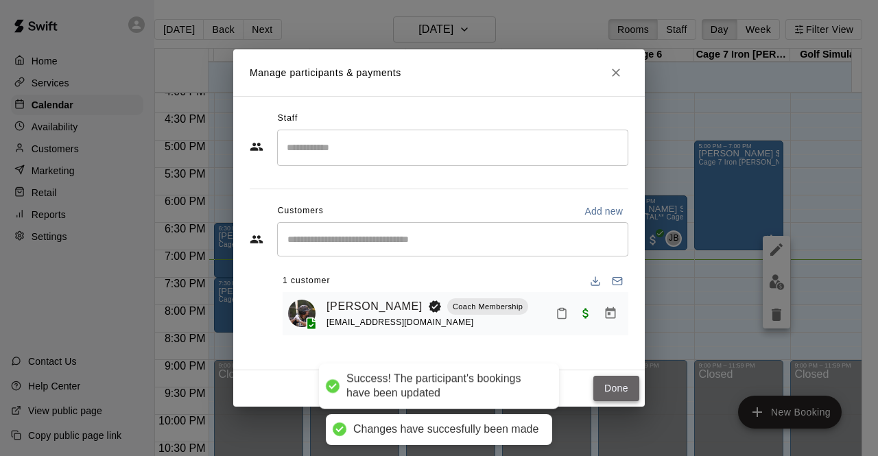
click at [615, 378] on button "Done" at bounding box center [616, 388] width 46 height 25
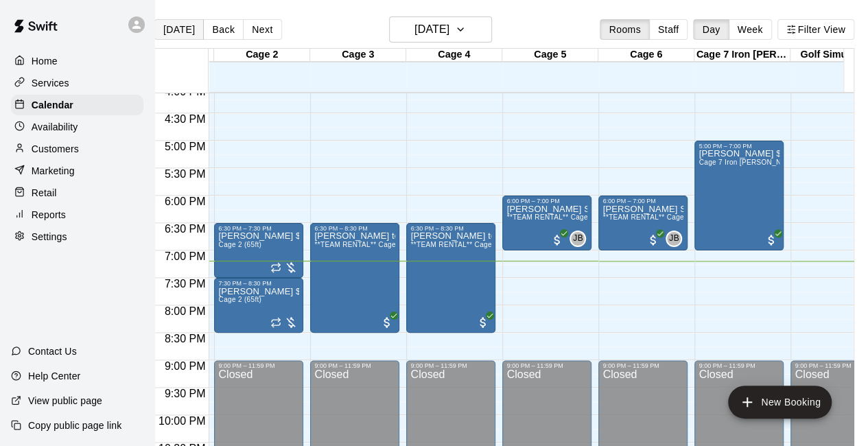
click at [180, 27] on button "[DATE]" at bounding box center [178, 29] width 49 height 21
click at [180, 29] on button "[DATE]" at bounding box center [178, 29] width 49 height 21
click at [719, 31] on button "Day" at bounding box center [711, 29] width 36 height 21
click at [492, 29] on button "[DATE]" at bounding box center [440, 29] width 103 height 26
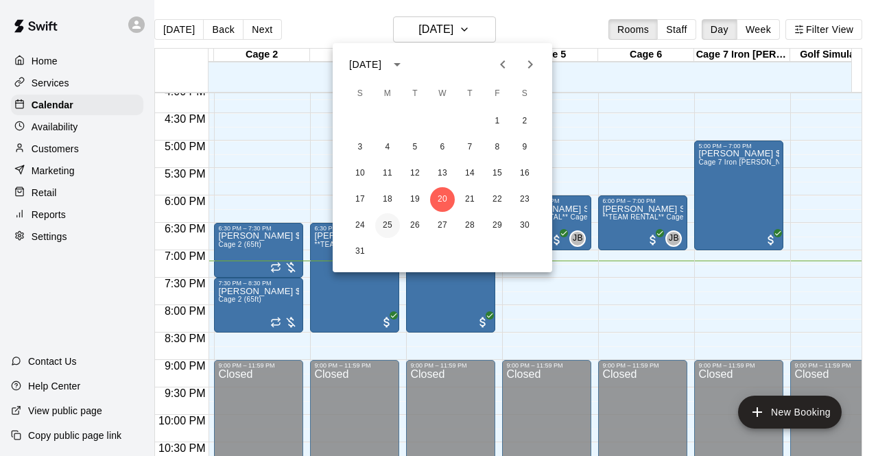
click at [384, 227] on button "25" at bounding box center [387, 225] width 25 height 25
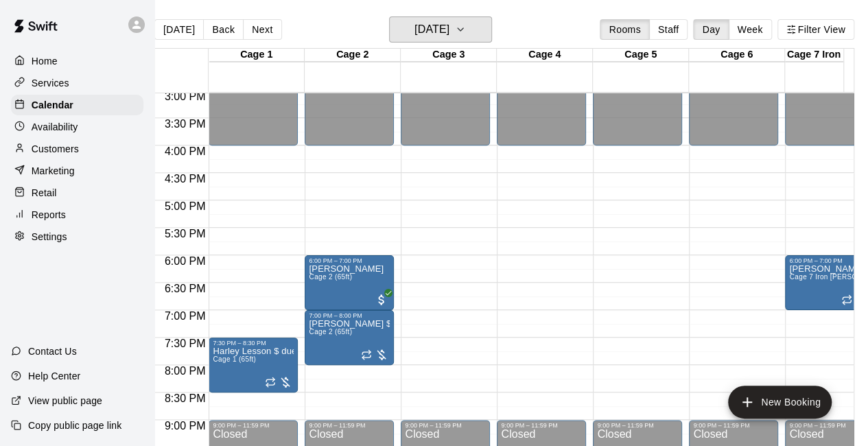
scroll to position [0, 0]
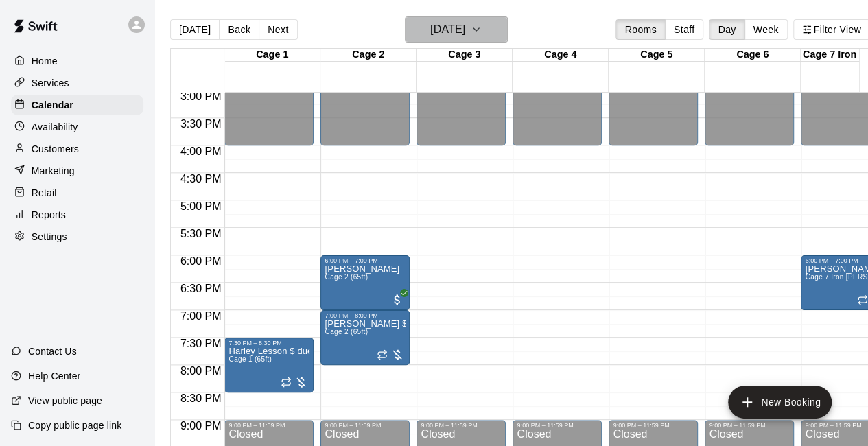
click at [482, 23] on icon "button" at bounding box center [476, 29] width 11 height 16
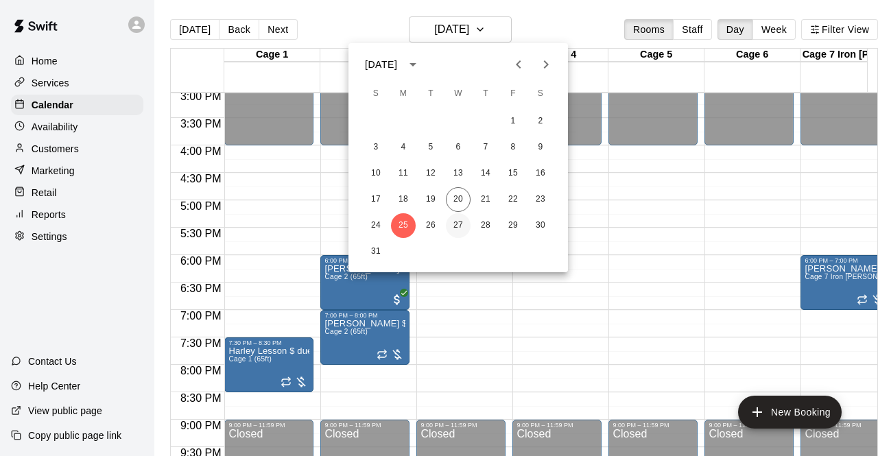
click at [453, 232] on button "27" at bounding box center [458, 225] width 25 height 25
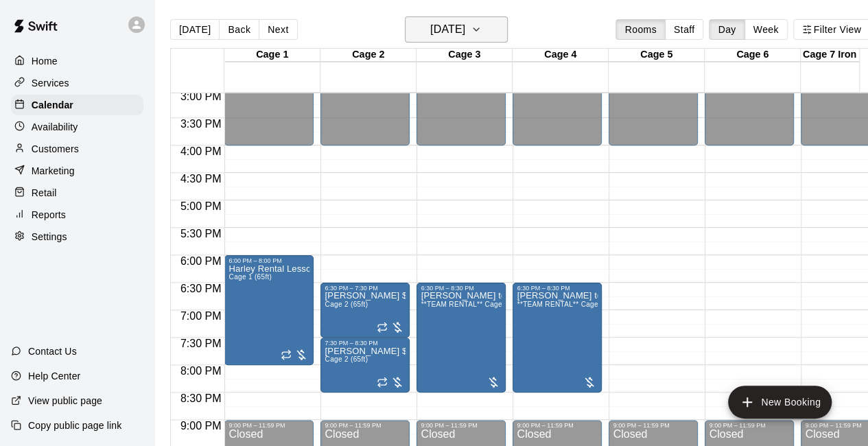
click at [482, 32] on icon "button" at bounding box center [476, 29] width 11 height 16
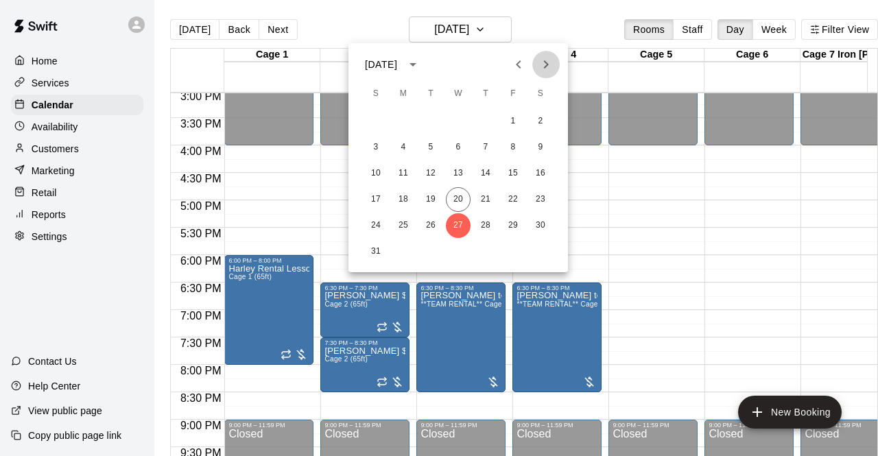
click at [543, 71] on icon "Next month" at bounding box center [546, 64] width 16 height 16
click at [456, 124] on button "3" at bounding box center [458, 121] width 25 height 25
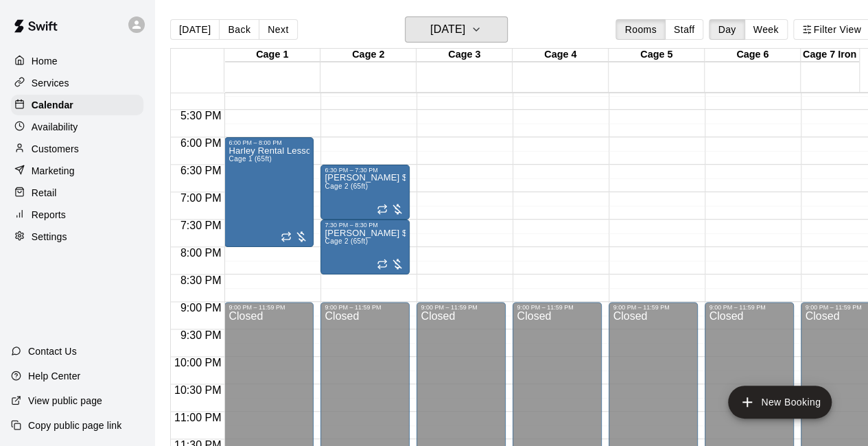
scroll to position [891, 0]
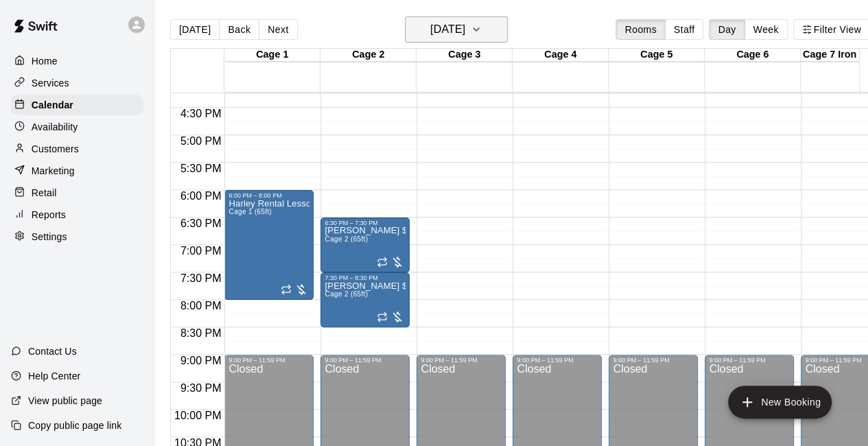
click at [482, 31] on icon "button" at bounding box center [476, 29] width 11 height 16
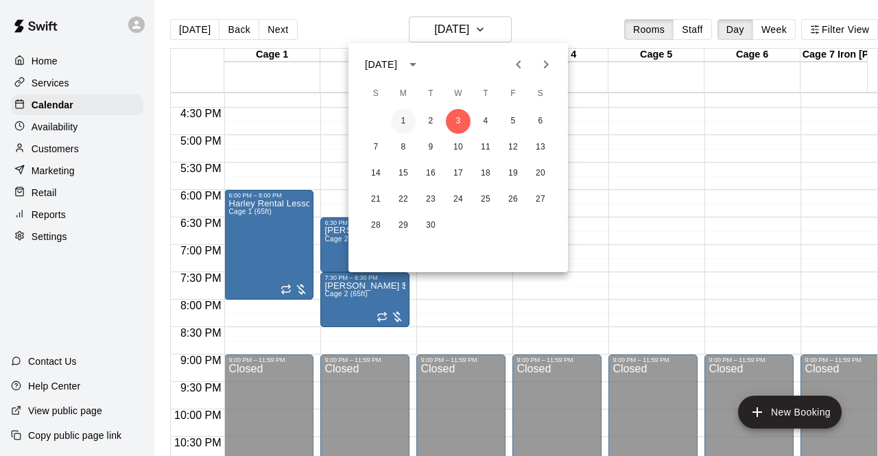
click at [397, 123] on button "1" at bounding box center [403, 121] width 25 height 25
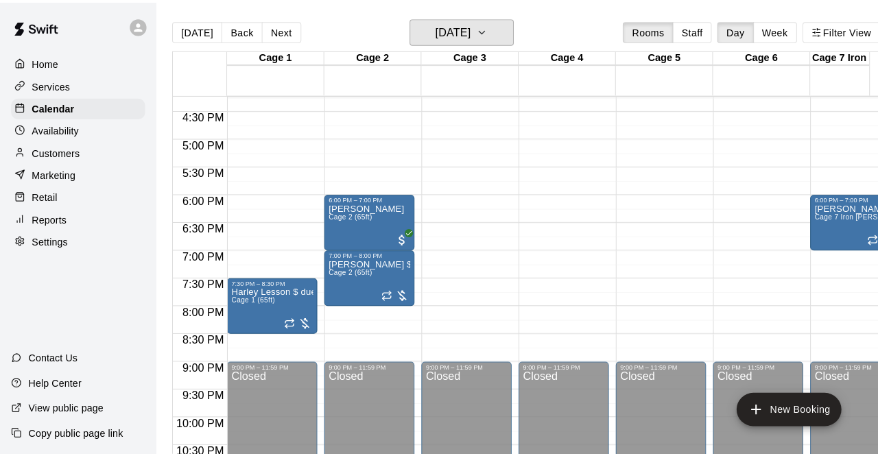
scroll to position [851, 0]
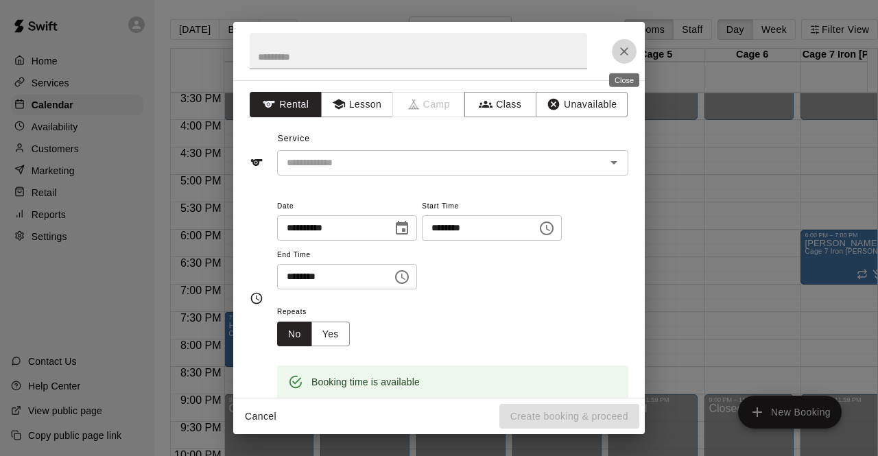
click at [622, 53] on icon "Close" at bounding box center [624, 51] width 8 height 8
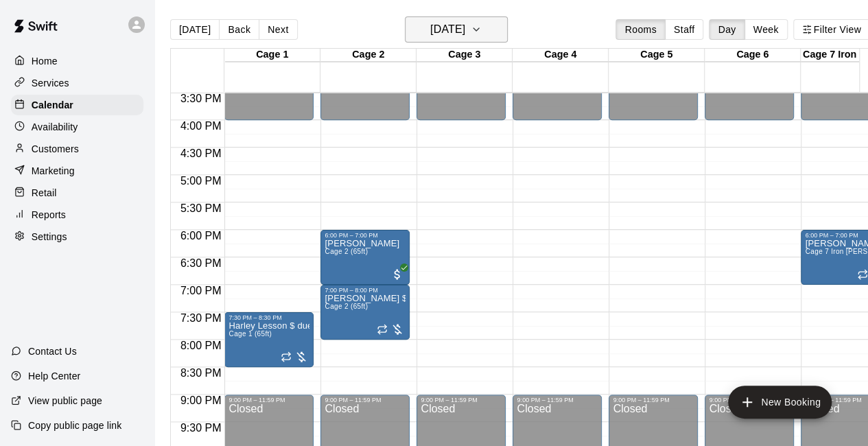
click at [482, 31] on icon "button" at bounding box center [476, 29] width 11 height 16
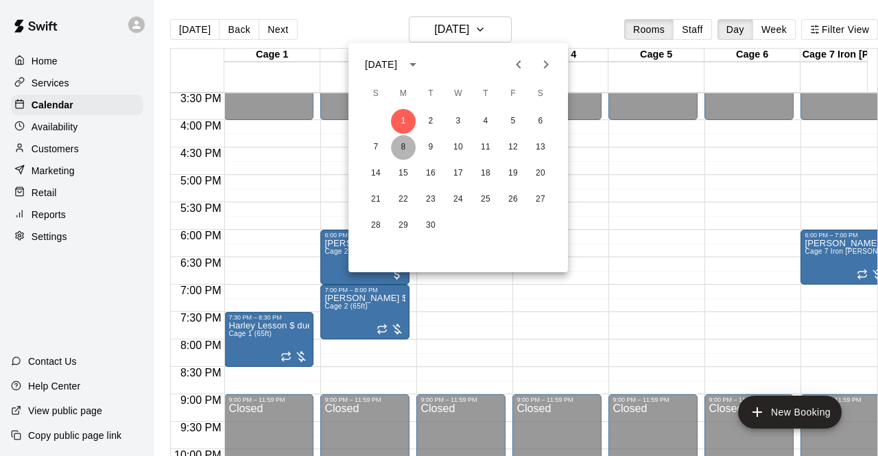
click at [404, 148] on button "8" at bounding box center [403, 147] width 25 height 25
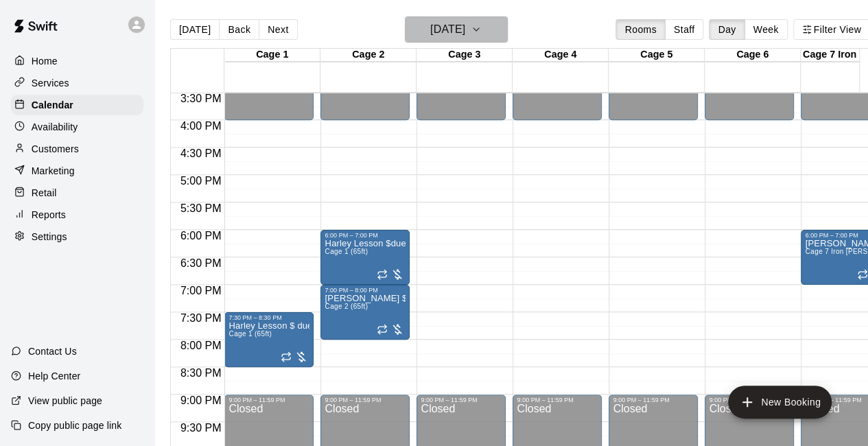
click at [482, 24] on icon "button" at bounding box center [476, 29] width 11 height 16
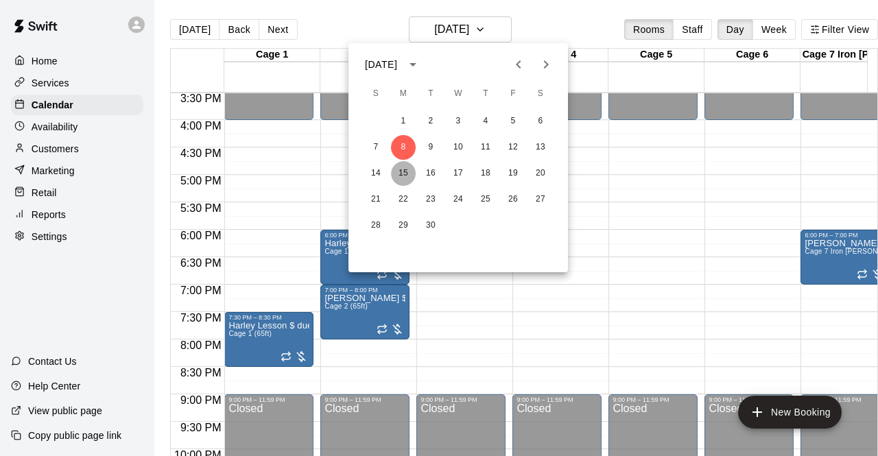
click at [402, 171] on button "15" at bounding box center [403, 173] width 25 height 25
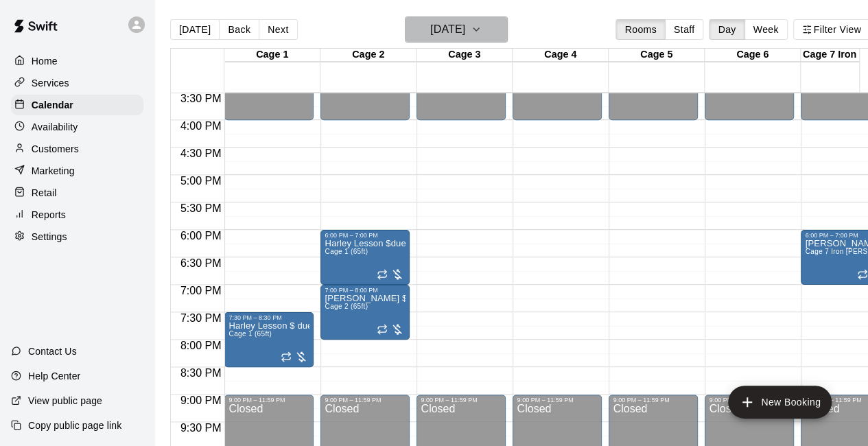
click at [482, 29] on icon "button" at bounding box center [476, 29] width 11 height 16
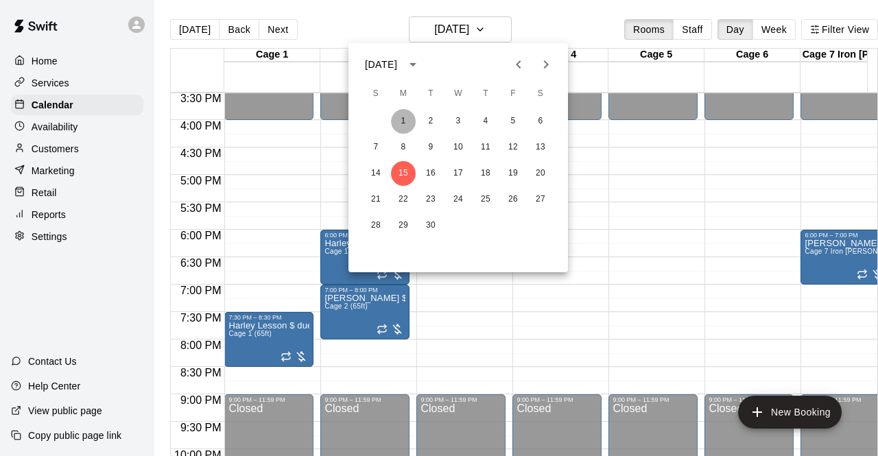
click at [405, 117] on button "1" at bounding box center [403, 121] width 25 height 25
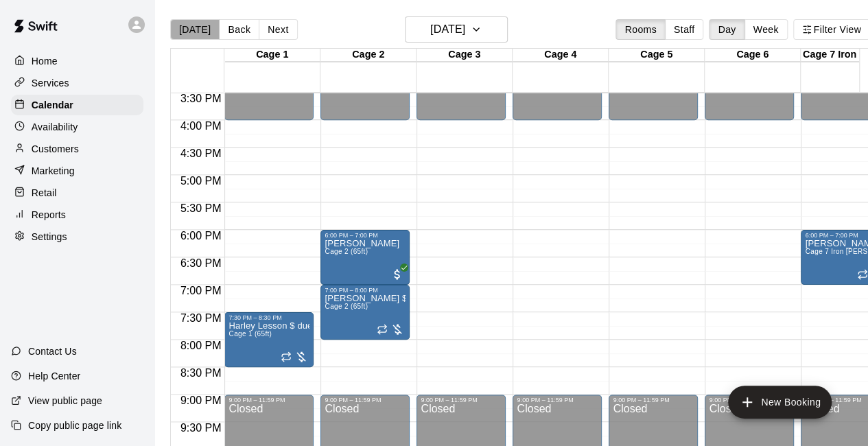
click at [200, 29] on button "[DATE]" at bounding box center [194, 29] width 49 height 21
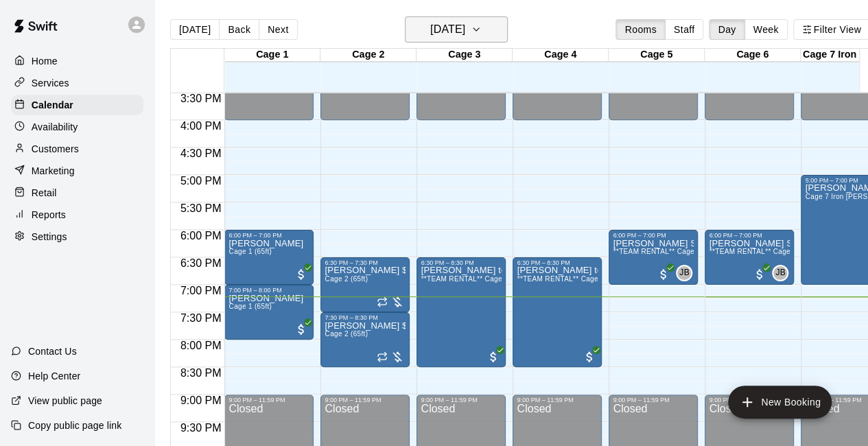
click at [479, 28] on icon "button" at bounding box center [475, 29] width 5 height 3
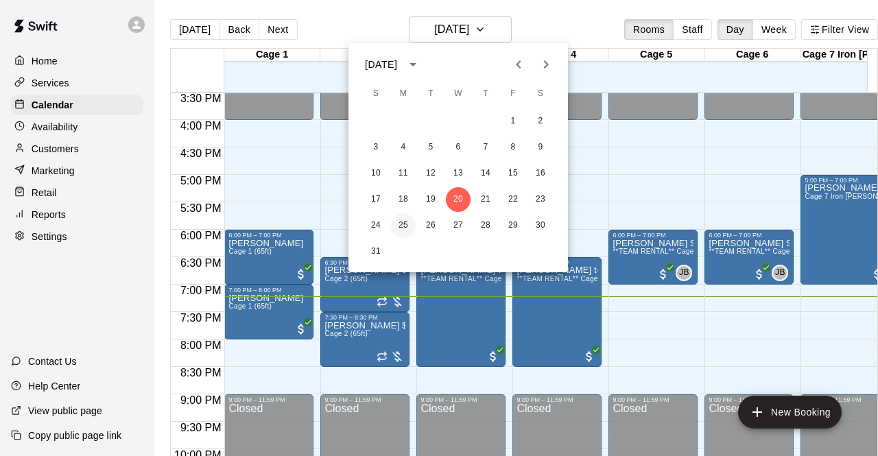
click at [403, 221] on button "25" at bounding box center [403, 225] width 25 height 25
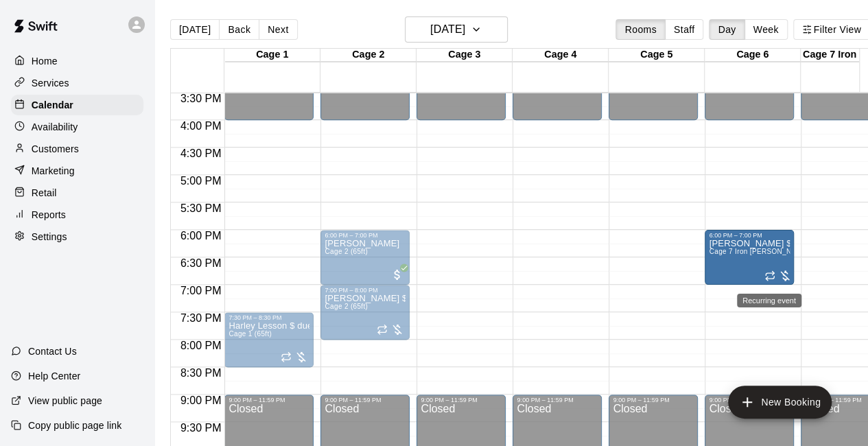
drag, startPoint x: 837, startPoint y: 275, endPoint x: 769, endPoint y: 283, distance: 68.3
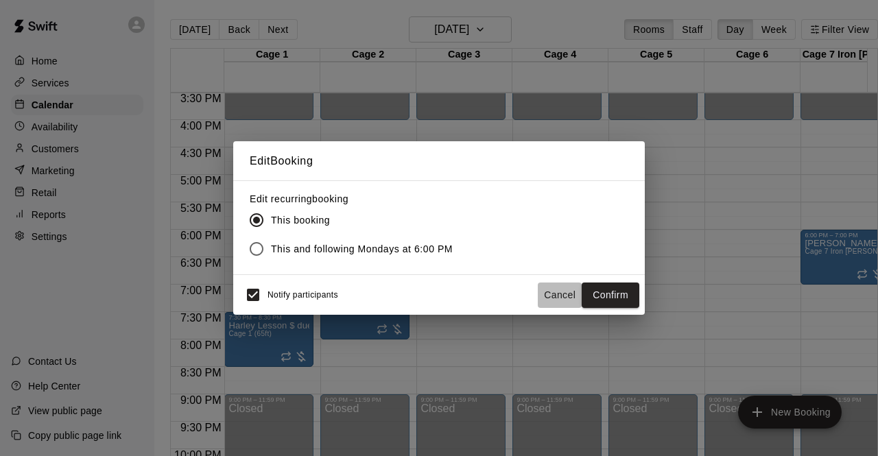
click at [568, 294] on button "Cancel" at bounding box center [560, 295] width 44 height 25
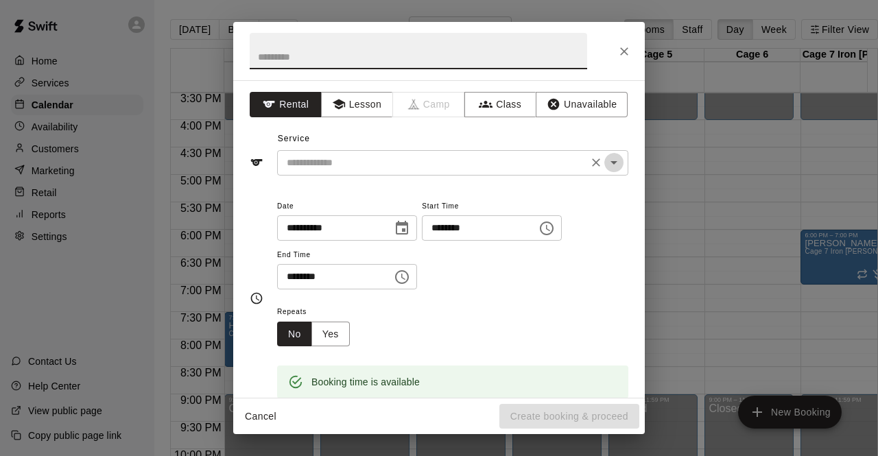
click at [609, 161] on icon "Open" at bounding box center [614, 162] width 16 height 16
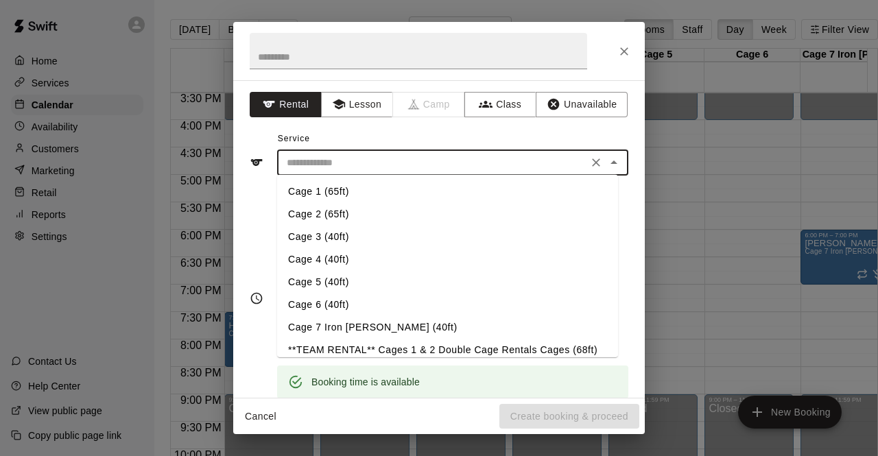
click at [348, 190] on li "Cage 1 (65ft)" at bounding box center [447, 191] width 341 height 23
type input "**********"
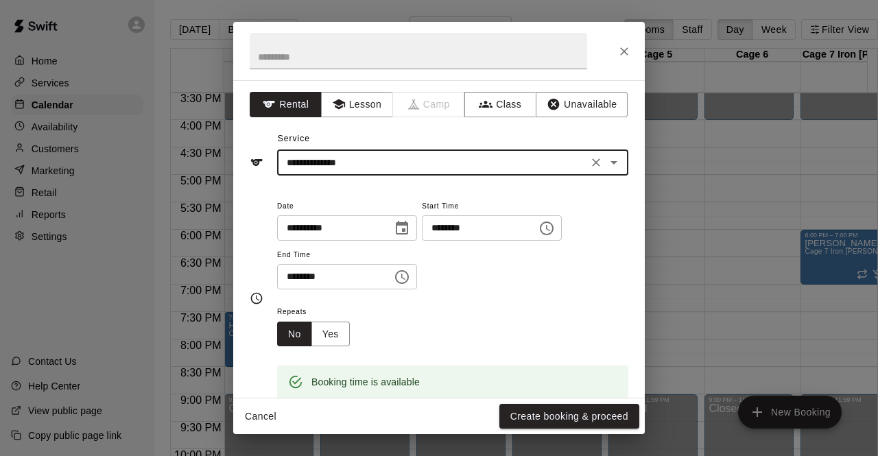
click at [294, 282] on input "********" at bounding box center [330, 276] width 106 height 25
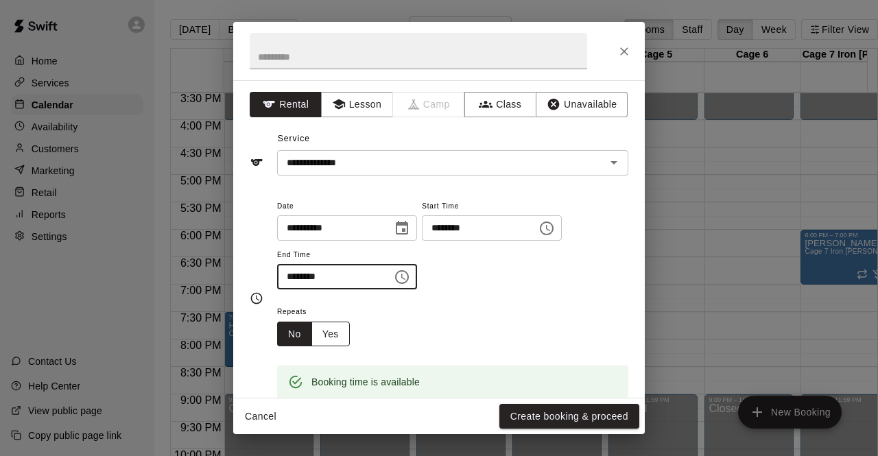
type input "********"
click at [325, 327] on button "Yes" at bounding box center [330, 334] width 38 height 25
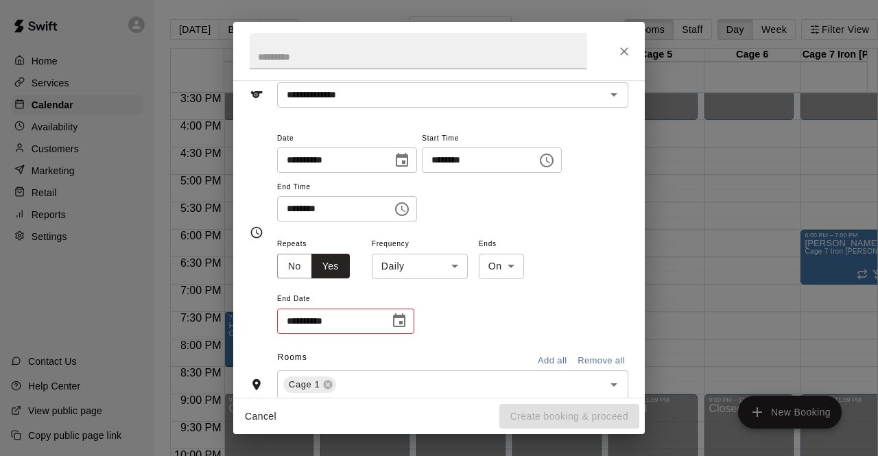
scroll to position [71, 0]
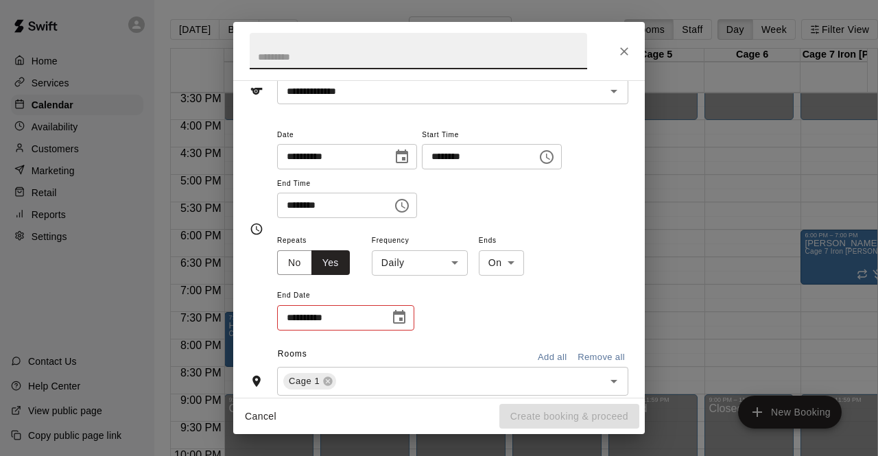
click at [358, 54] on input "text" at bounding box center [419, 51] width 338 height 36
type input "*"
type input "**********"
click at [402, 310] on icon "Choose date" at bounding box center [399, 317] width 12 height 14
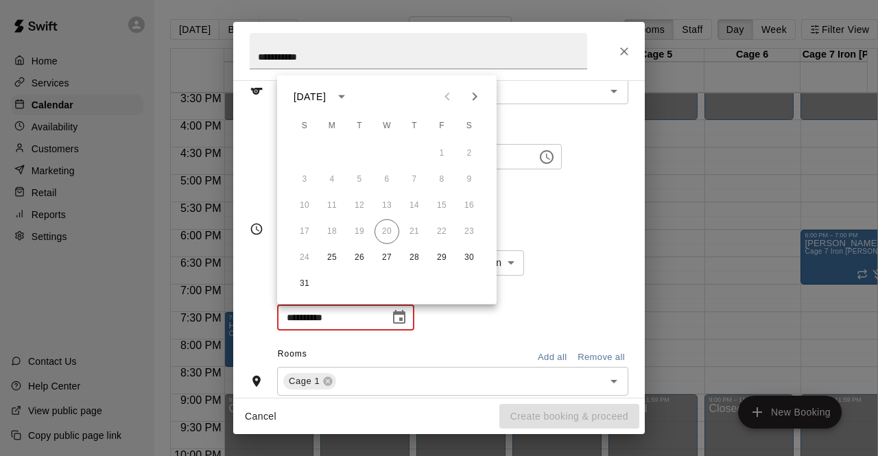
click at [469, 102] on icon "Next month" at bounding box center [474, 96] width 16 height 16
click at [334, 177] on button "3" at bounding box center [332, 179] width 25 height 25
type input "**********"
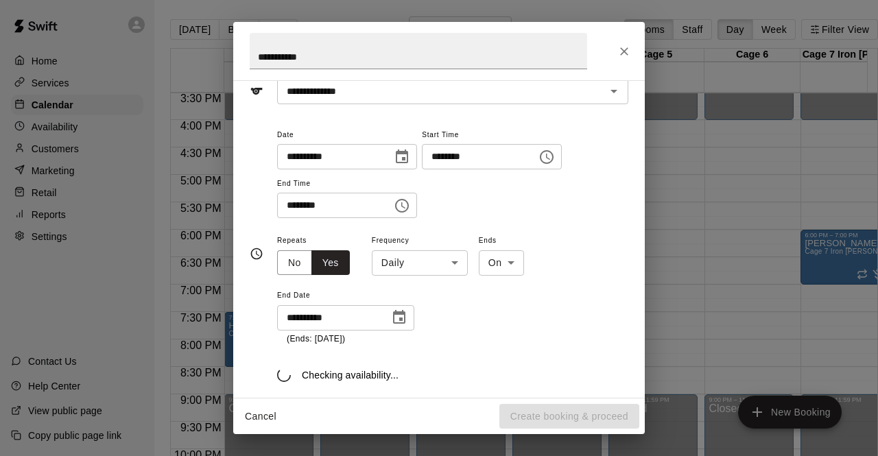
click at [418, 260] on body "Home Services Calendar Availability Customers Marketing Retail Reports Settings…" at bounding box center [439, 239] width 878 height 478
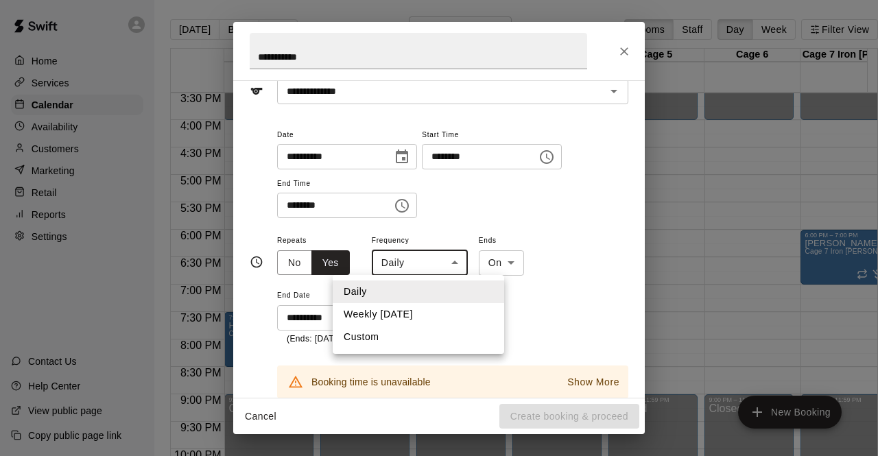
click at [395, 315] on li "Weekly on Monday" at bounding box center [419, 314] width 172 height 23
type input "******"
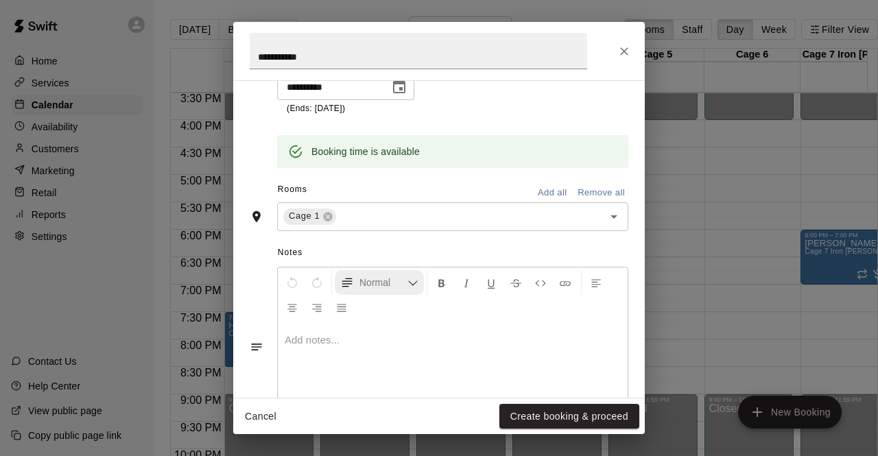
scroll to position [355, 0]
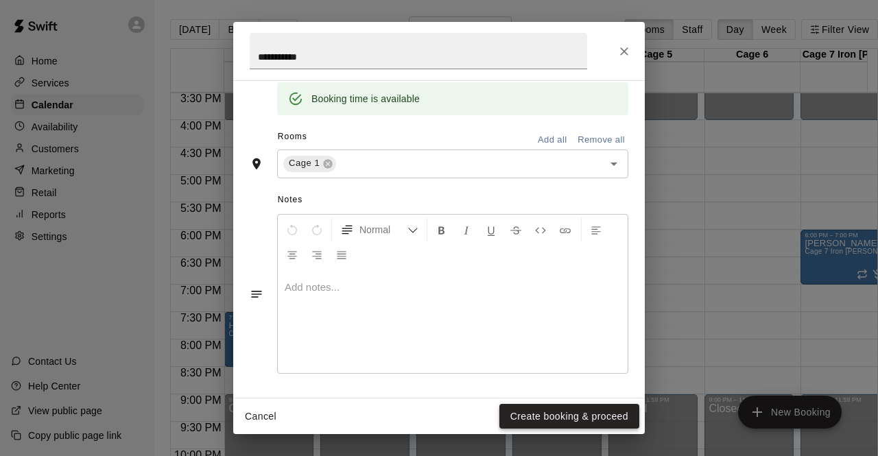
click at [538, 411] on button "Create booking & proceed" at bounding box center [569, 416] width 140 height 25
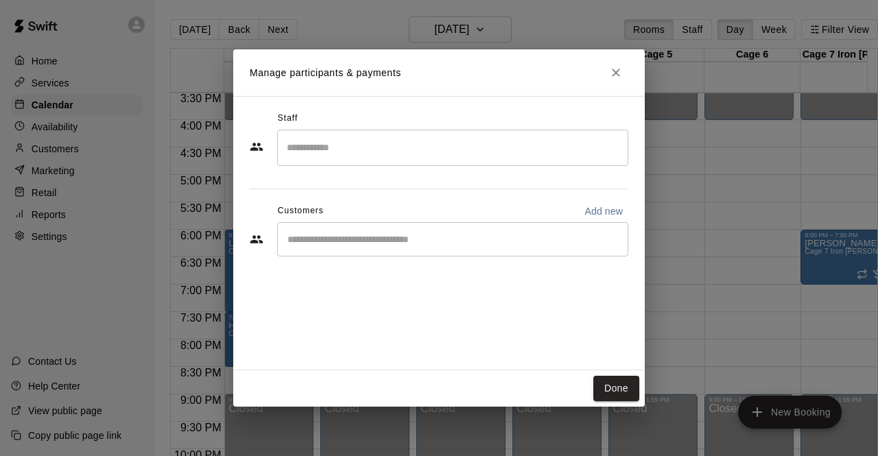
click at [484, 246] on div "​" at bounding box center [452, 239] width 351 height 34
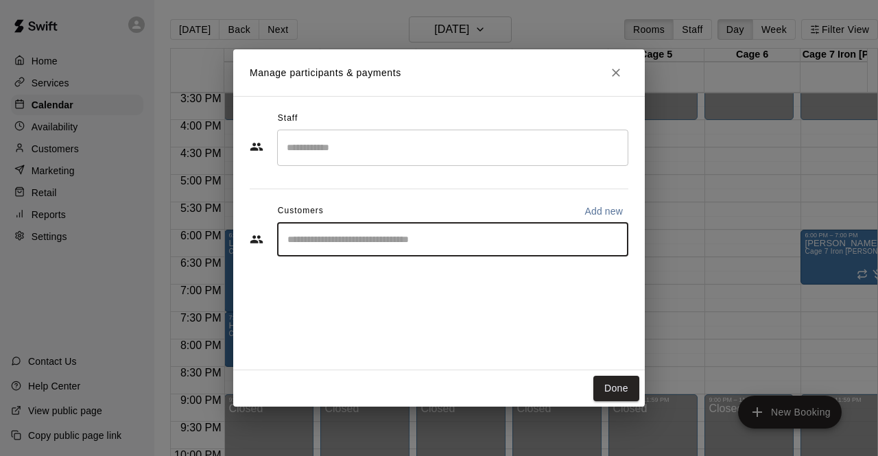
click at [445, 143] on input "Search staff" at bounding box center [452, 148] width 339 height 24
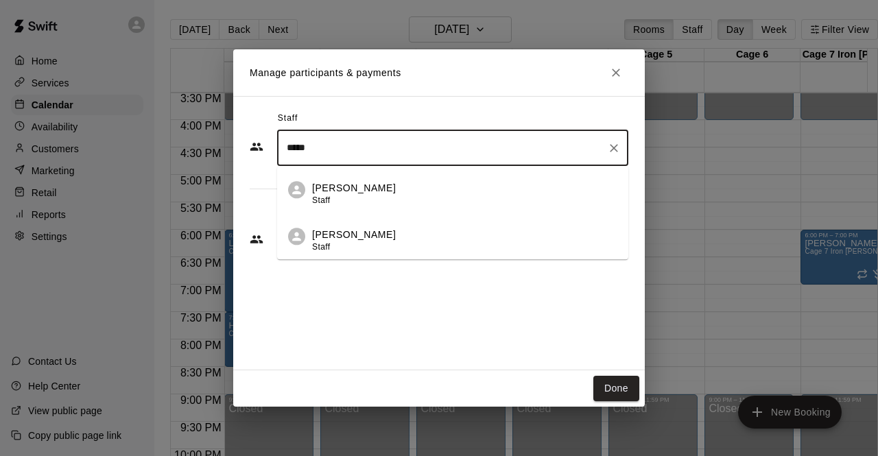
click at [399, 242] on div "Jason Barnes Staff" at bounding box center [464, 241] width 305 height 27
type input "*****"
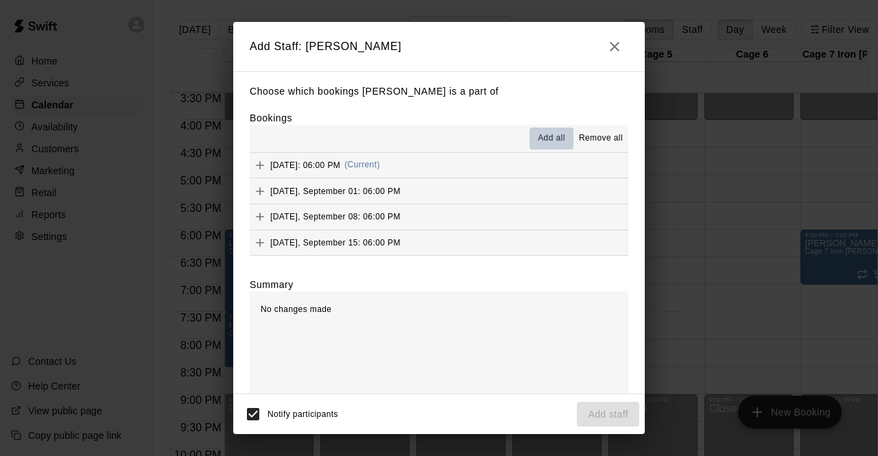
click at [538, 142] on span "Add all" at bounding box center [551, 139] width 27 height 14
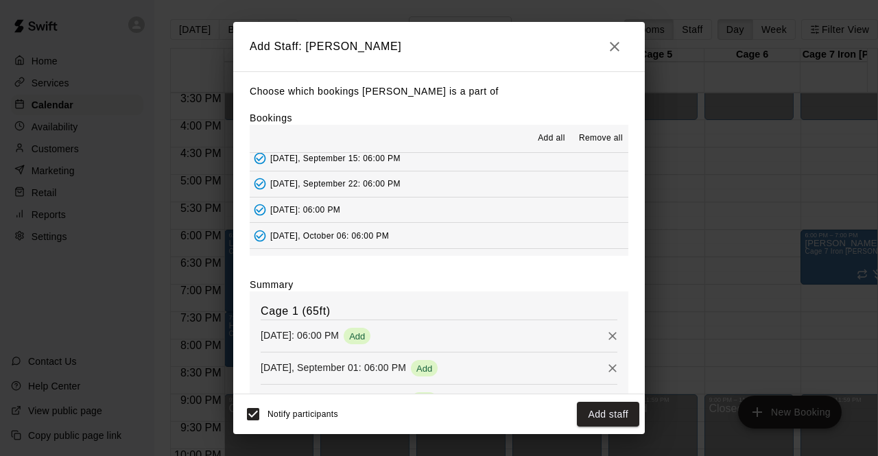
scroll to position [178, 0]
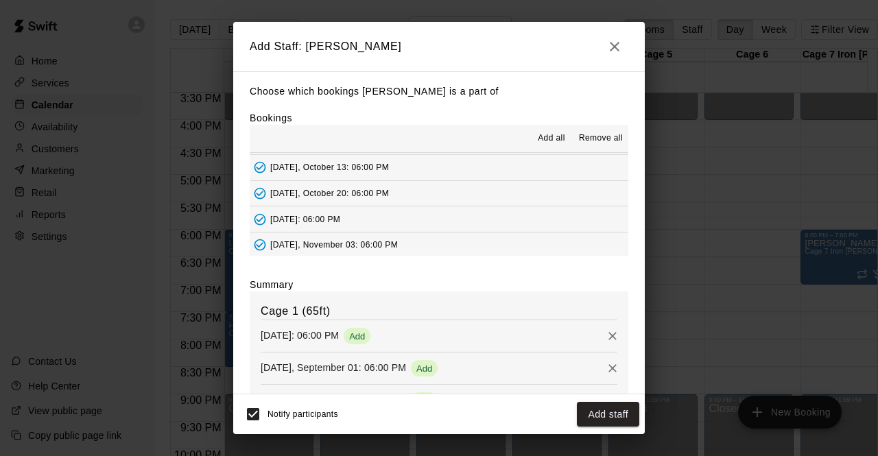
drag, startPoint x: 488, startPoint y: 252, endPoint x: 366, endPoint y: 113, distance: 185.7
click at [366, 113] on div "Bookings Add all Remove all Monday, August 25: 06:00 PM (Current) Monday, Septe…" at bounding box center [439, 183] width 379 height 145
click at [602, 423] on button "Add staff" at bounding box center [608, 414] width 62 height 25
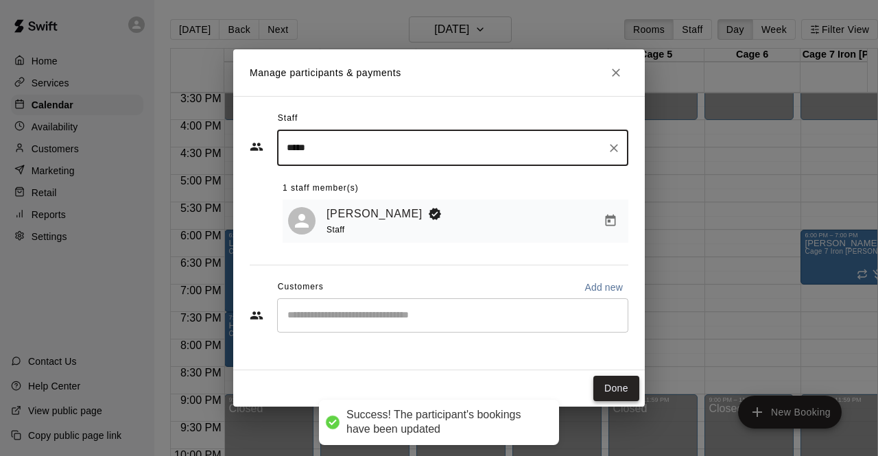
click at [616, 388] on button "Done" at bounding box center [616, 388] width 46 height 25
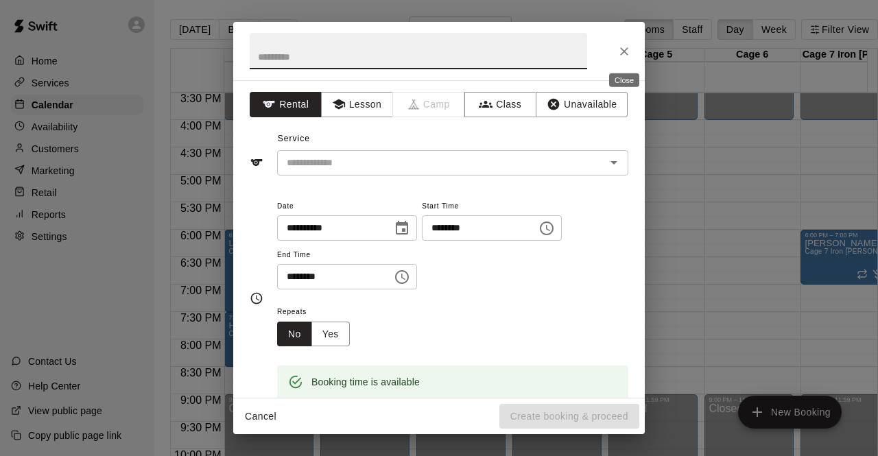
click at [627, 57] on icon "Close" at bounding box center [624, 52] width 14 height 14
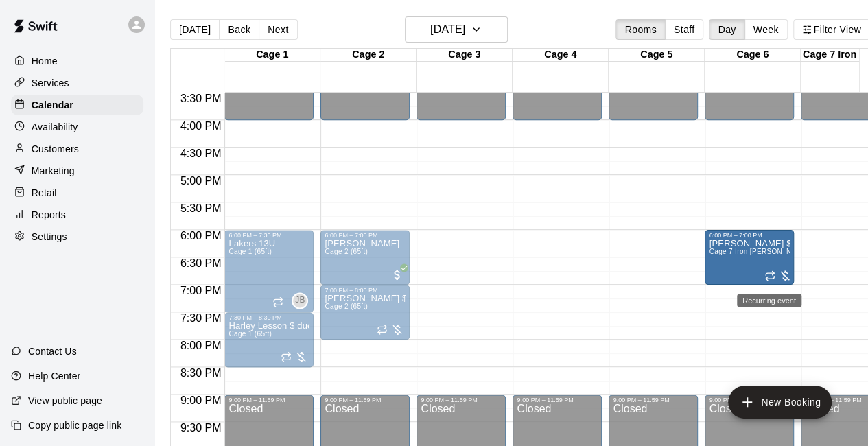
drag, startPoint x: 833, startPoint y: 267, endPoint x: 764, endPoint y: 274, distance: 68.9
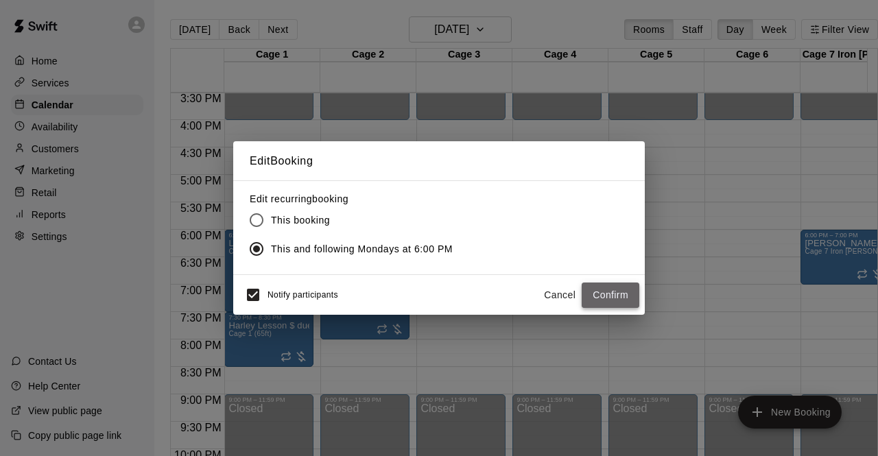
click at [606, 294] on button "Confirm" at bounding box center [611, 295] width 58 height 25
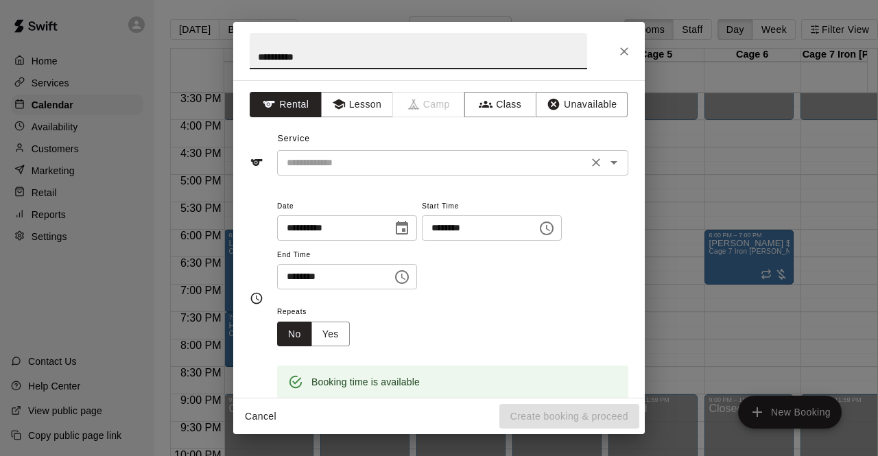
type input "**********"
click at [493, 162] on input "text" at bounding box center [432, 162] width 303 height 17
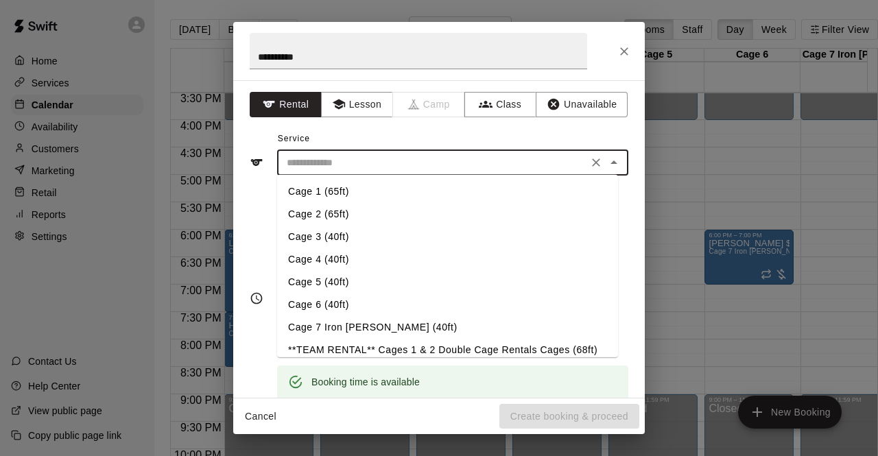
click at [349, 322] on li "Cage 7 Iron [PERSON_NAME] (40ft)" at bounding box center [447, 327] width 341 height 23
type input "**********"
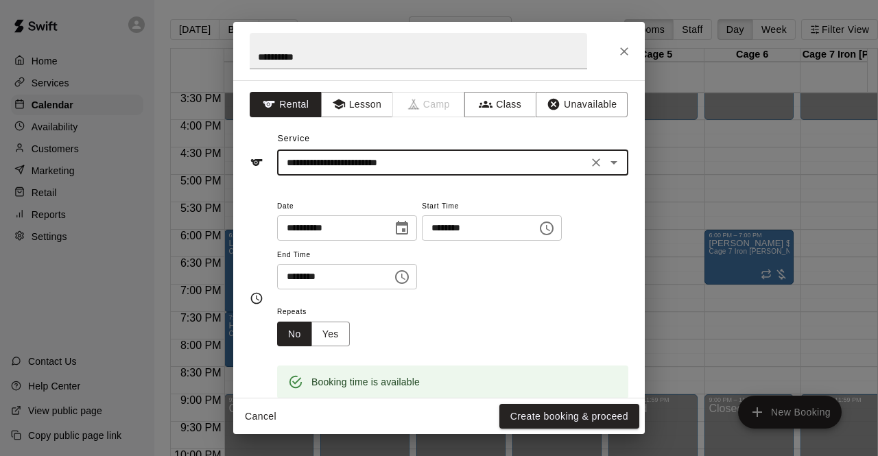
click at [292, 281] on input "********" at bounding box center [330, 276] width 106 height 25
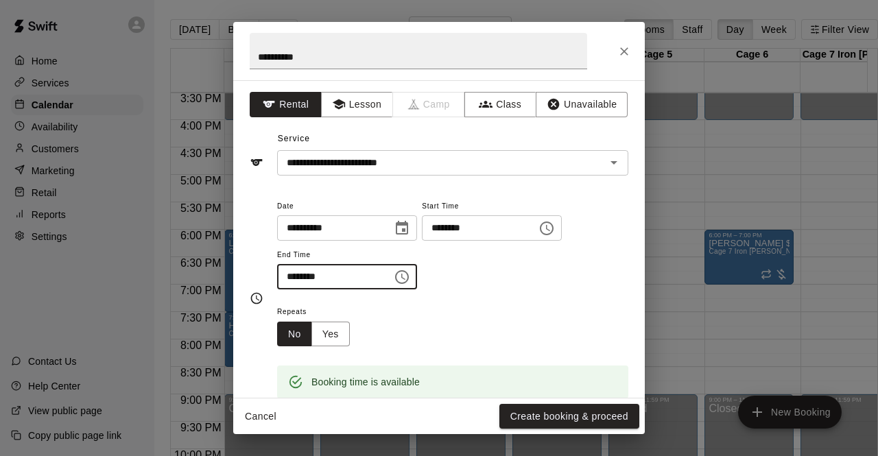
type input "********"
click at [528, 286] on div "**********" at bounding box center [452, 244] width 351 height 93
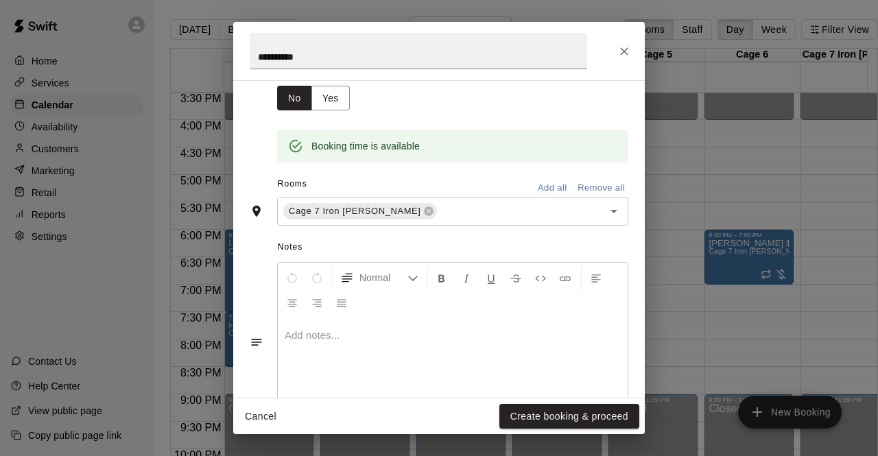
scroll to position [237, 0]
click at [542, 415] on button "Create booking & proceed" at bounding box center [569, 416] width 140 height 25
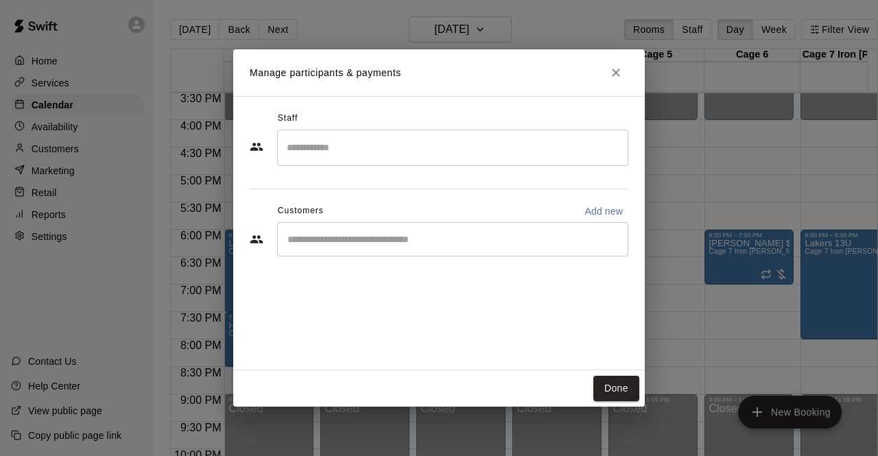
click at [348, 163] on div "​" at bounding box center [452, 148] width 351 height 36
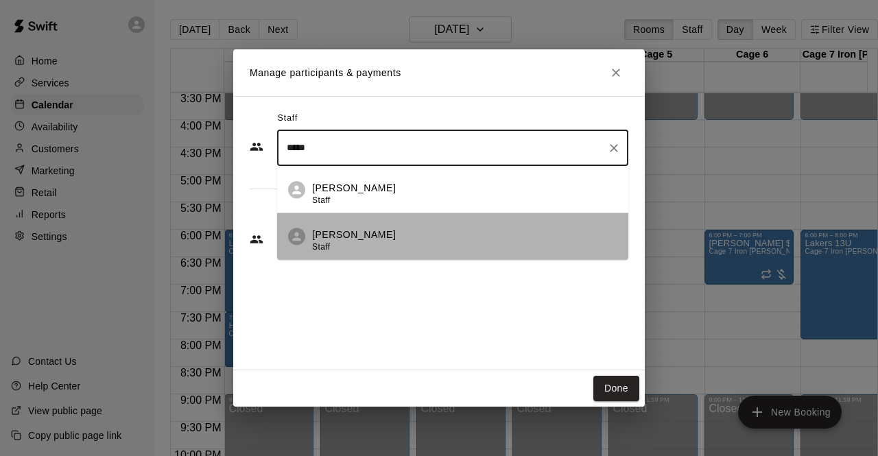
click at [351, 224] on li "Jason Barnes Staff" at bounding box center [452, 236] width 351 height 47
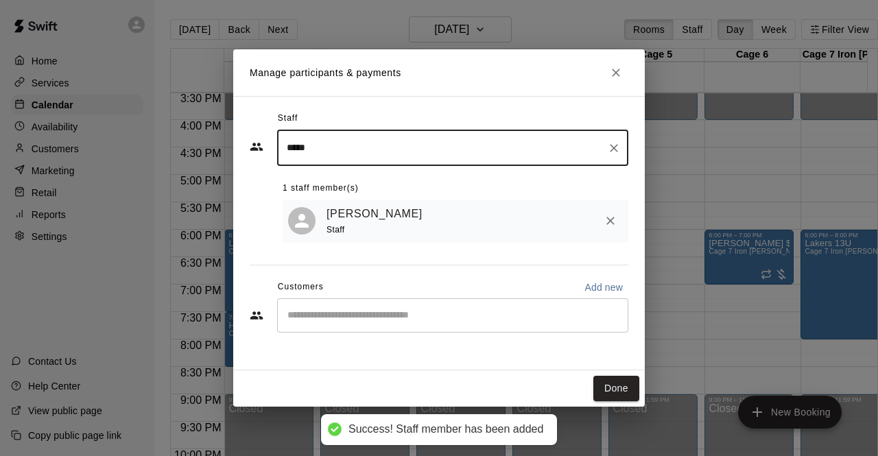
type input "*****"
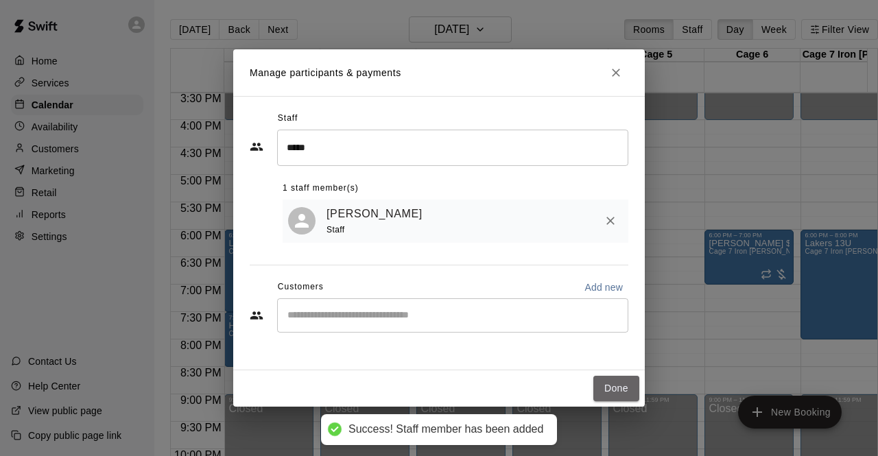
click at [604, 387] on button "Done" at bounding box center [616, 388] width 46 height 25
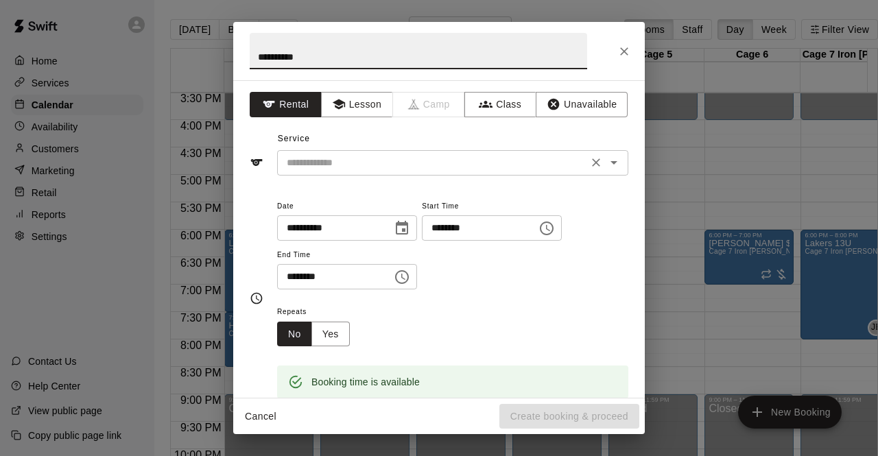
type input "**********"
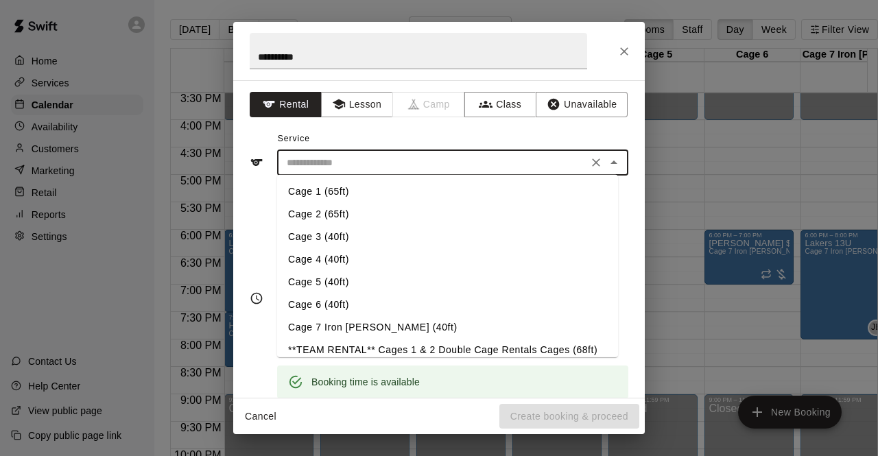
click at [539, 160] on input "text" at bounding box center [432, 162] width 303 height 17
click at [327, 303] on li "Cage 6 (40ft)" at bounding box center [447, 305] width 341 height 23
type input "**********"
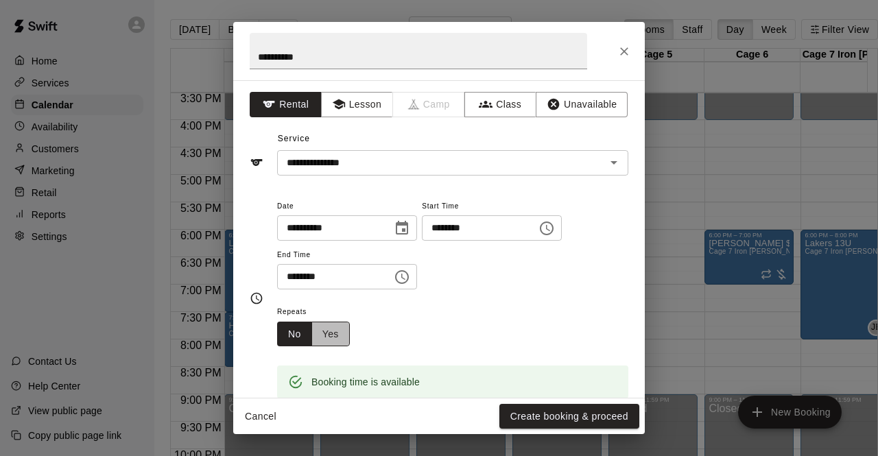
click at [327, 336] on button "Yes" at bounding box center [330, 334] width 38 height 25
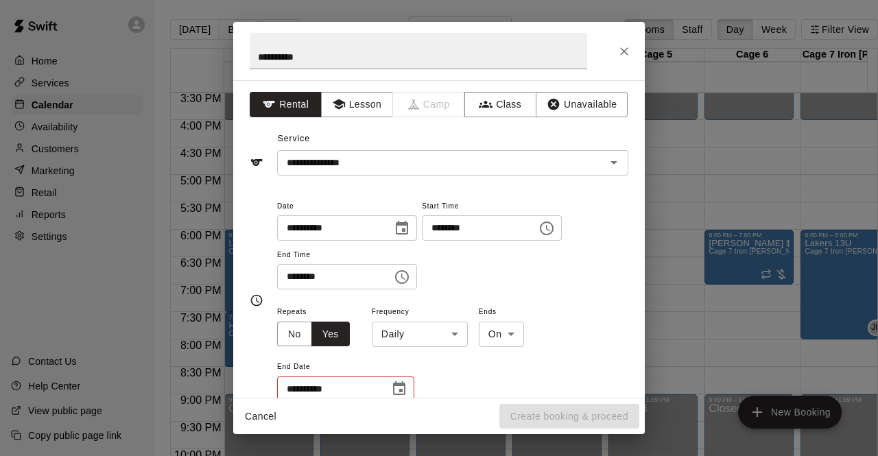
click at [417, 333] on body "Home Services Calendar Availability Customers Marketing Retail Reports Settings…" at bounding box center [439, 239] width 878 height 478
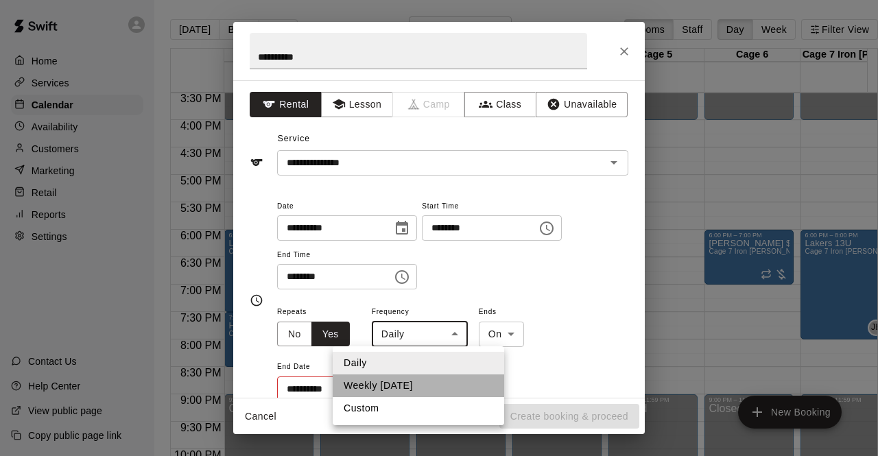
click at [399, 380] on li "Weekly on Monday" at bounding box center [419, 386] width 172 height 23
type input "******"
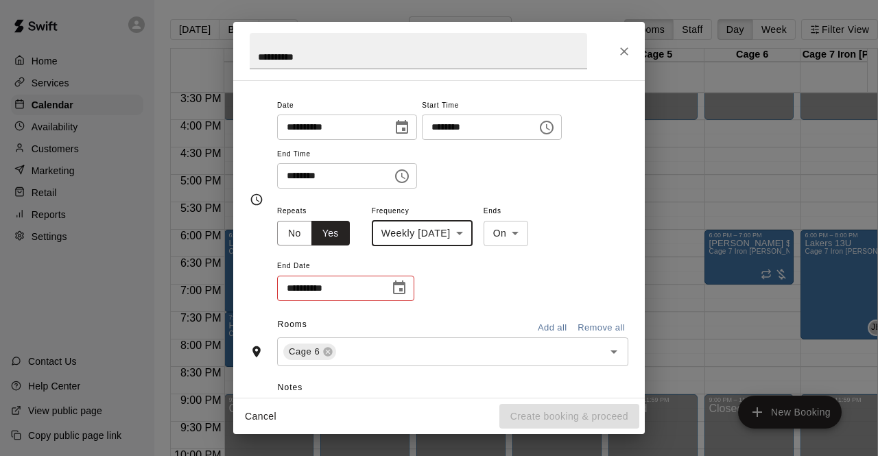
scroll to position [102, 0]
click at [403, 288] on icon "Choose date" at bounding box center [399, 287] width 16 height 16
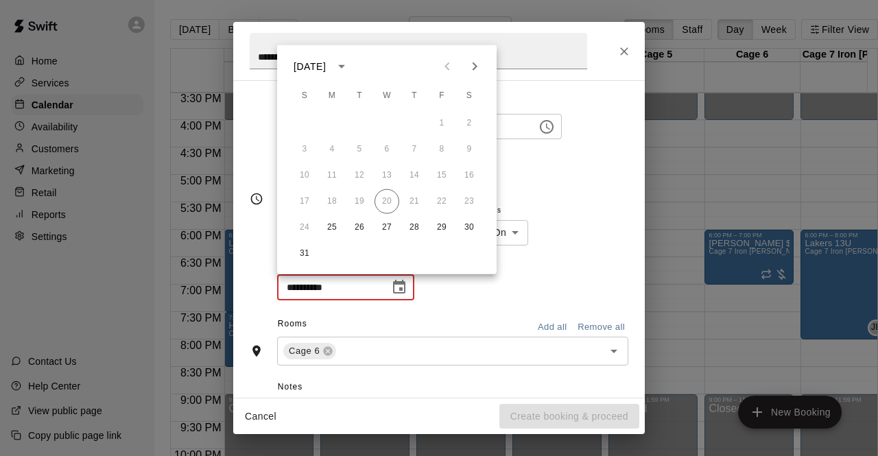
click at [475, 60] on icon "Next month" at bounding box center [474, 66] width 16 height 16
click at [329, 228] on button "24" at bounding box center [332, 227] width 25 height 25
type input "**********"
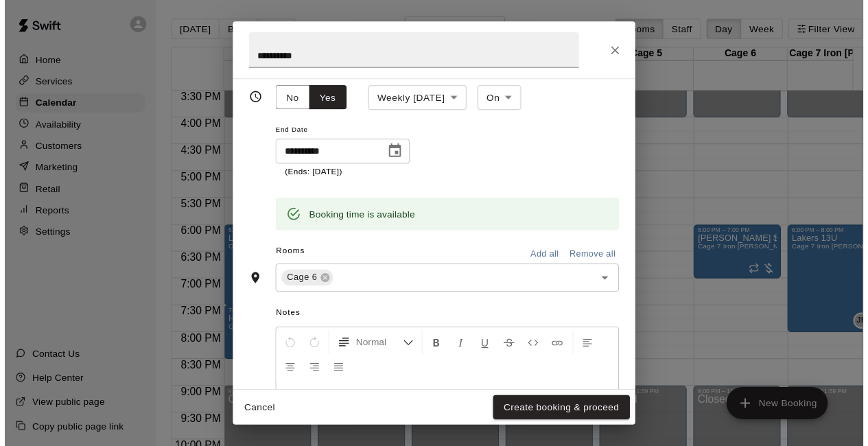
scroll to position [261, 0]
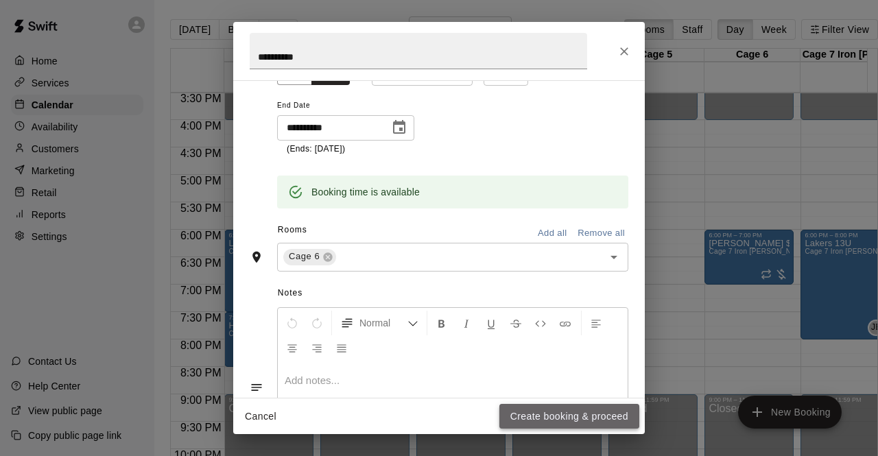
click at [532, 415] on button "Create booking & proceed" at bounding box center [569, 416] width 140 height 25
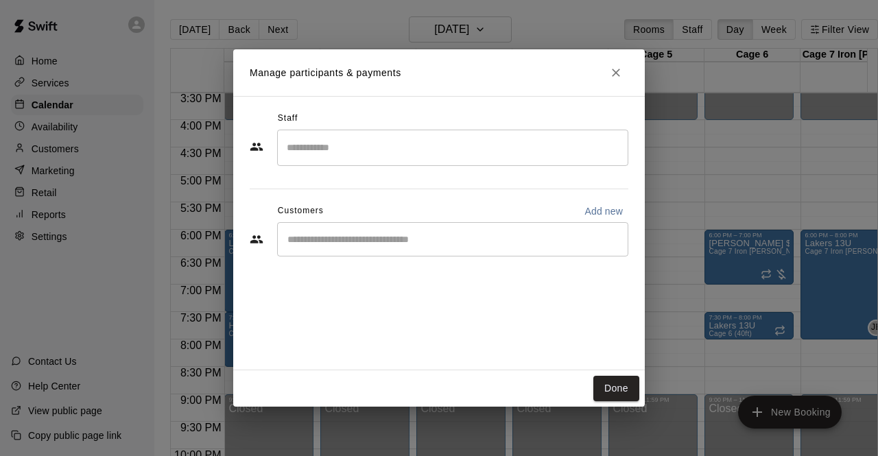
click at [447, 132] on div "​" at bounding box center [452, 148] width 351 height 36
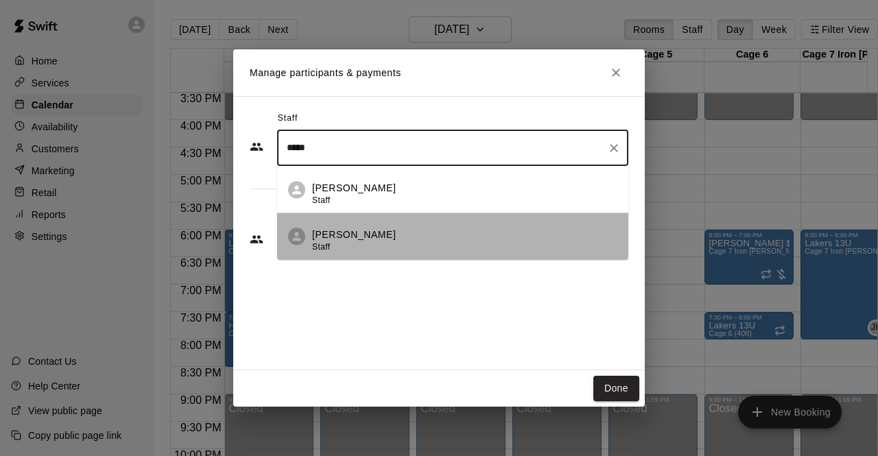
click at [395, 237] on div "Jason Barnes Staff" at bounding box center [464, 241] width 305 height 27
type input "*****"
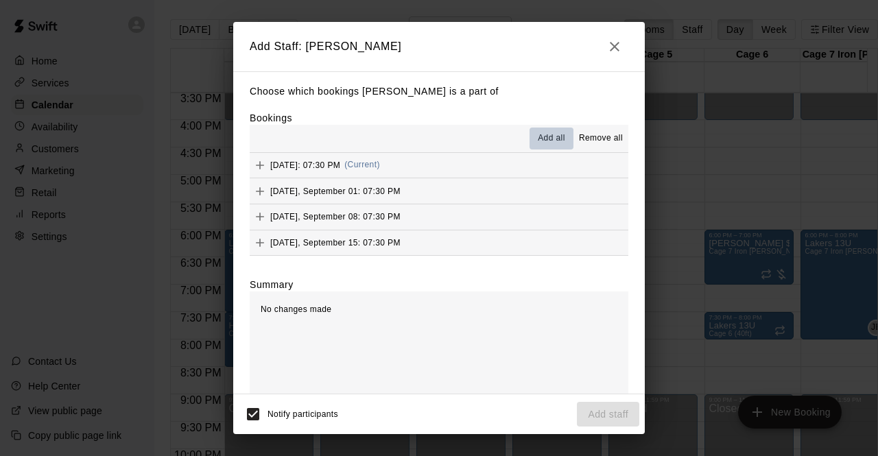
click at [541, 142] on span "Add all" at bounding box center [551, 139] width 27 height 14
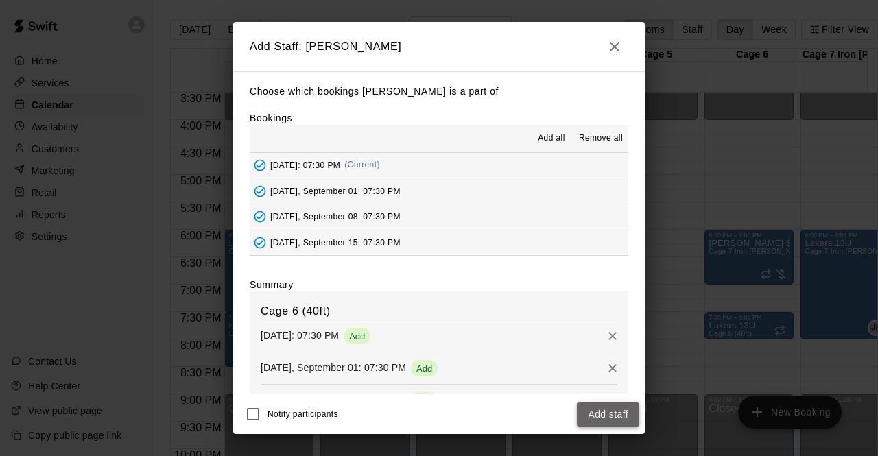
click at [595, 414] on button "Add staff" at bounding box center [608, 414] width 62 height 25
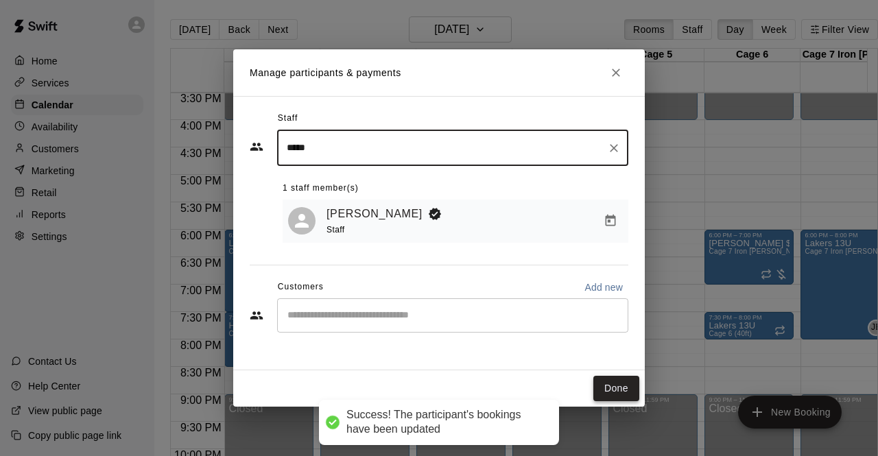
click at [604, 386] on button "Done" at bounding box center [616, 388] width 46 height 25
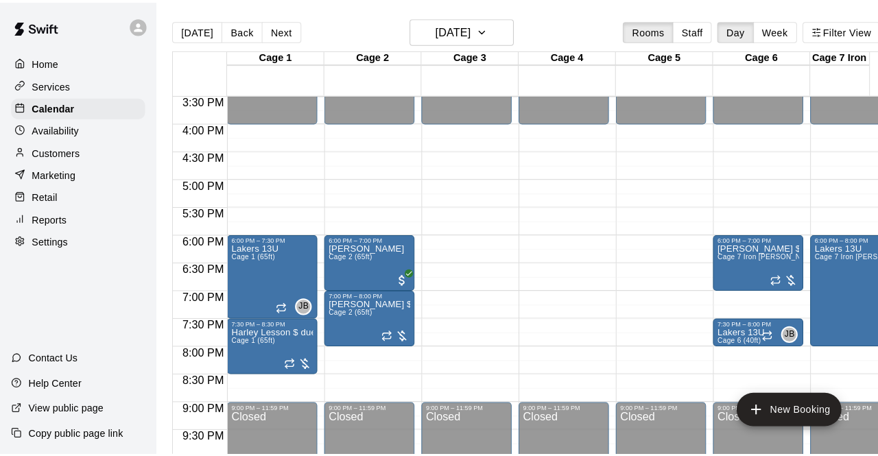
scroll to position [0, 117]
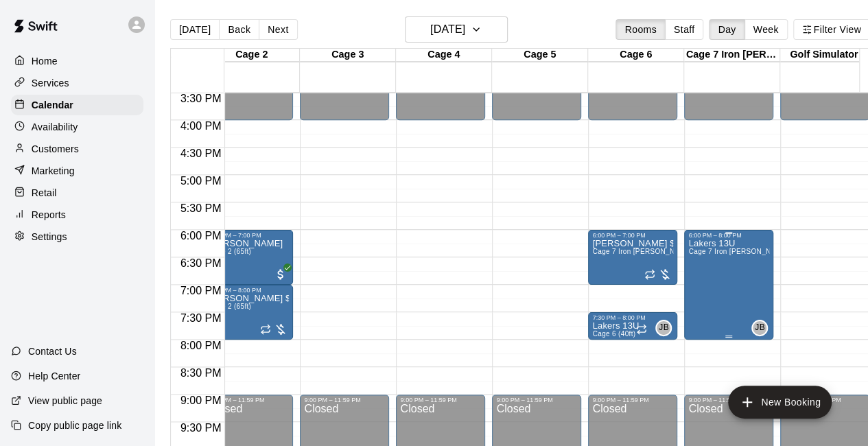
click at [760, 324] on span "JB" at bounding box center [760, 328] width 10 height 14
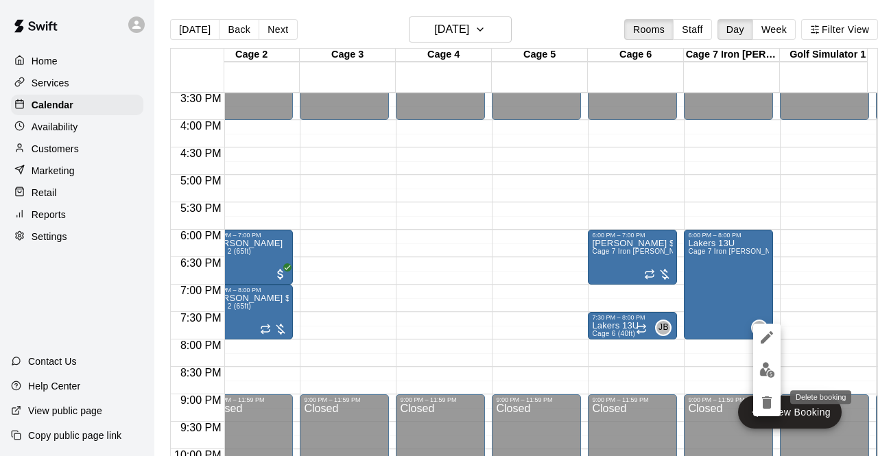
click at [763, 405] on icon "delete" at bounding box center [767, 403] width 10 height 12
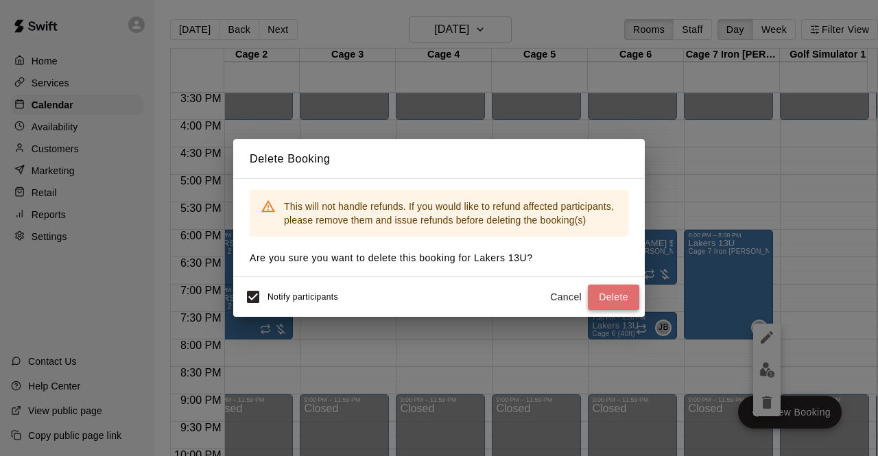
click at [610, 292] on button "Delete" at bounding box center [613, 297] width 51 height 25
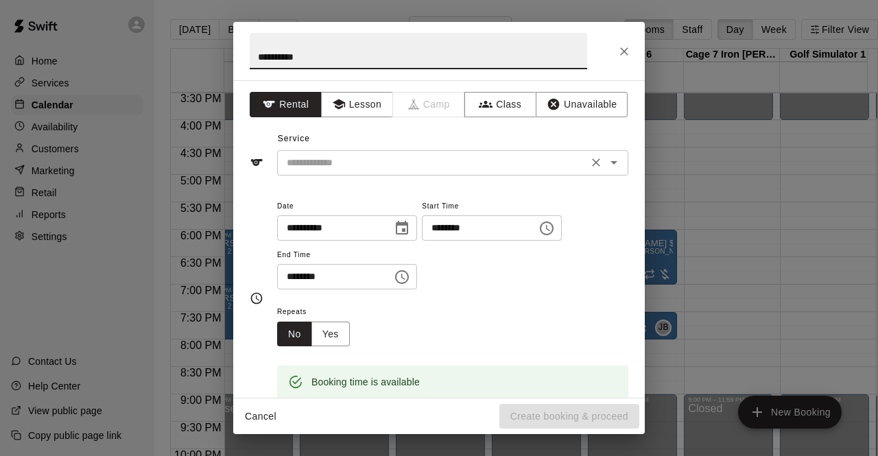
type input "**********"
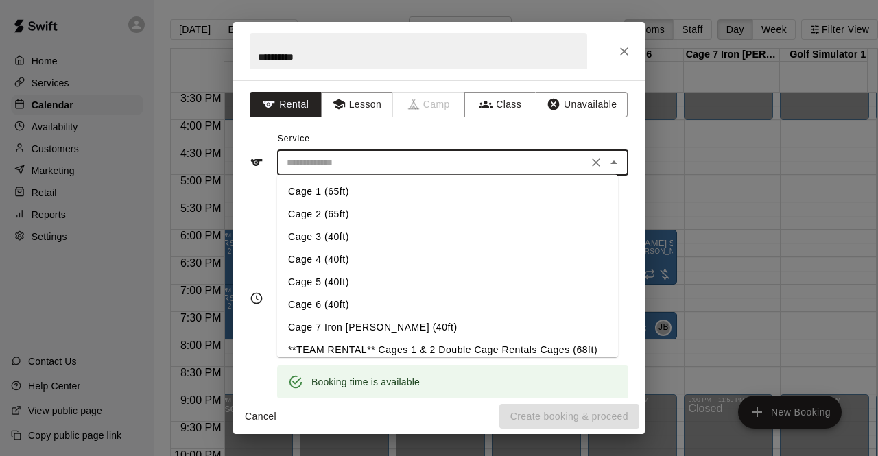
click at [322, 159] on input "text" at bounding box center [432, 162] width 303 height 17
click at [322, 327] on li "Cage 7 Iron [PERSON_NAME] (40ft)" at bounding box center [447, 327] width 341 height 23
type input "**********"
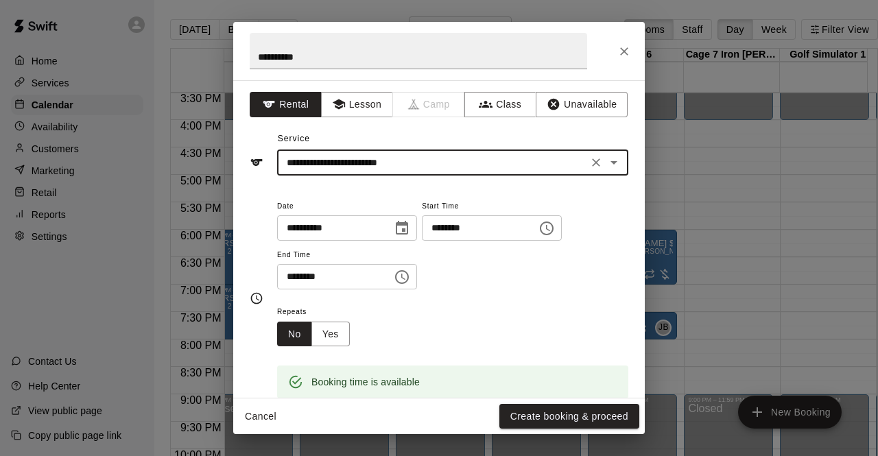
click at [296, 275] on input "********" at bounding box center [330, 276] width 106 height 25
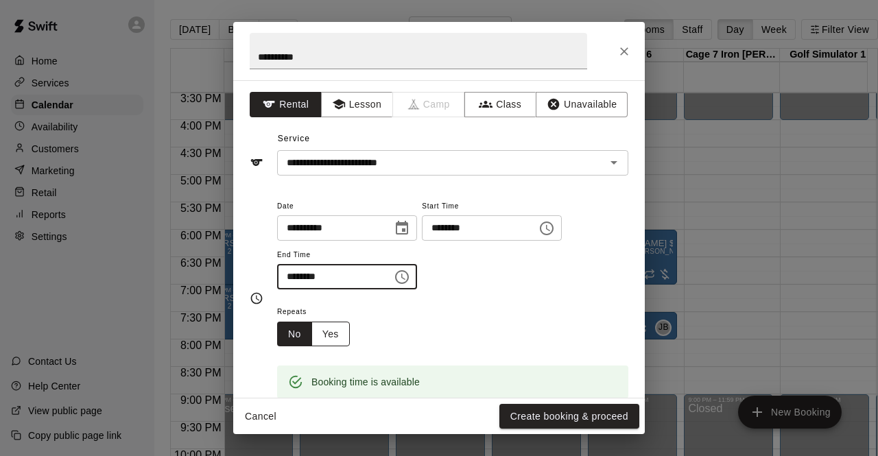
type input "********"
click at [330, 340] on button "Yes" at bounding box center [330, 334] width 38 height 25
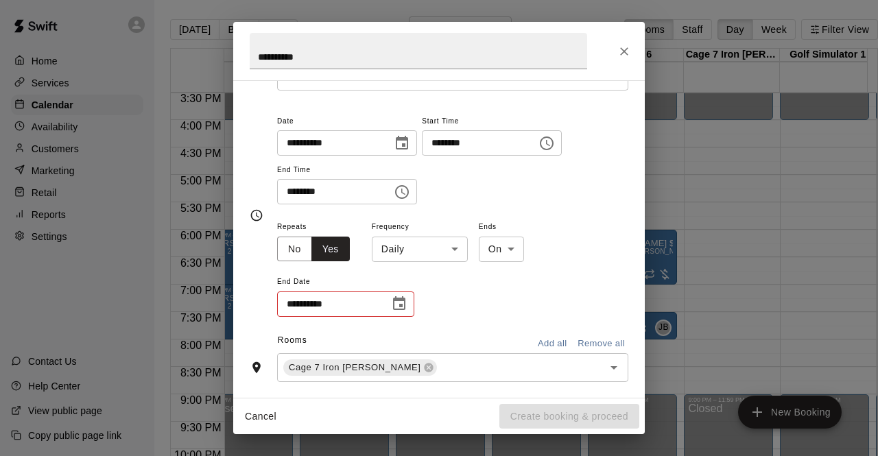
scroll to position [86, 0]
click at [454, 249] on body "Home Services Calendar Availability Customers Marketing Retail Reports Settings…" at bounding box center [439, 239] width 878 height 478
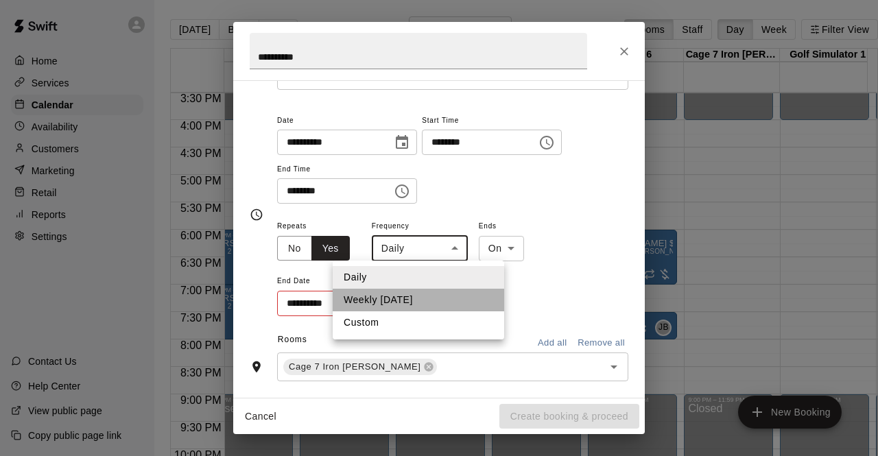
click at [425, 304] on li "Weekly on Monday" at bounding box center [419, 300] width 172 height 23
type input "******"
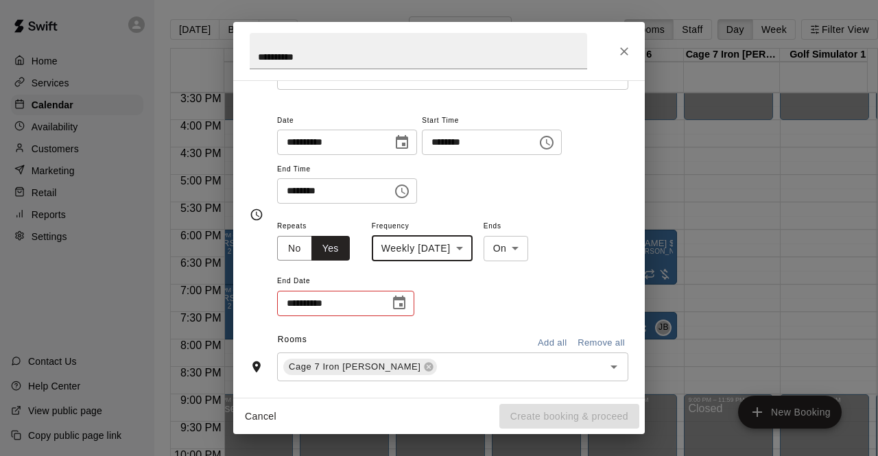
click at [399, 307] on icon "Choose date" at bounding box center [399, 303] width 16 height 16
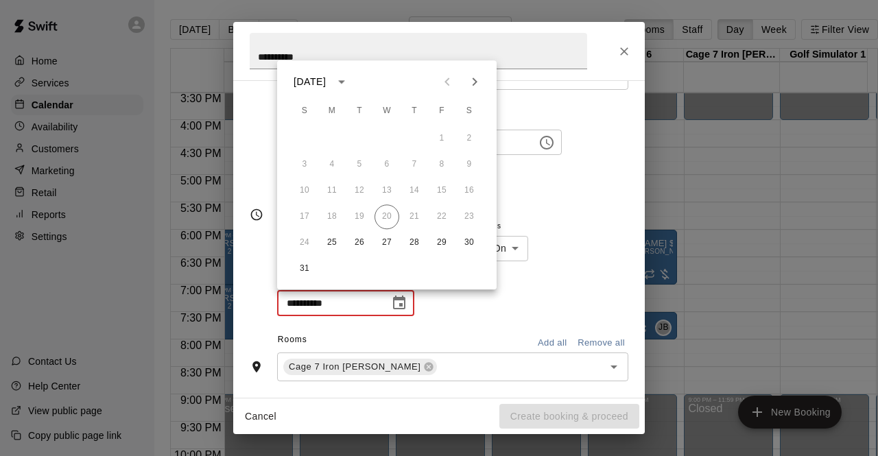
click at [474, 78] on icon "Next month" at bounding box center [474, 81] width 16 height 16
click at [440, 239] on button "28" at bounding box center [441, 243] width 25 height 25
type input "**********"
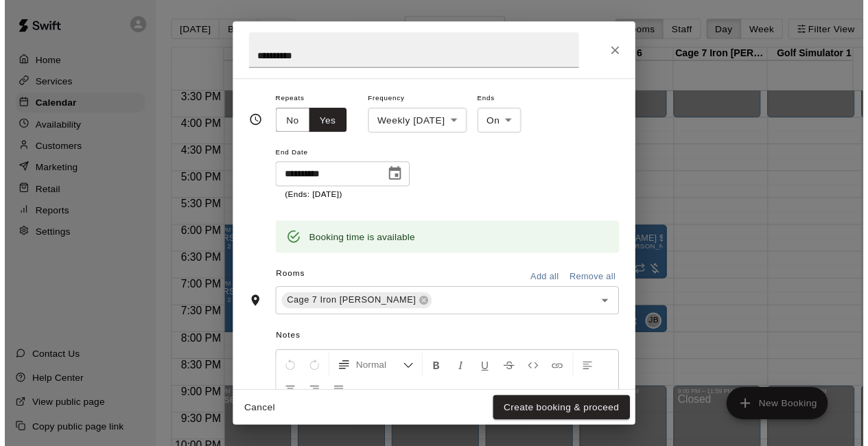
scroll to position [212, 0]
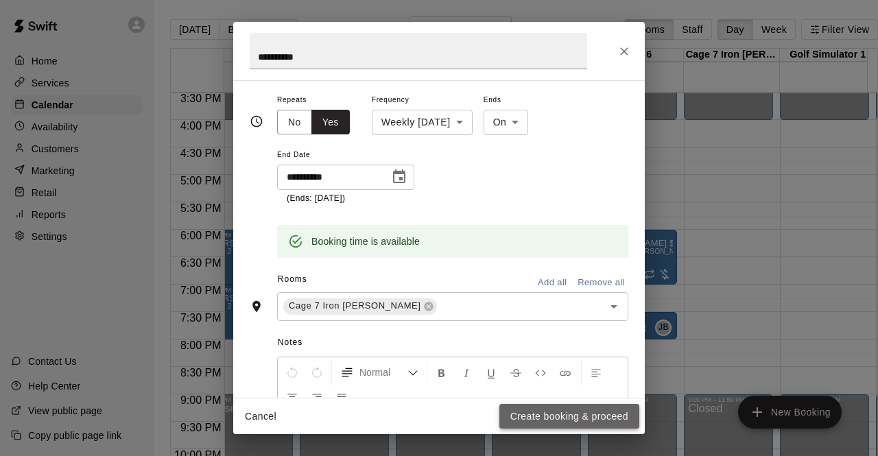
click at [508, 409] on button "Create booking & proceed" at bounding box center [569, 416] width 140 height 25
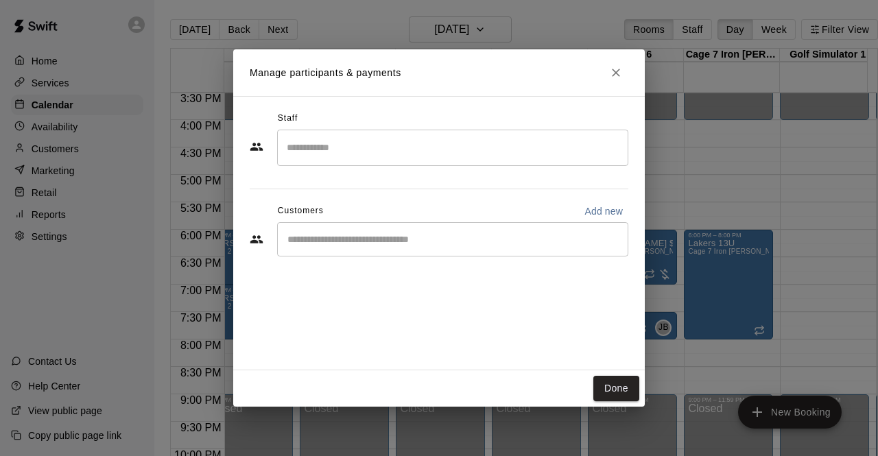
click at [519, 160] on div "​" at bounding box center [452, 148] width 351 height 36
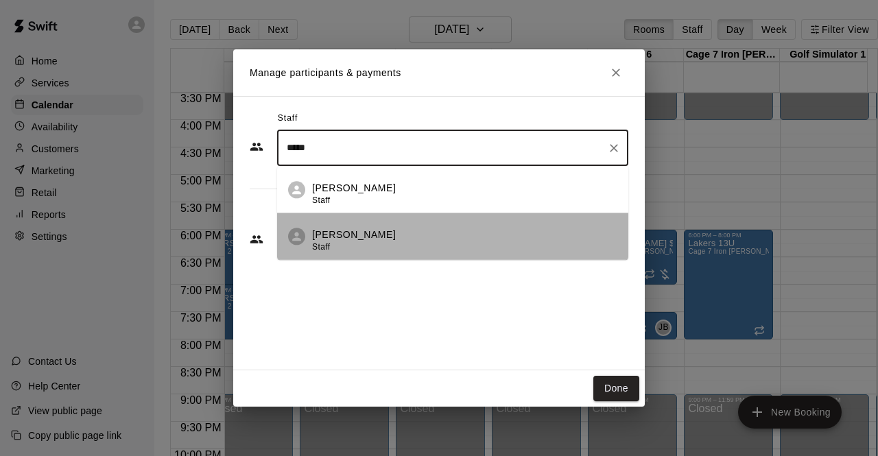
click at [354, 239] on p "Jason Barnes" at bounding box center [354, 235] width 84 height 14
type input "*****"
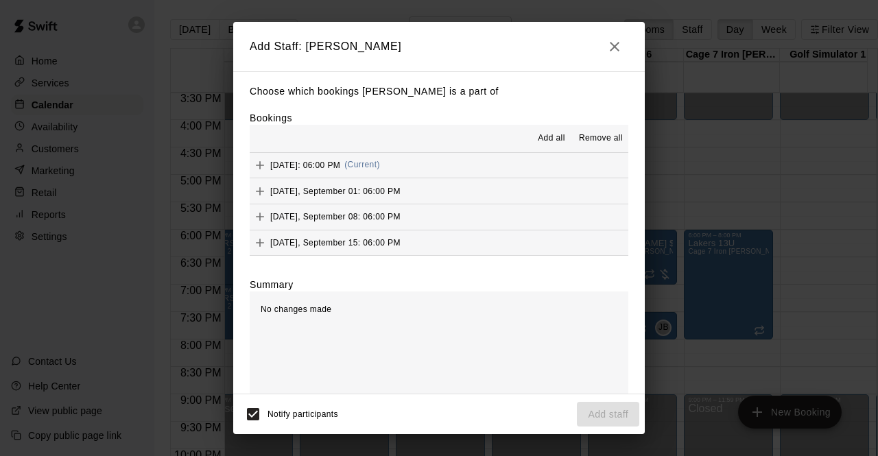
click at [550, 141] on span "Add all" at bounding box center [551, 139] width 27 height 14
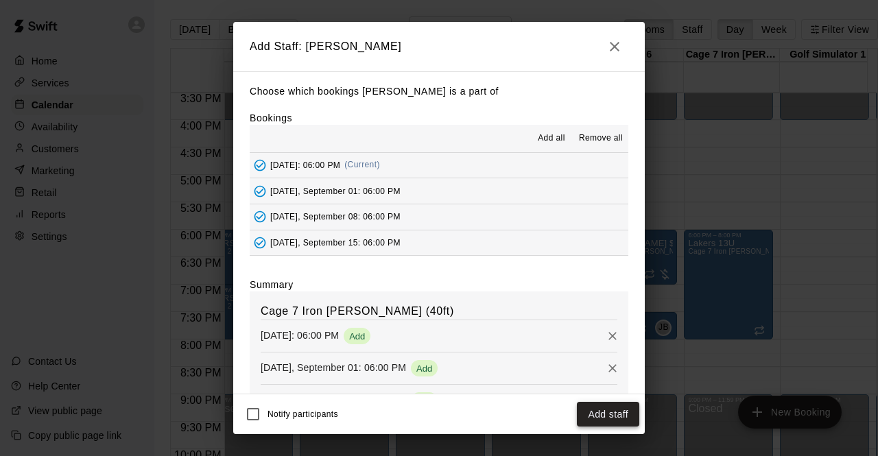
click at [604, 407] on button "Add staff" at bounding box center [608, 414] width 62 height 25
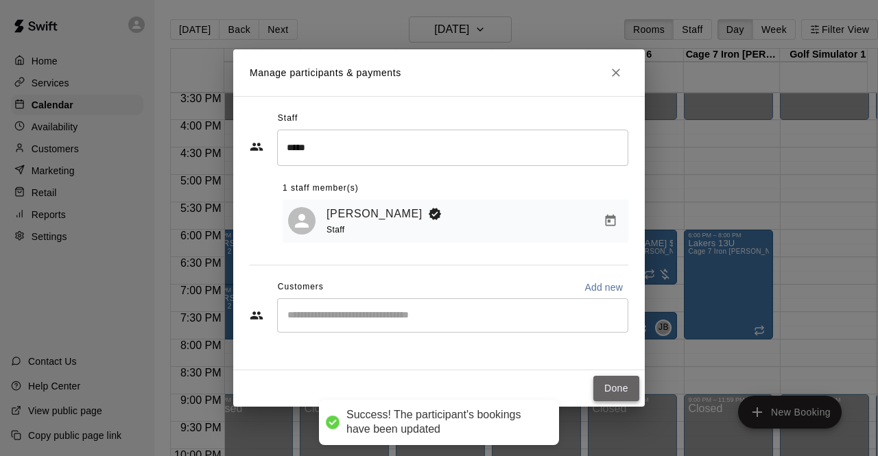
click at [620, 377] on button "Done" at bounding box center [616, 388] width 46 height 25
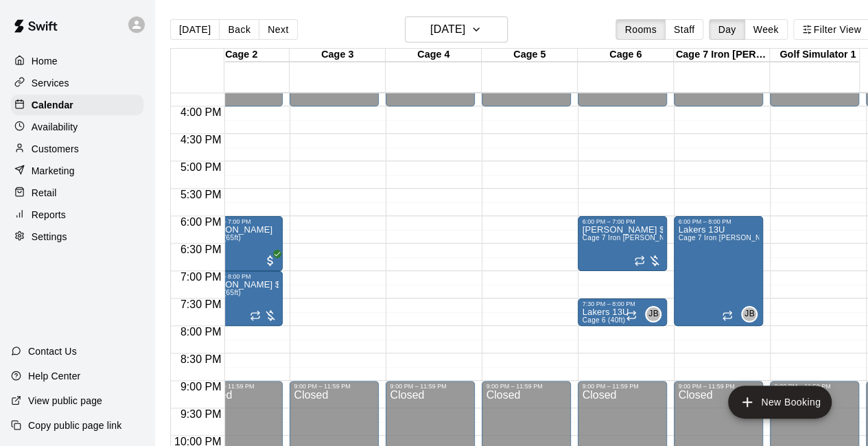
scroll to position [0, 132]
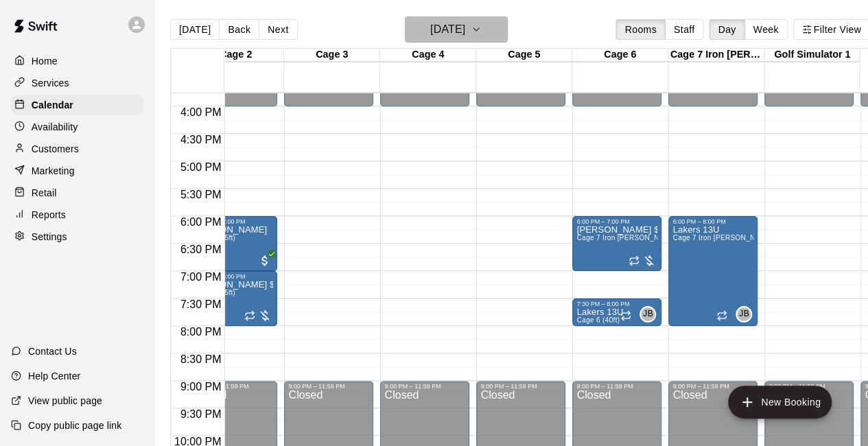
click at [482, 31] on icon "button" at bounding box center [476, 29] width 11 height 16
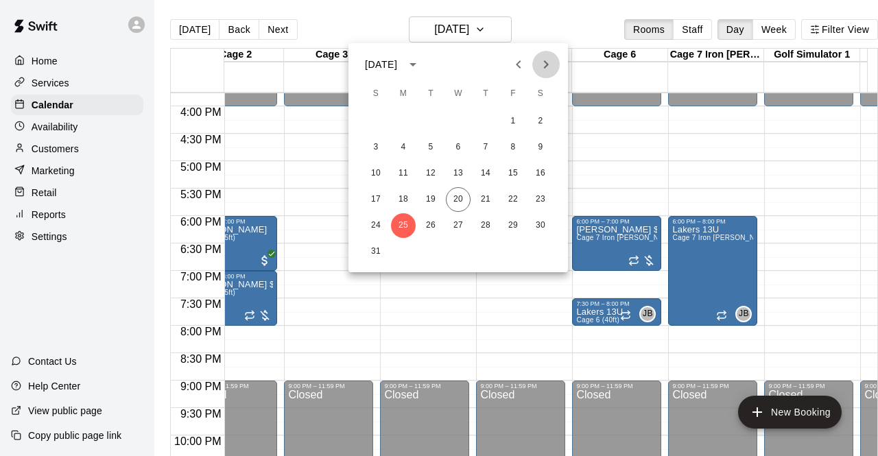
click at [547, 64] on icon "Next month" at bounding box center [546, 64] width 5 height 8
click at [402, 202] on button "22" at bounding box center [403, 199] width 25 height 25
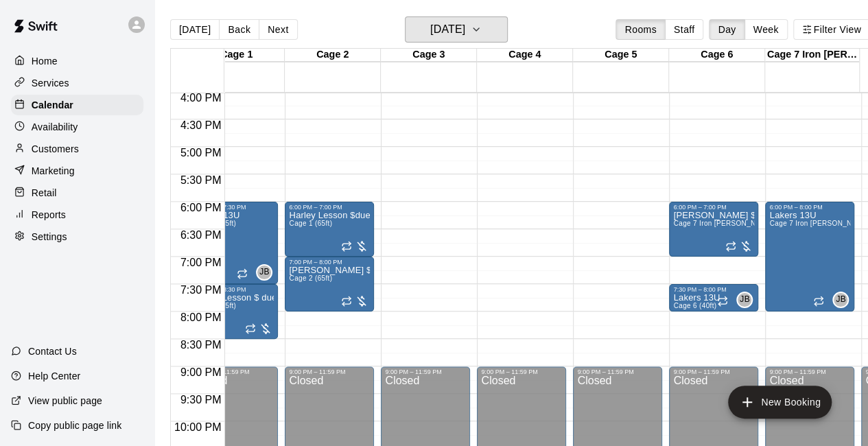
scroll to position [0, 0]
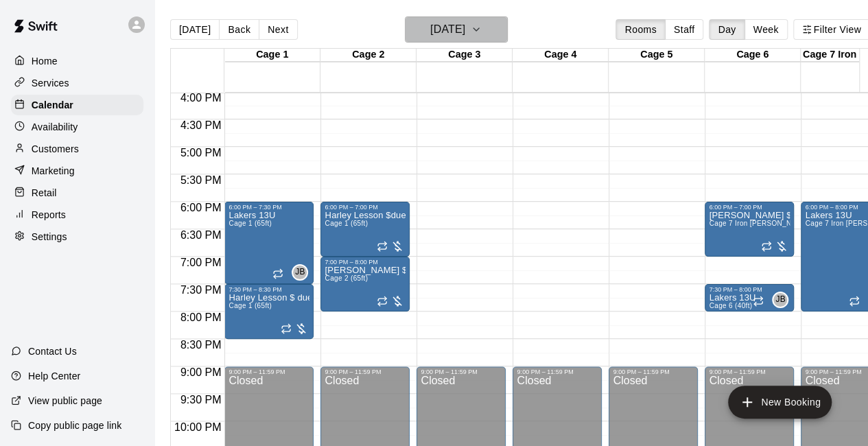
click at [456, 21] on h6 "Monday Sep 22" at bounding box center [447, 29] width 35 height 19
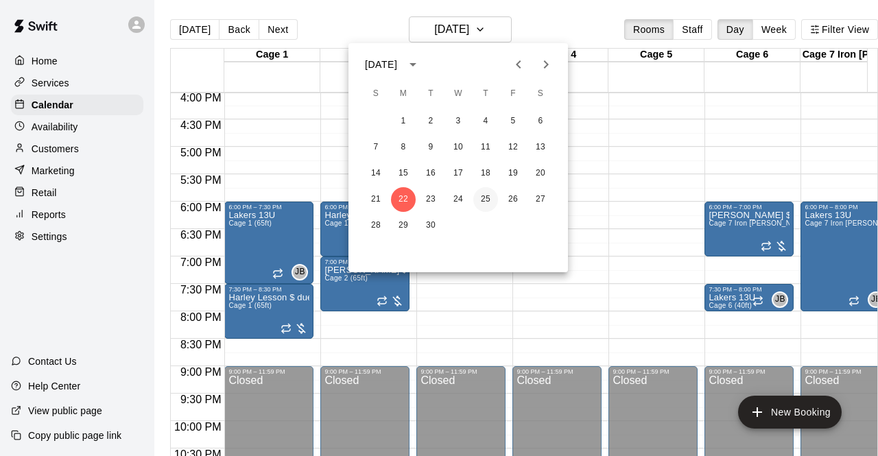
click at [487, 189] on button "25" at bounding box center [485, 199] width 25 height 25
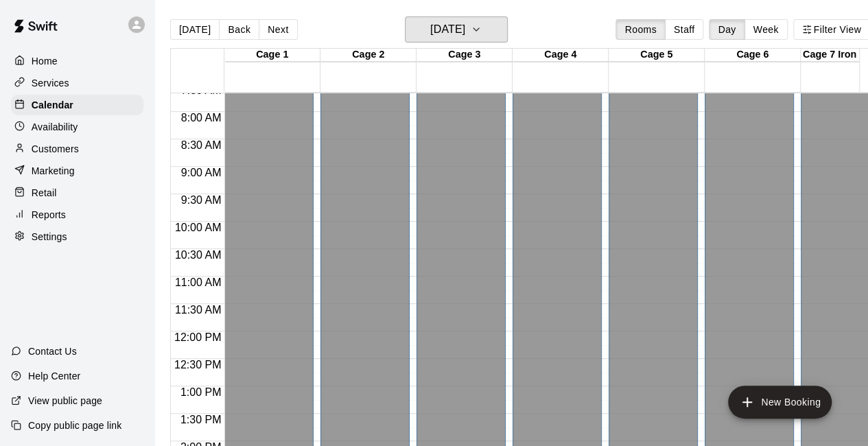
scroll to position [381, 0]
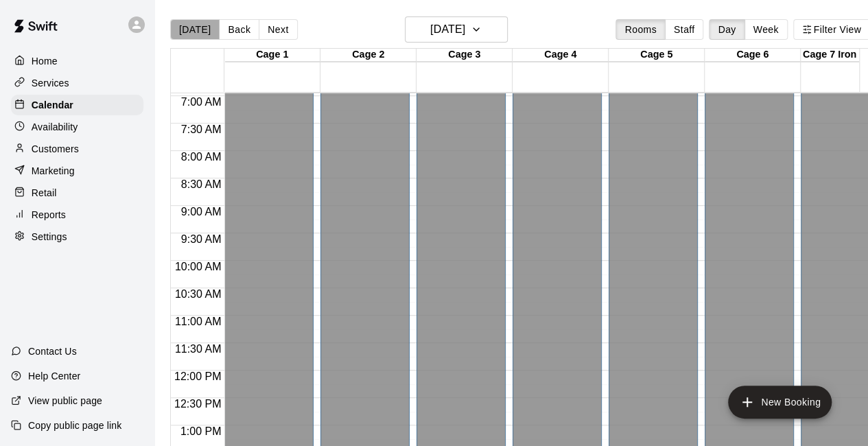
click at [200, 29] on button "[DATE]" at bounding box center [194, 29] width 49 height 21
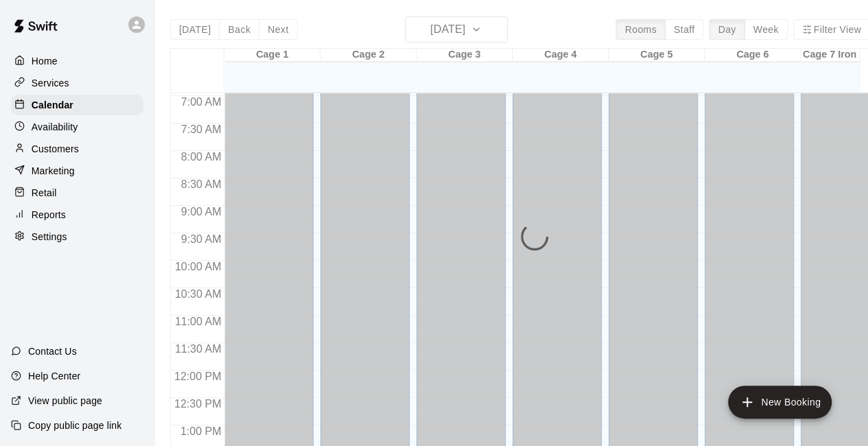
click at [46, 62] on p "Home" at bounding box center [45, 61] width 26 height 14
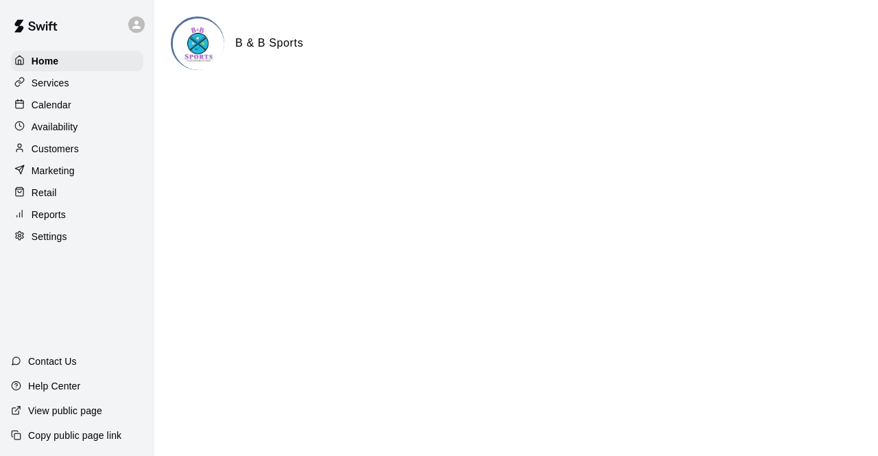
click at [55, 103] on p "Calendar" at bounding box center [52, 105] width 40 height 14
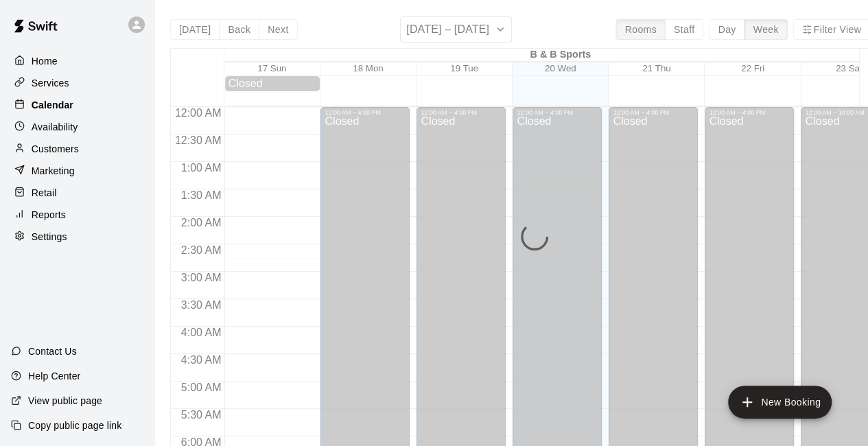
scroll to position [895, 0]
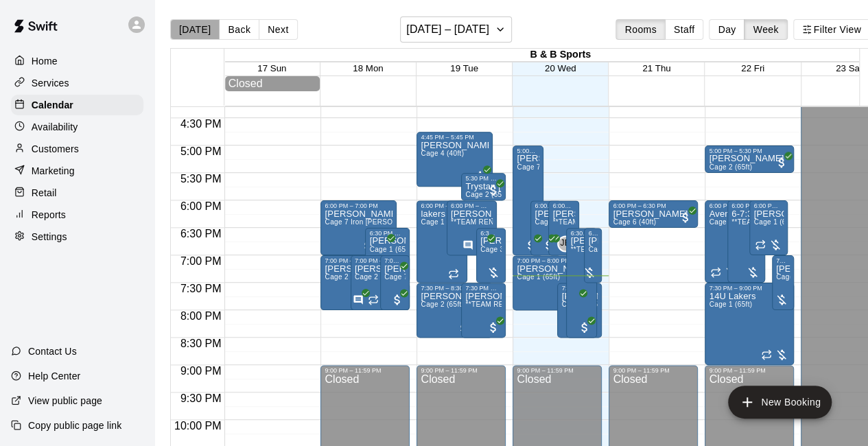
click at [198, 21] on button "[DATE]" at bounding box center [194, 29] width 49 height 21
click at [729, 26] on button "Day" at bounding box center [727, 29] width 36 height 21
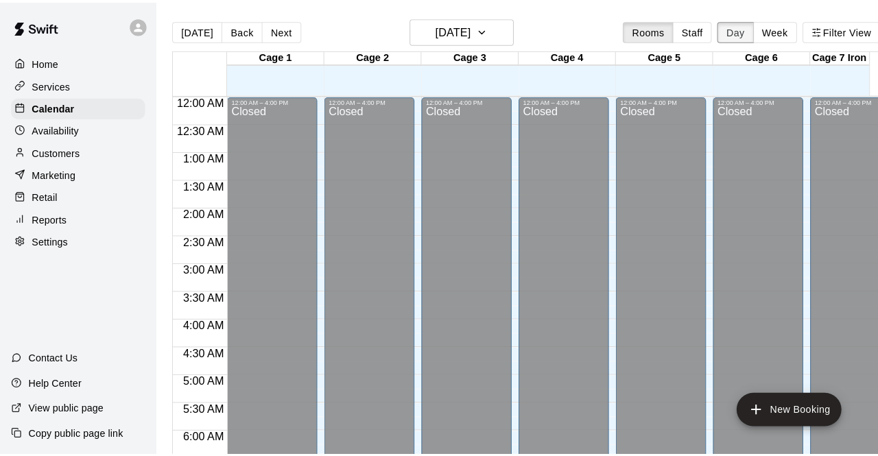
scroll to position [951, 0]
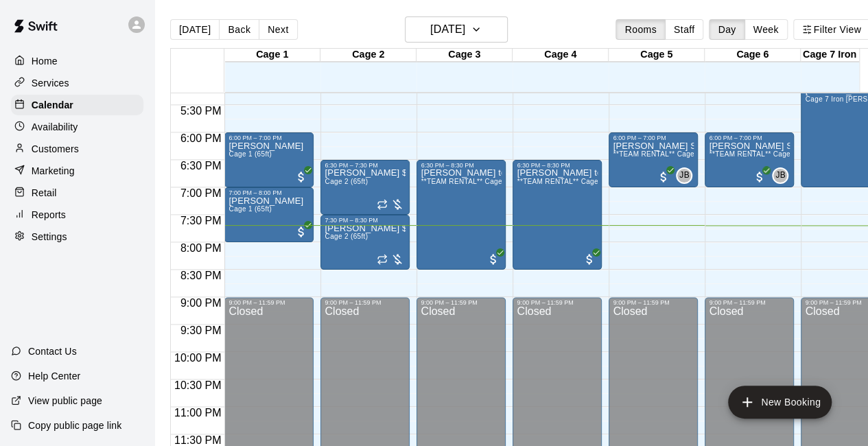
click at [59, 202] on div "Retail" at bounding box center [77, 192] width 132 height 21
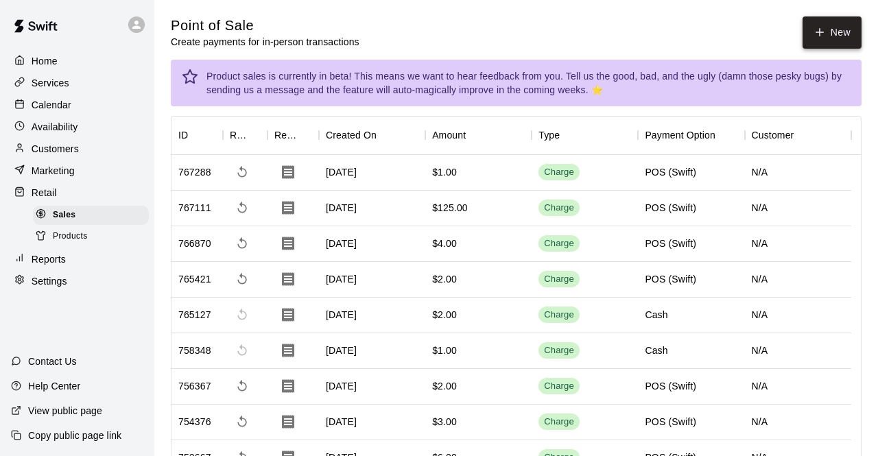
click at [829, 31] on button "New" at bounding box center [832, 32] width 59 height 32
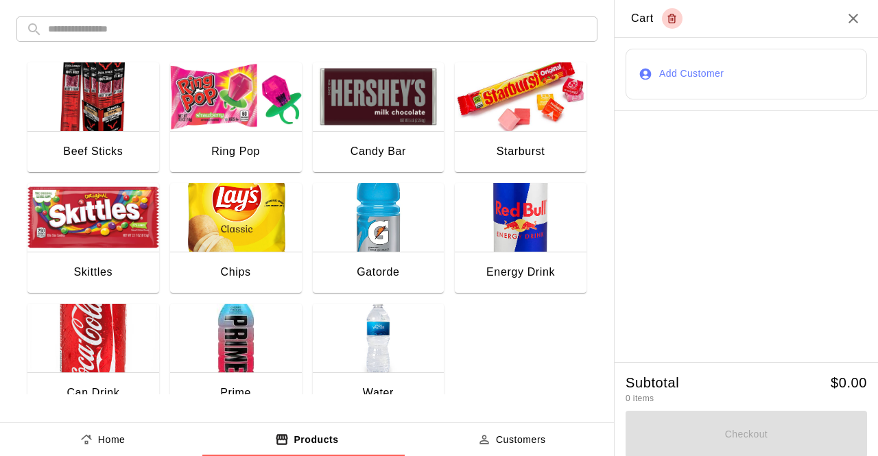
click at [234, 355] on img "button" at bounding box center [236, 338] width 132 height 69
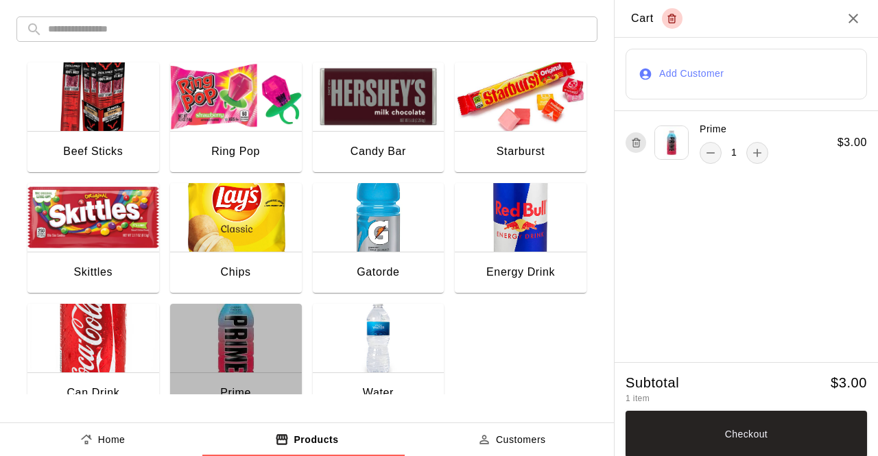
click at [234, 355] on img "button" at bounding box center [236, 338] width 132 height 69
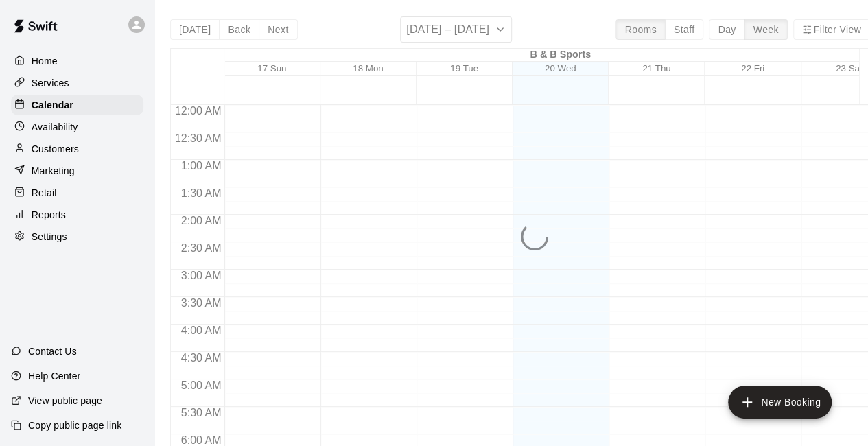
scroll to position [895, 0]
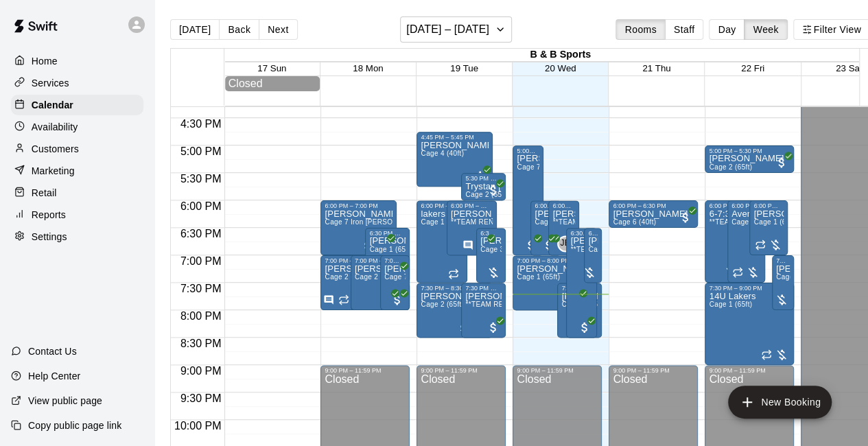
click at [60, 192] on div "Retail" at bounding box center [77, 192] width 132 height 21
click at [67, 198] on div "Retail" at bounding box center [77, 192] width 132 height 21
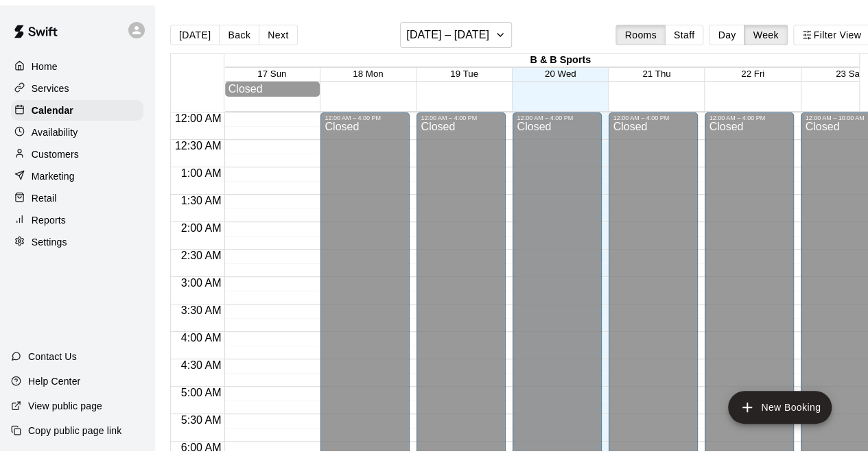
scroll to position [895, 0]
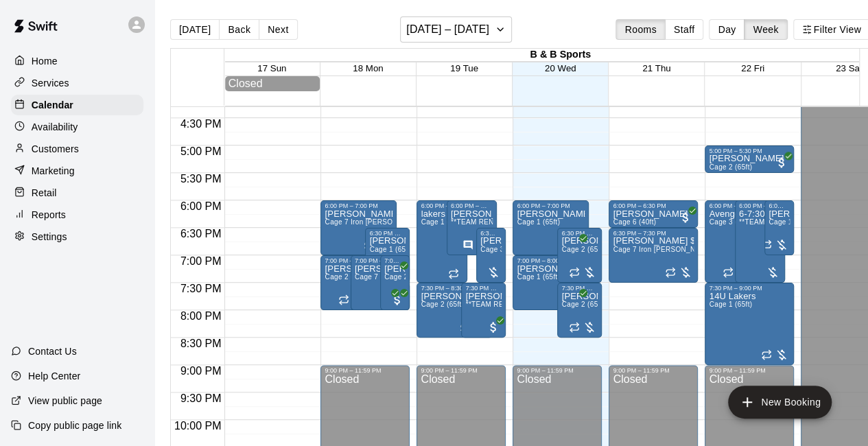
click at [60, 203] on div "Retail" at bounding box center [77, 192] width 132 height 21
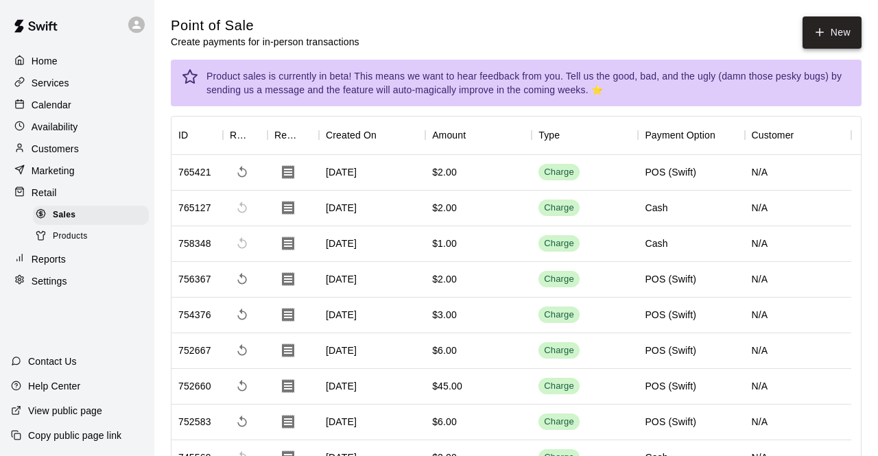
click at [814, 31] on icon "button" at bounding box center [820, 32] width 12 height 12
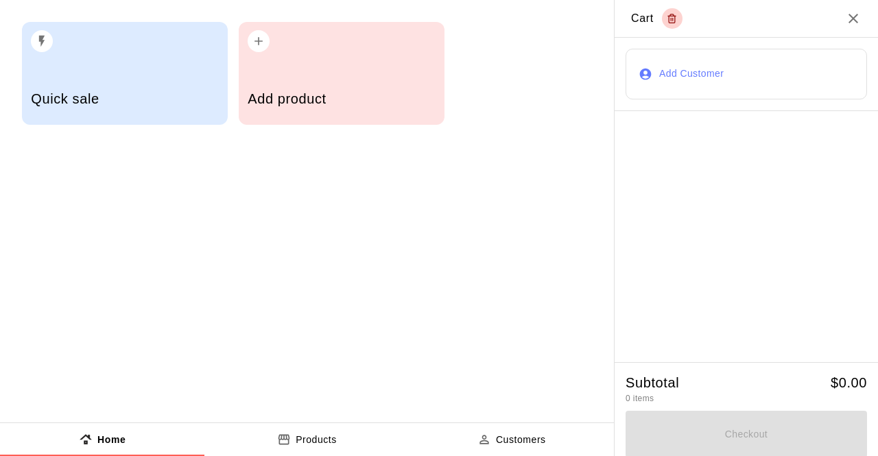
click button "Products"
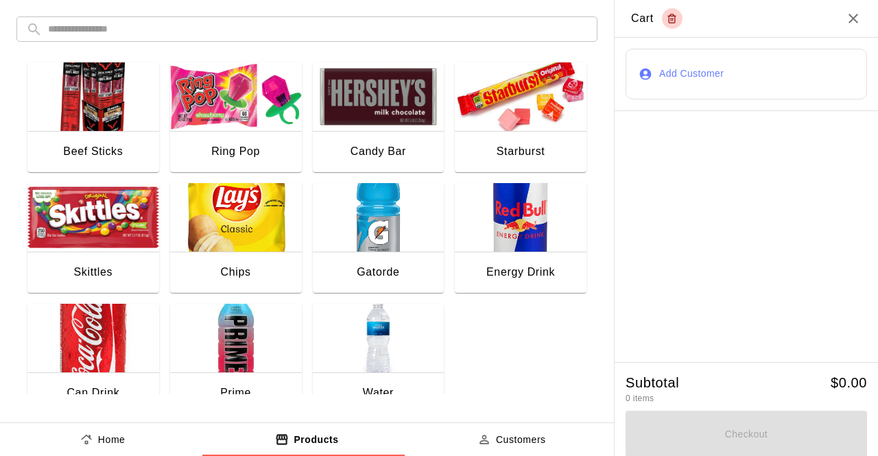
click div "Gatorde"
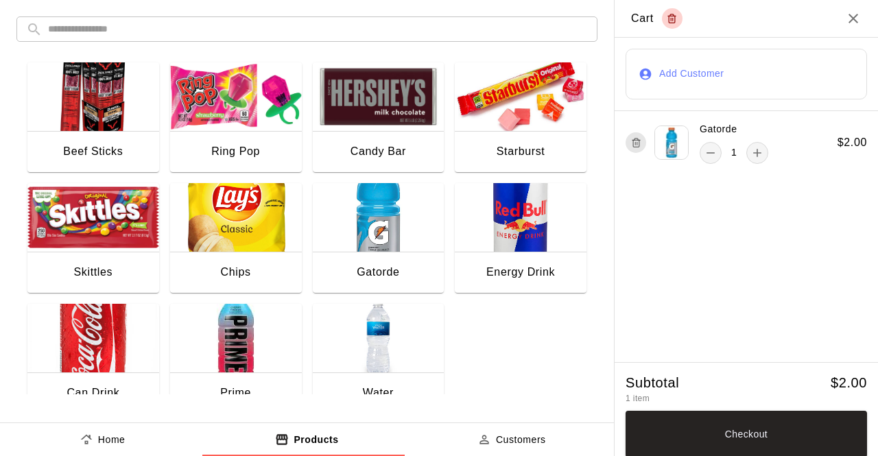
click div "Candy Bar"
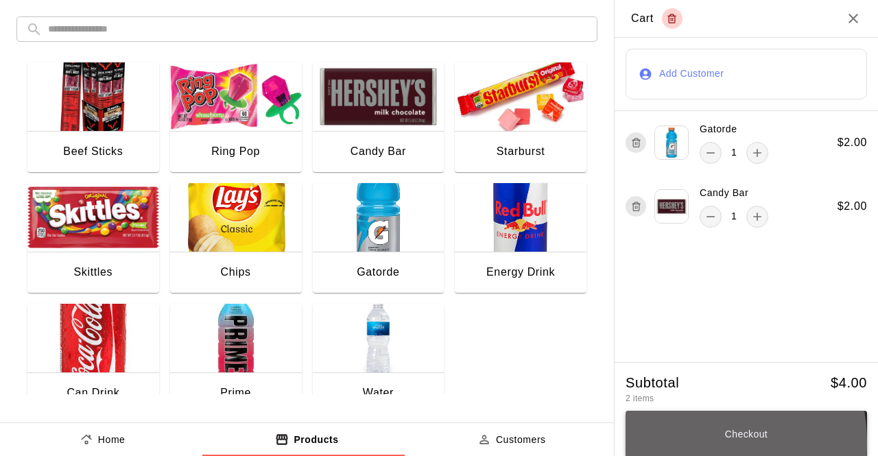
click button "Checkout"
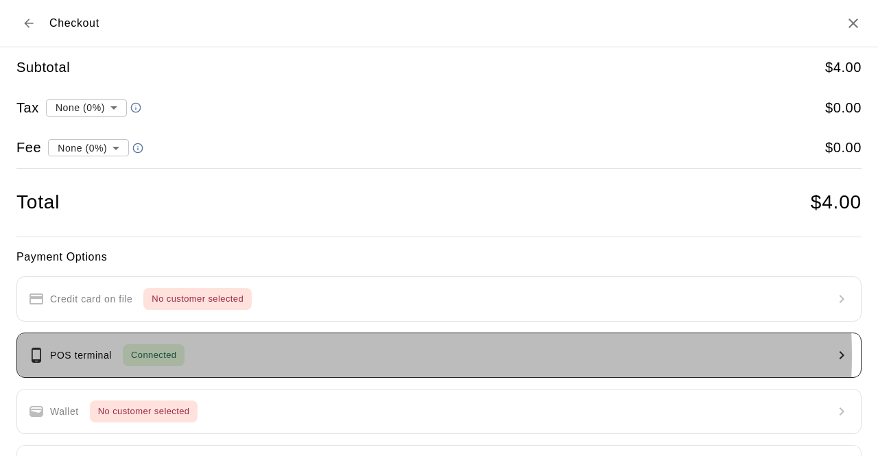
click button "POS terminal Connected"
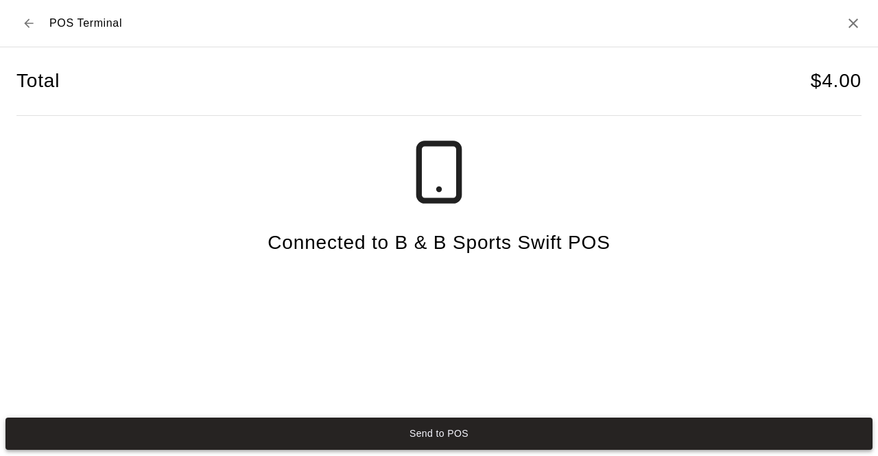
click button "Send to POS"
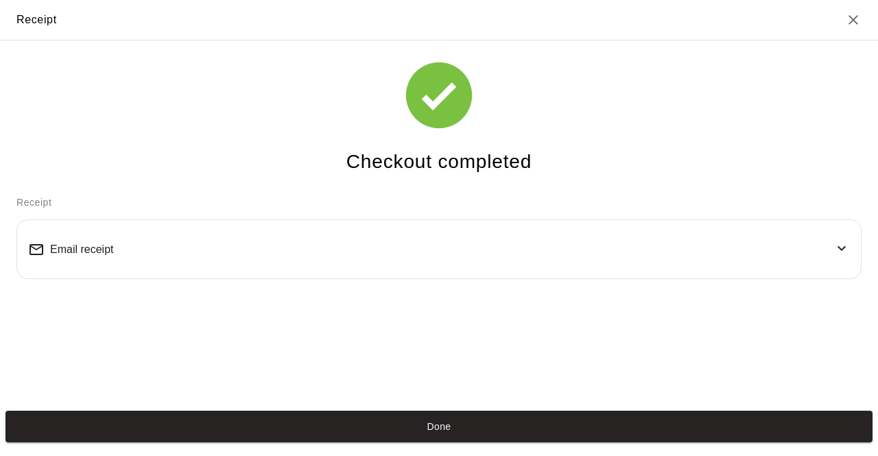
click button "Done"
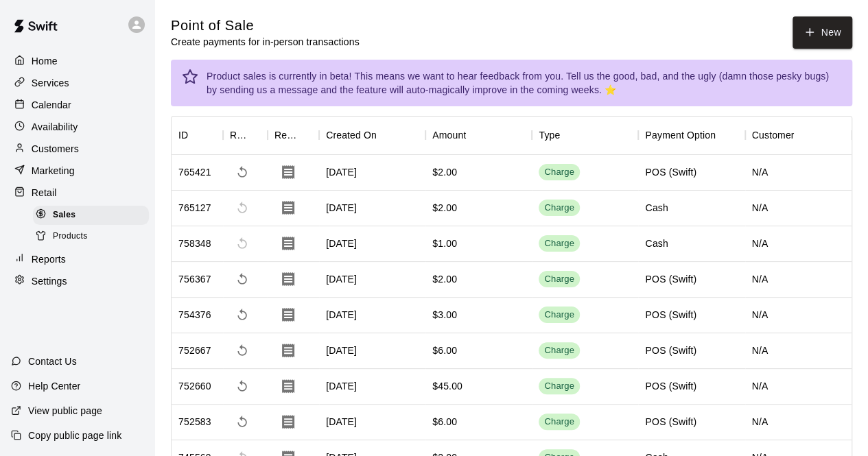
click at [57, 106] on p "Calendar" at bounding box center [52, 105] width 40 height 14
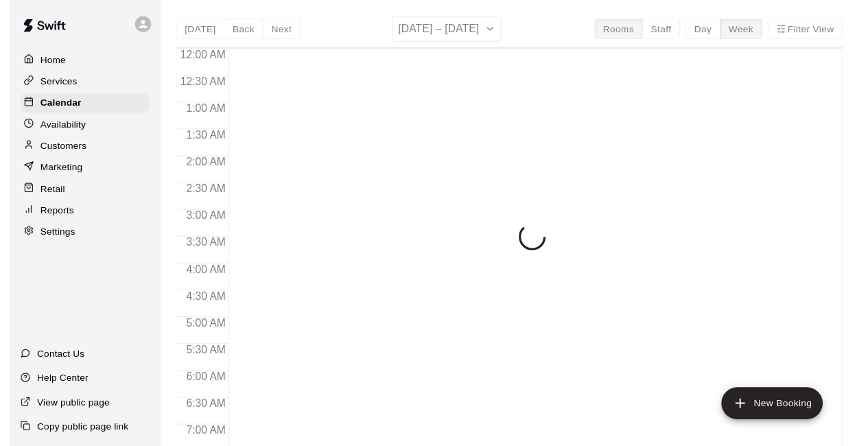
scroll to position [895, 0]
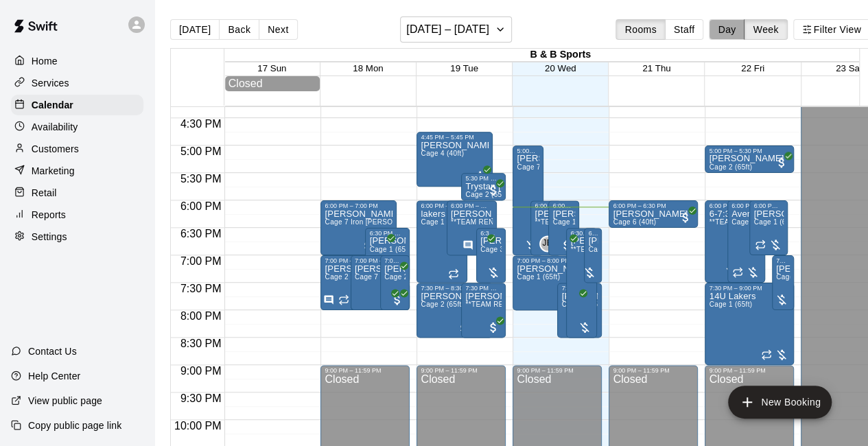
click at [726, 29] on button "Day" at bounding box center [727, 29] width 36 height 21
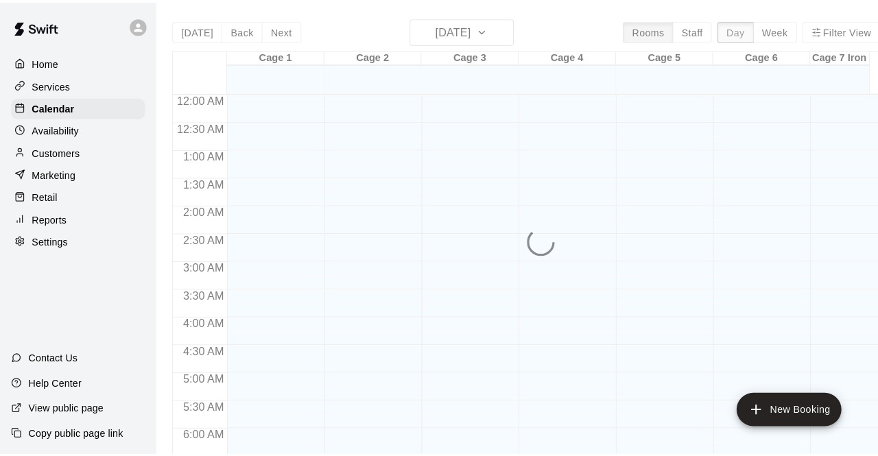
scroll to position [947, 0]
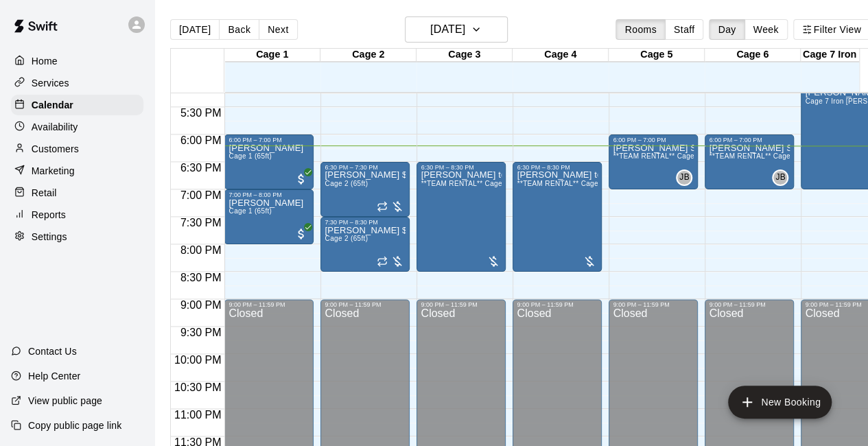
click at [51, 200] on p "Retail" at bounding box center [44, 193] width 25 height 14
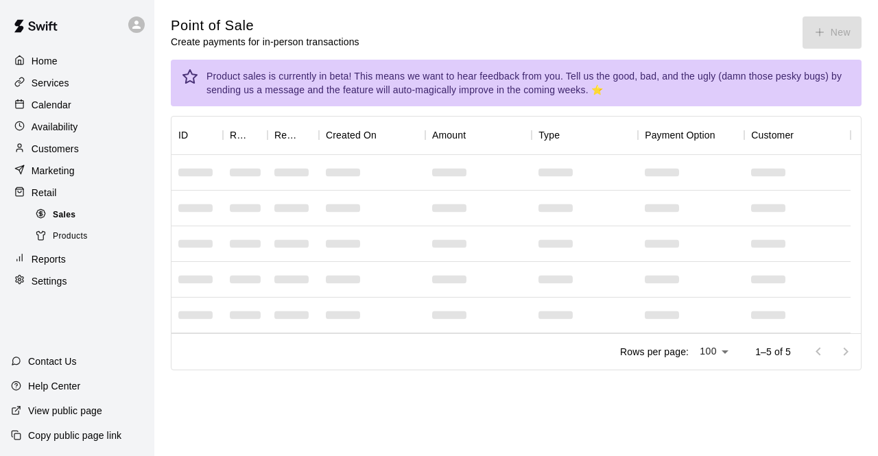
click at [64, 222] on span "Sales" at bounding box center [64, 216] width 23 height 14
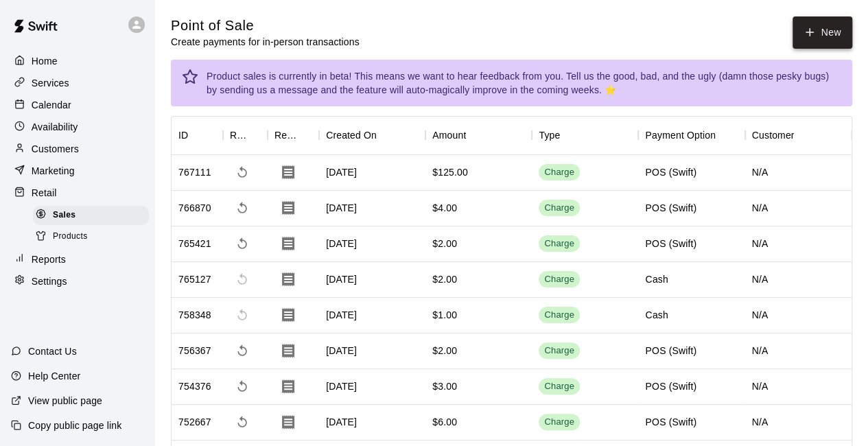
click at [803, 27] on button "New" at bounding box center [821, 32] width 59 height 32
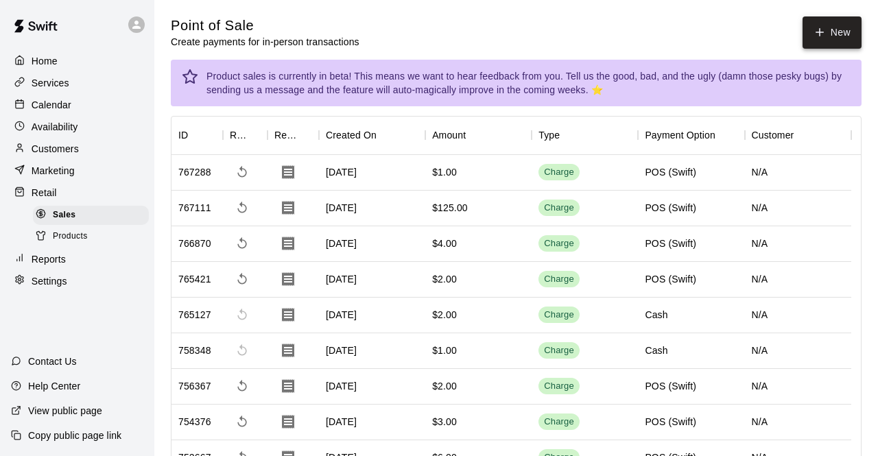
click at [820, 42] on button "New" at bounding box center [832, 32] width 59 height 32
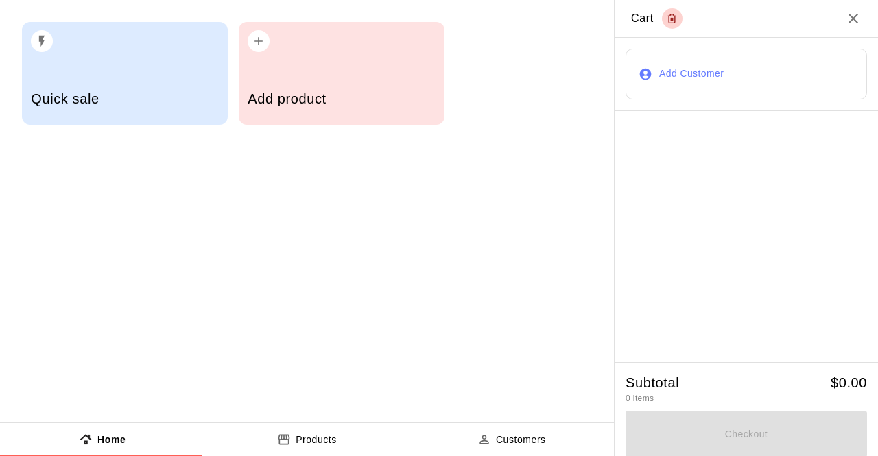
click at [125, 85] on div "Quick sale" at bounding box center [124, 100] width 187 height 49
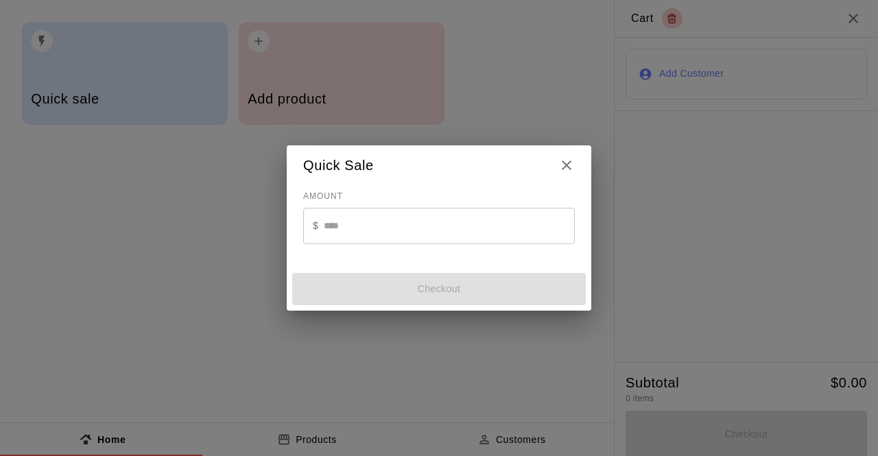
click at [376, 226] on input "text" at bounding box center [449, 226] width 251 height 36
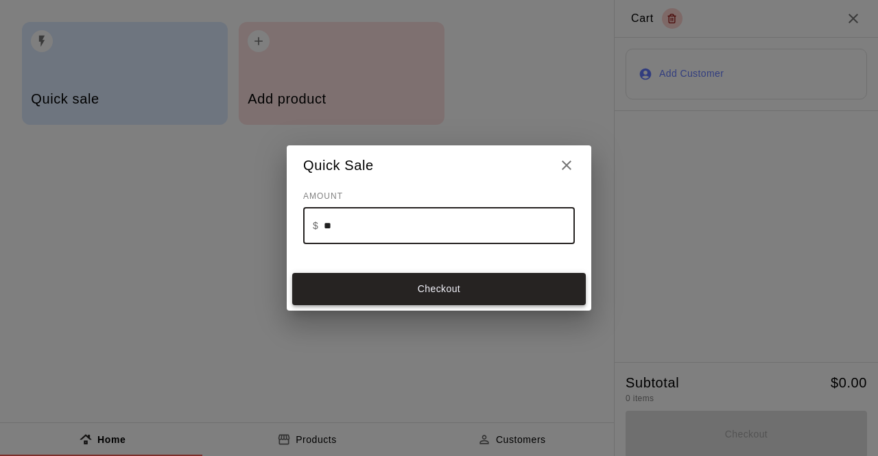
type input "**"
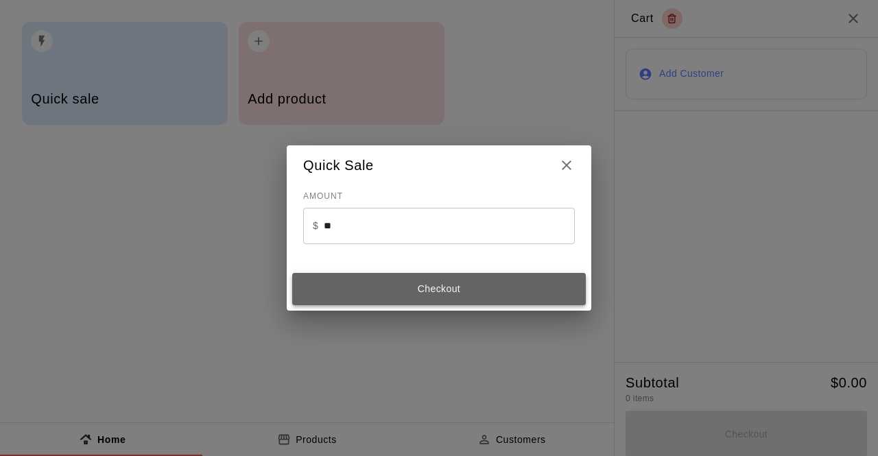
click at [348, 291] on button "Checkout" at bounding box center [439, 289] width 294 height 32
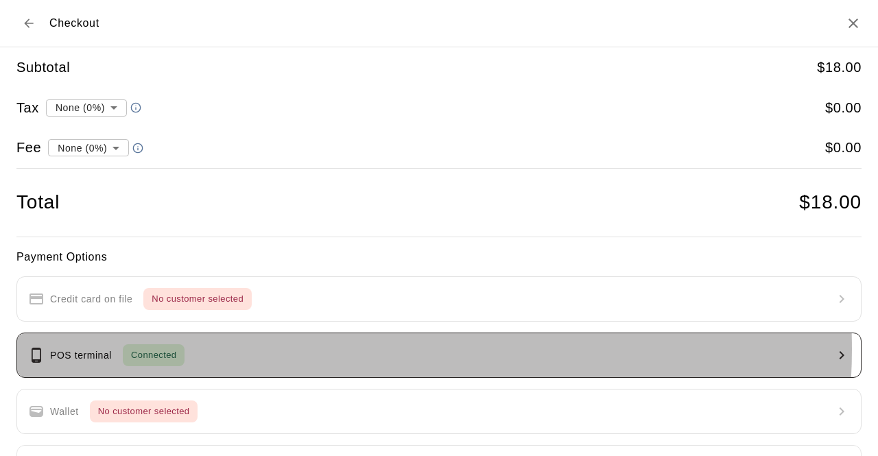
click at [348, 348] on button "POS terminal Connected" at bounding box center [438, 355] width 845 height 45
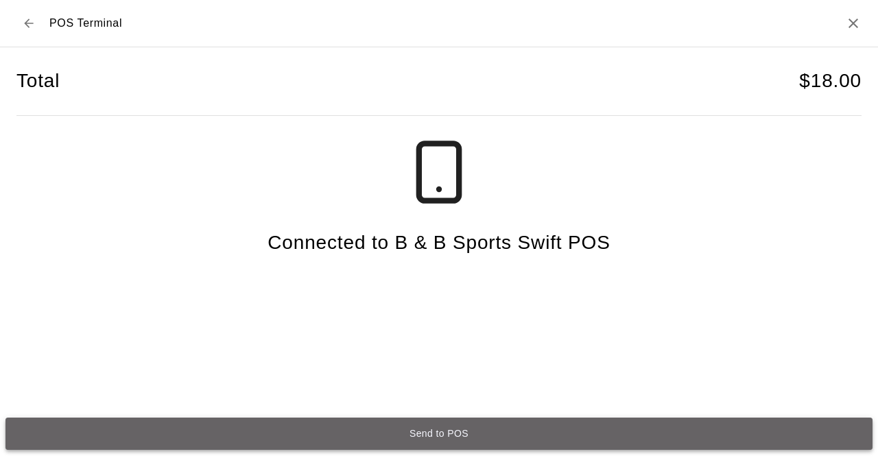
click at [373, 432] on button "Send to POS" at bounding box center [438, 434] width 867 height 32
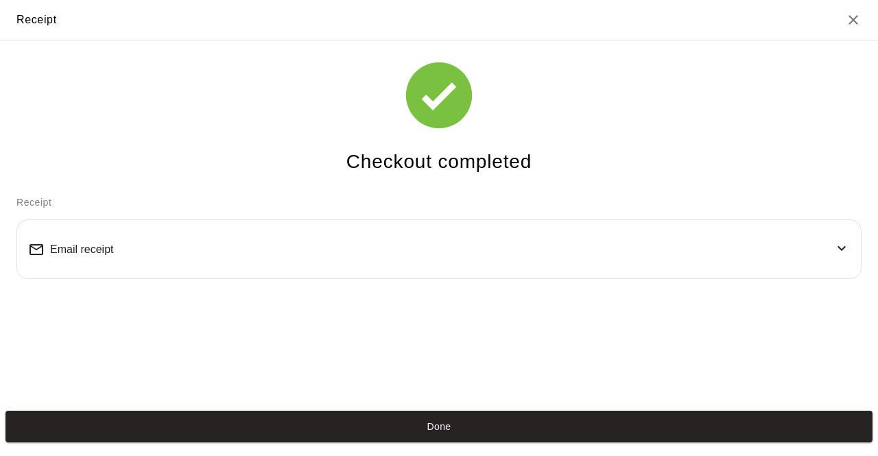
drag, startPoint x: 373, startPoint y: 432, endPoint x: 464, endPoint y: 397, distance: 97.3
click at [241, 426] on button "Done" at bounding box center [438, 427] width 867 height 32
click at [277, 423] on button "Done" at bounding box center [438, 427] width 867 height 32
click at [560, 430] on button "Done" at bounding box center [438, 427] width 867 height 32
click at [453, 427] on button "Done" at bounding box center [438, 427] width 867 height 32
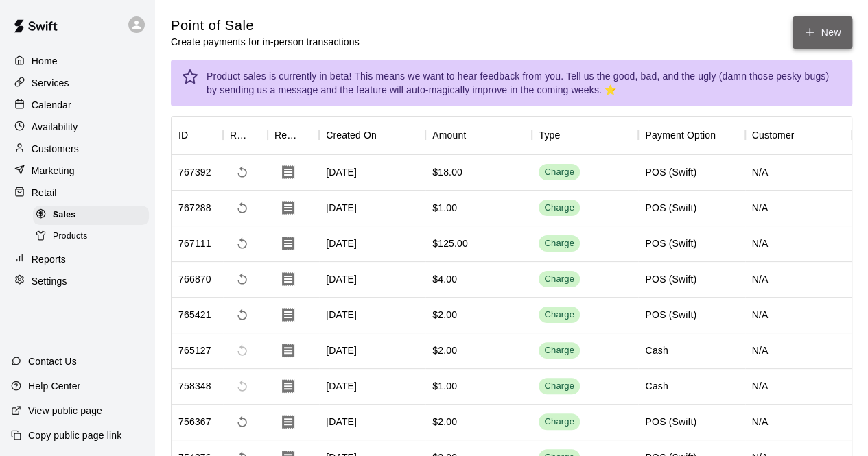
click at [805, 28] on icon "button" at bounding box center [809, 32] width 12 height 12
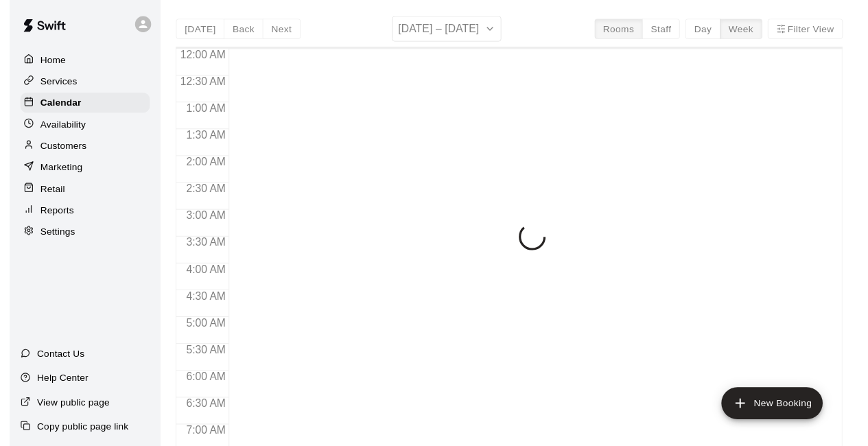
scroll to position [895, 0]
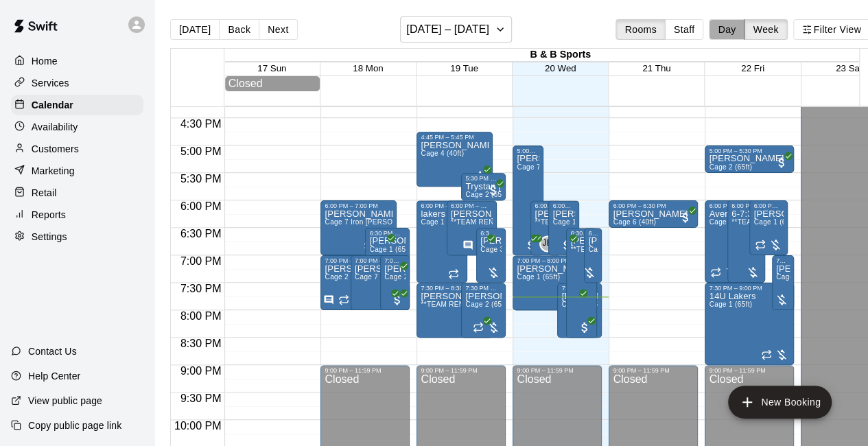
click at [731, 25] on button "Day" at bounding box center [727, 29] width 36 height 21
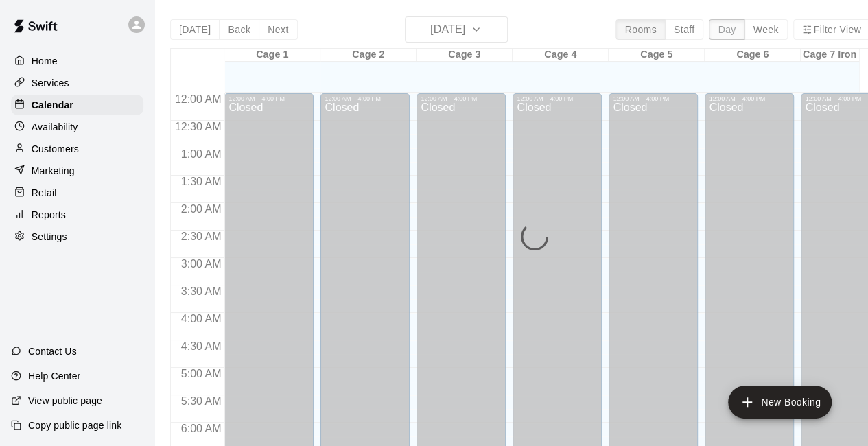
scroll to position [947, 0]
